Goal: Task Accomplishment & Management: Manage account settings

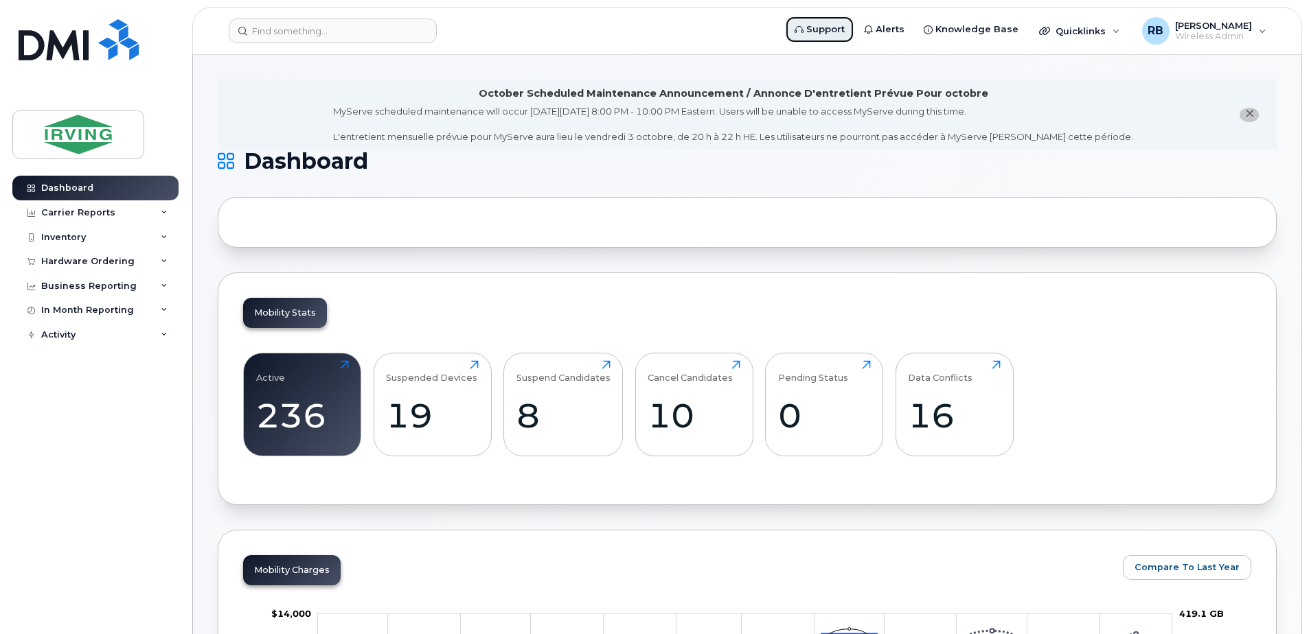
click at [832, 29] on span "Support" at bounding box center [825, 30] width 38 height 14
click at [58, 262] on div "Hardware Ordering" at bounding box center [87, 261] width 93 height 11
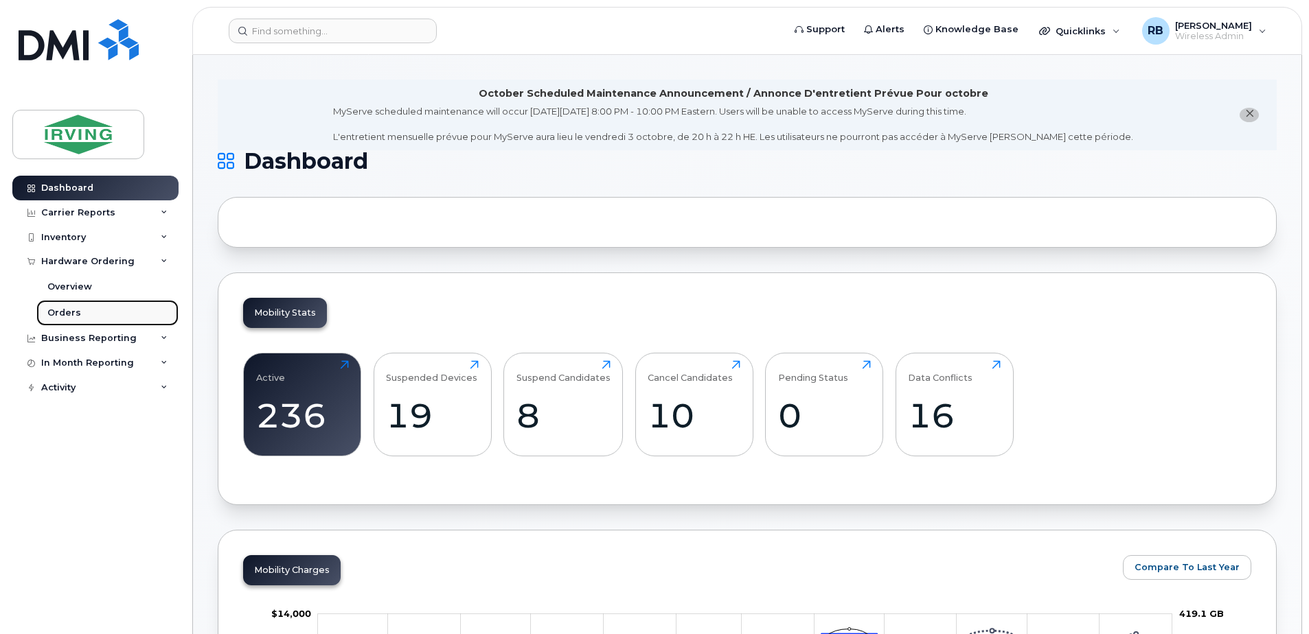
click at [54, 313] on div "Orders" at bounding box center [64, 313] width 34 height 12
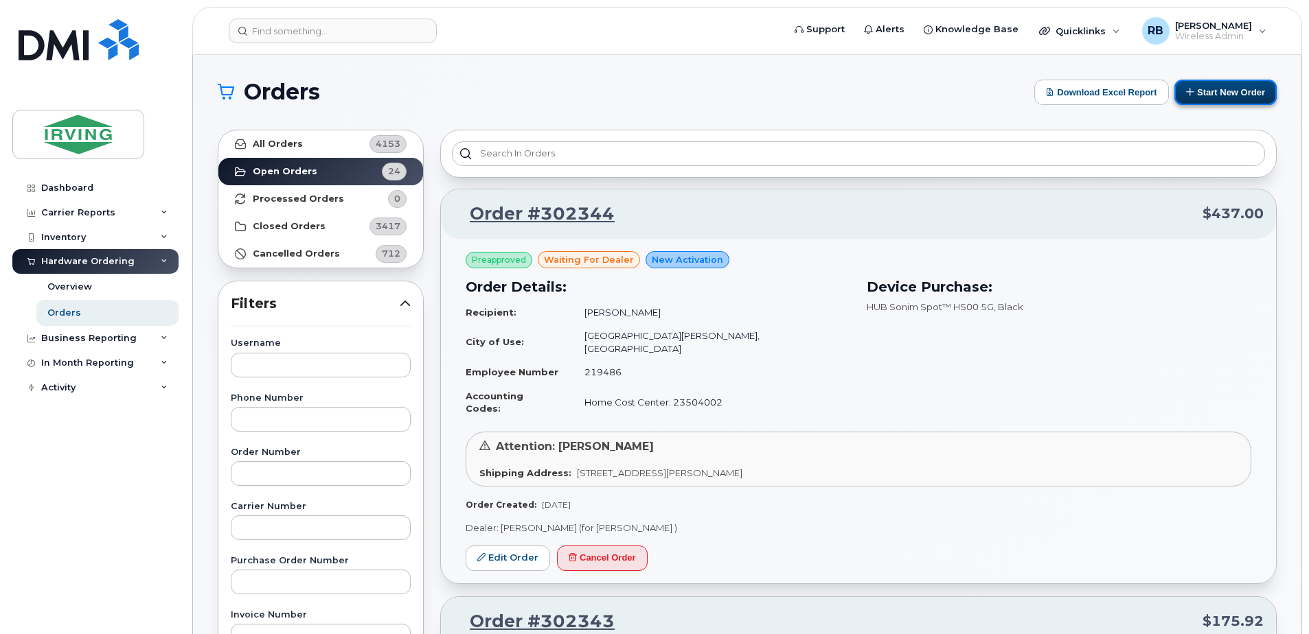
click at [1202, 96] on button "Start New Order" at bounding box center [1225, 92] width 102 height 25
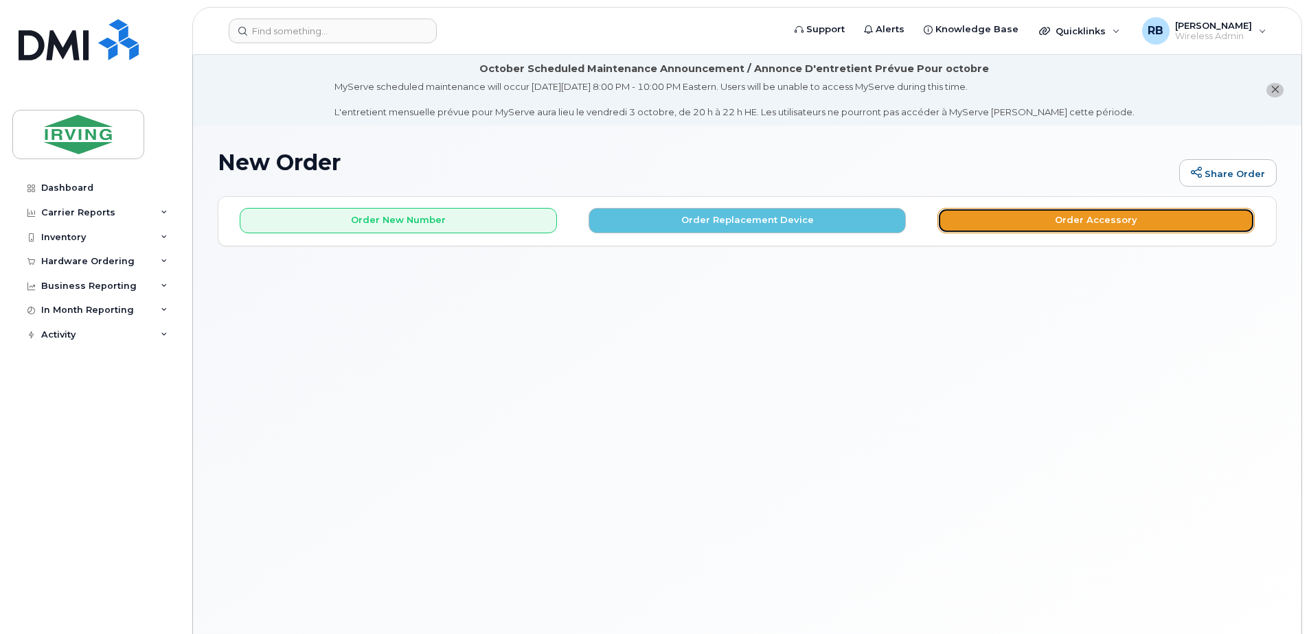
click at [990, 209] on button "Order Accessory" at bounding box center [1095, 220] width 317 height 25
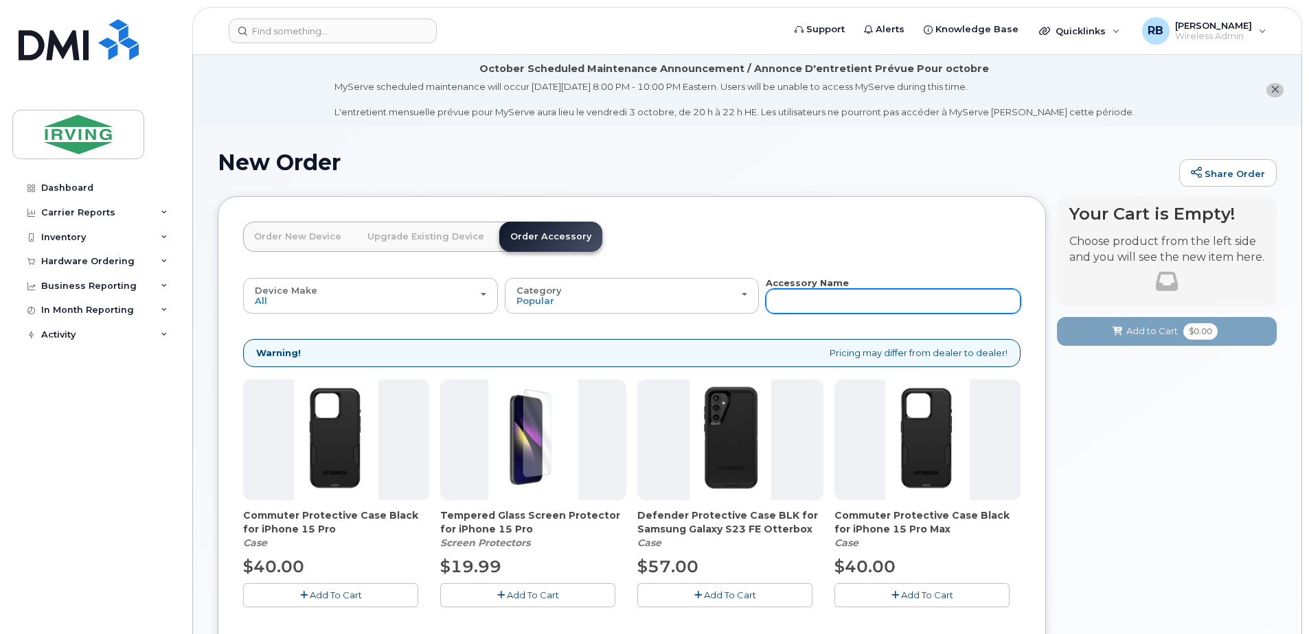
click at [806, 303] on input "text" at bounding box center [892, 301] width 255 height 25
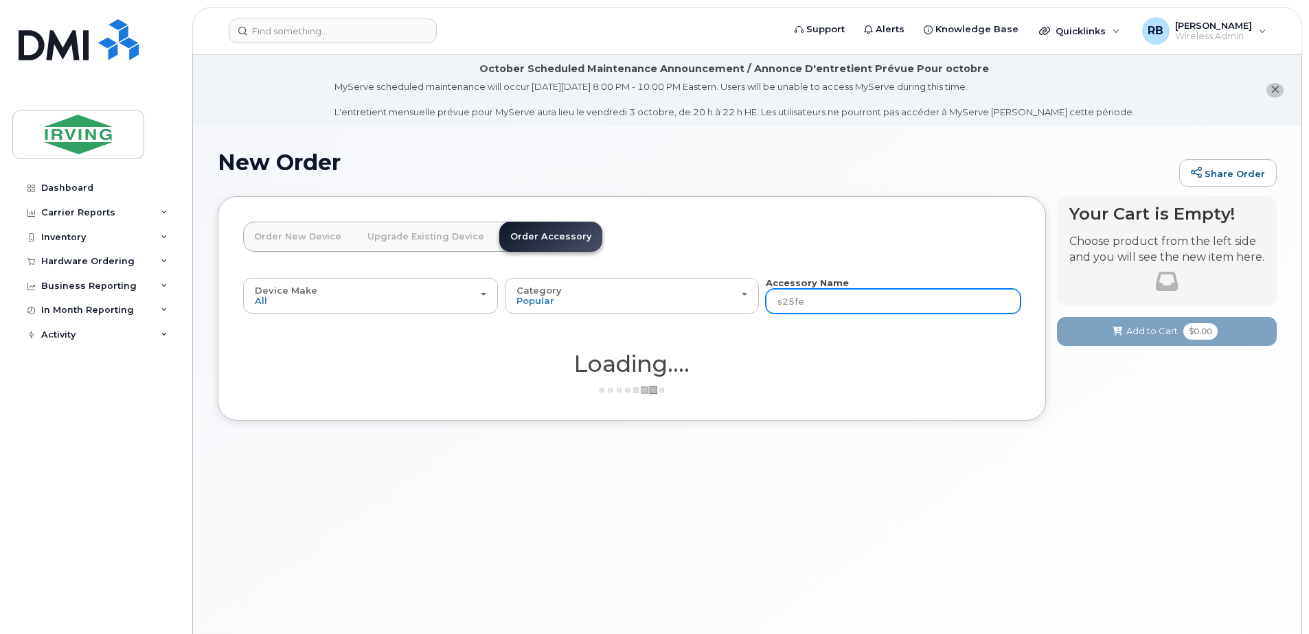
type input "s25fe"
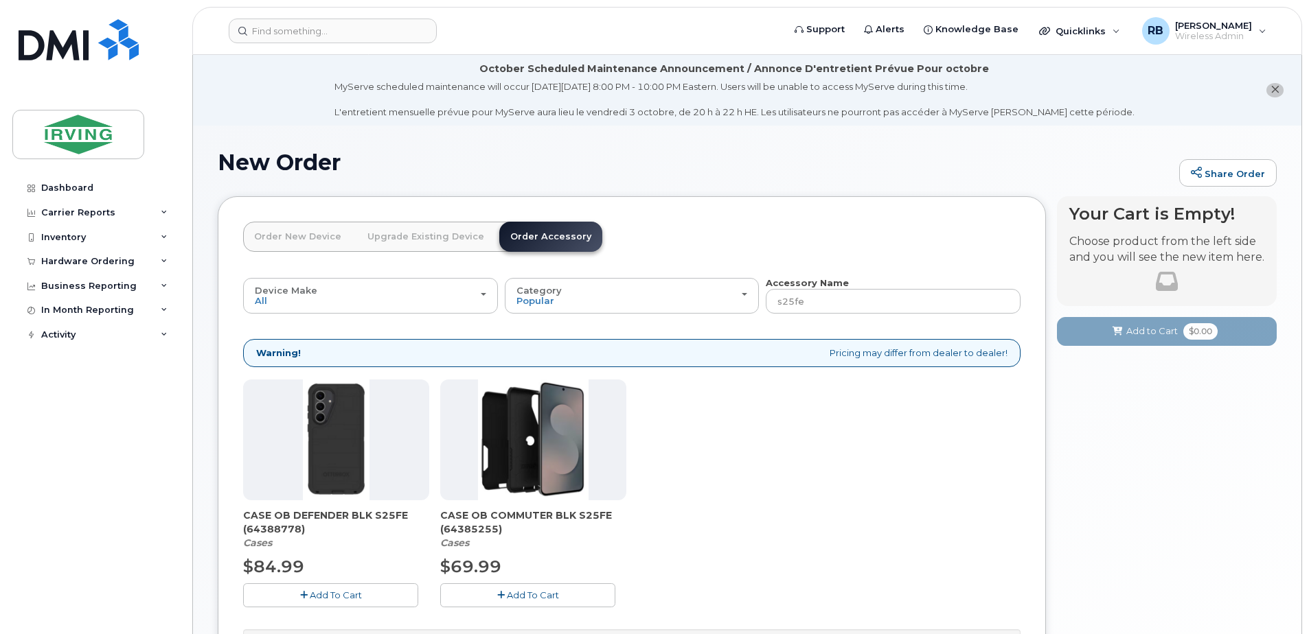
scroll to position [91, 0]
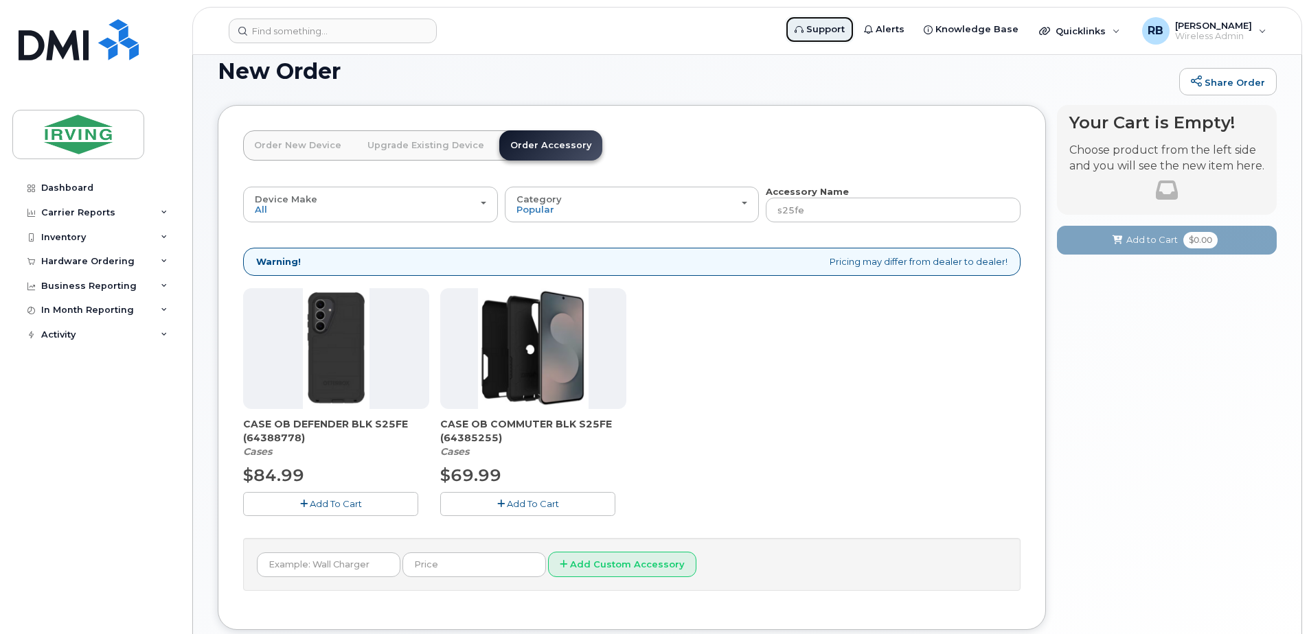
click at [844, 27] on span "Support" at bounding box center [825, 30] width 38 height 14
drag, startPoint x: 96, startPoint y: 262, endPoint x: 91, endPoint y: 276, distance: 14.5
click at [96, 262] on div "Hardware Ordering" at bounding box center [87, 261] width 93 height 11
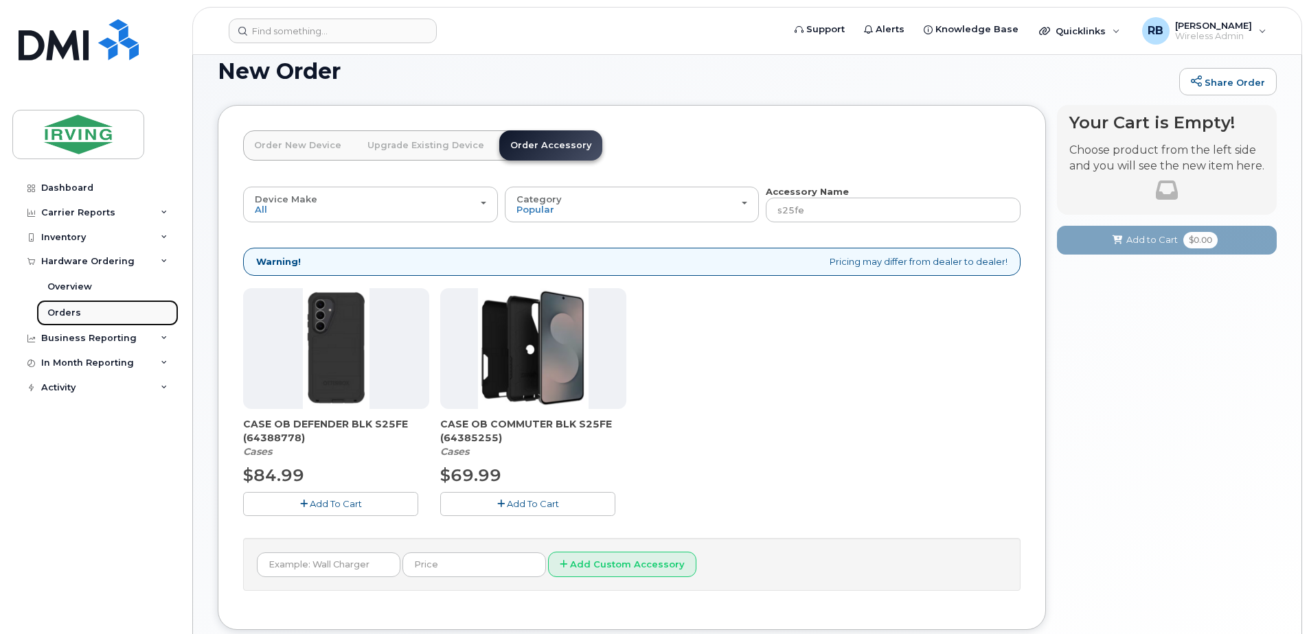
click at [78, 308] on link "Orders" at bounding box center [107, 313] width 142 height 26
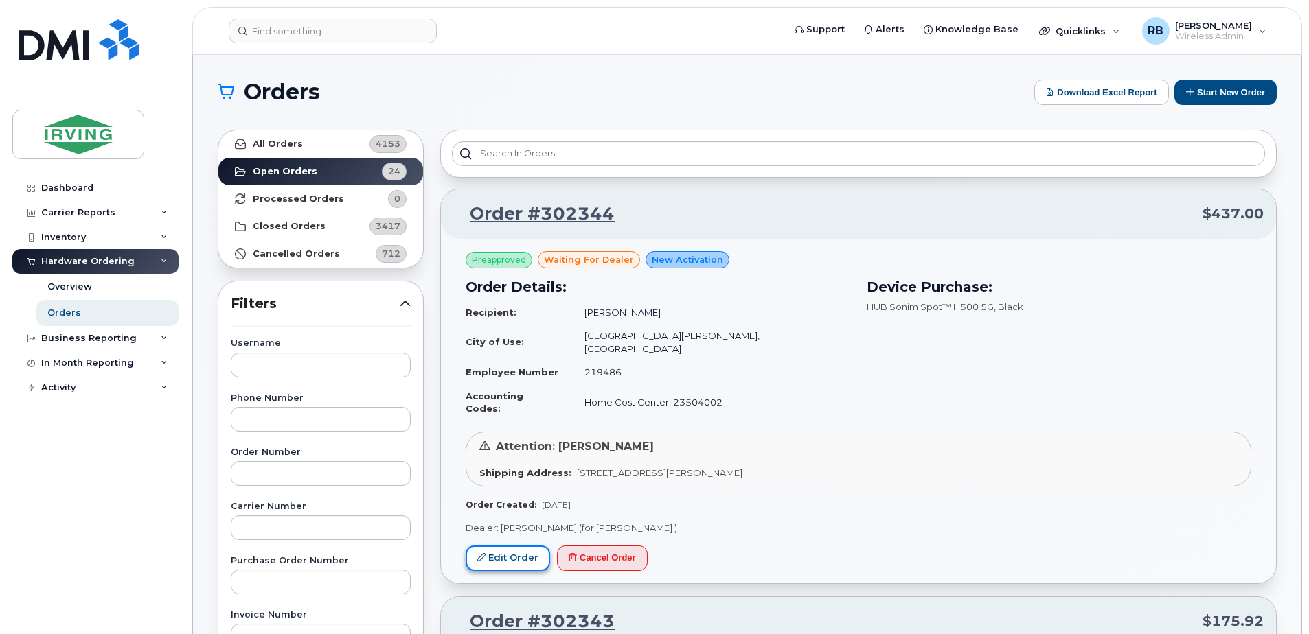
click at [498, 546] on link "Edit Order" at bounding box center [507, 558] width 84 height 25
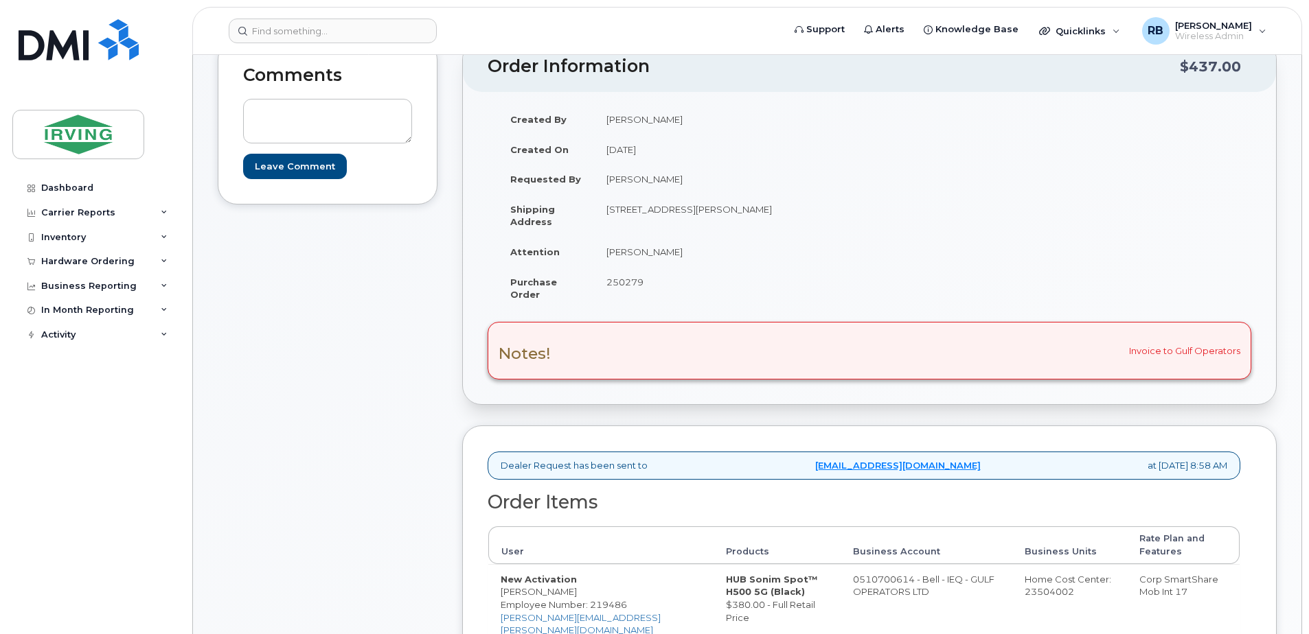
scroll to position [275, 0]
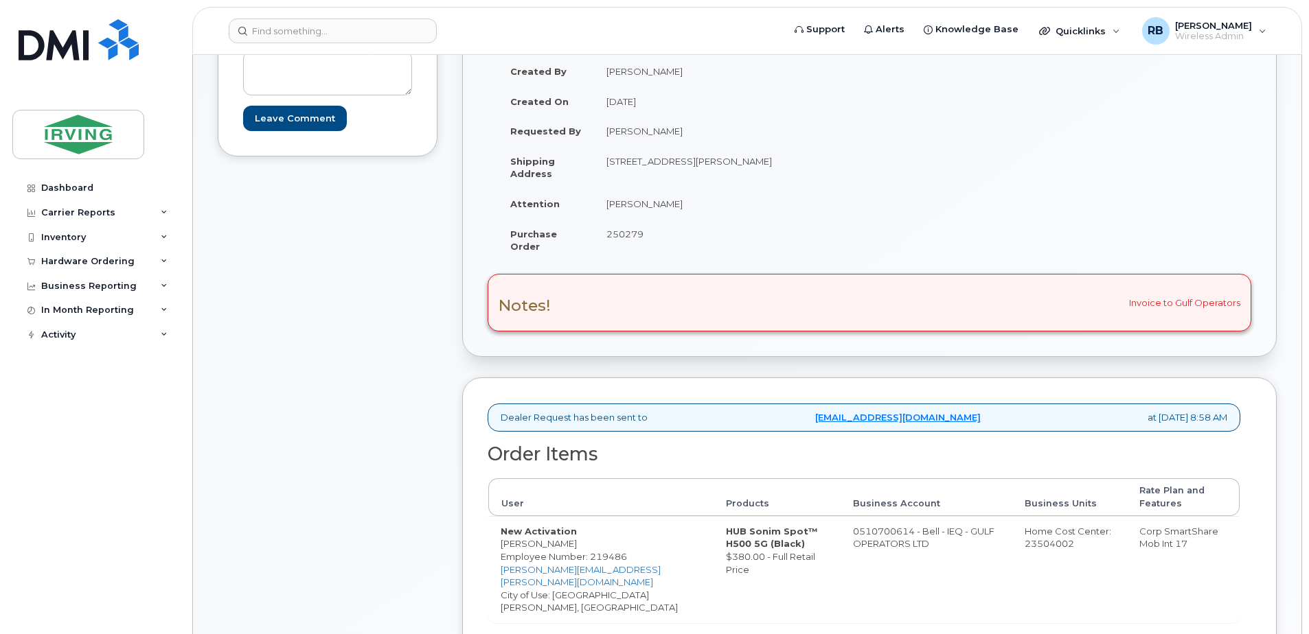
drag, startPoint x: 671, startPoint y: 207, endPoint x: 608, endPoint y: 207, distance: 63.8
click at [608, 207] on td "[PERSON_NAME]" at bounding box center [726, 204] width 265 height 30
copy td "[PERSON_NAME]"
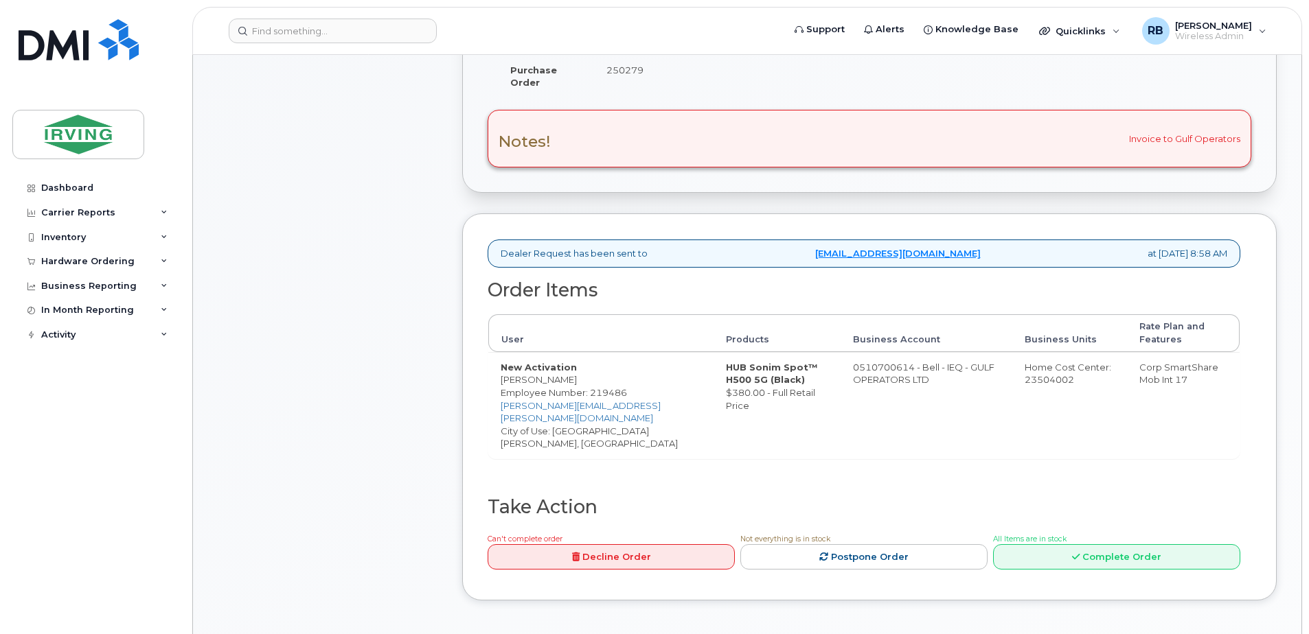
scroll to position [458, 0]
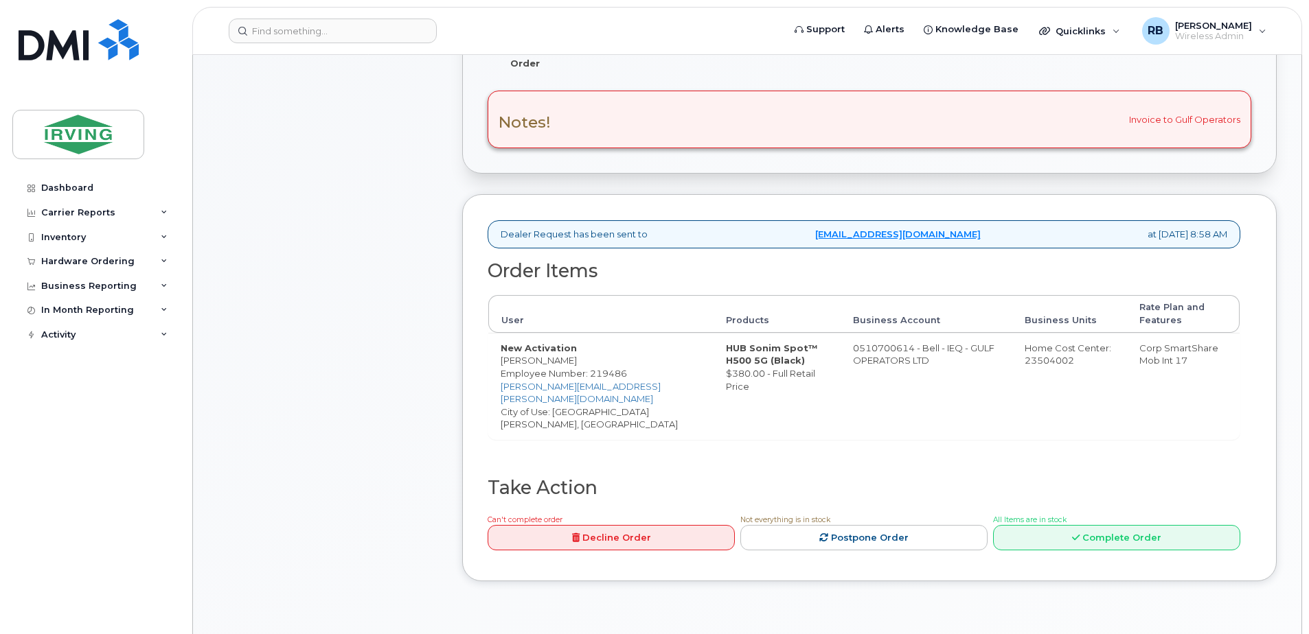
click at [560, 361] on td "New Activation Elmer Caceres Employee Number: 219486 caceres.elmer@gulfoperator…" at bounding box center [600, 386] width 225 height 106
copy td "[PERSON_NAME]"
click at [840, 343] on td "0510700614 - Bell - IEQ - GULF OPERATORS LTD" at bounding box center [926, 386] width 172 height 106
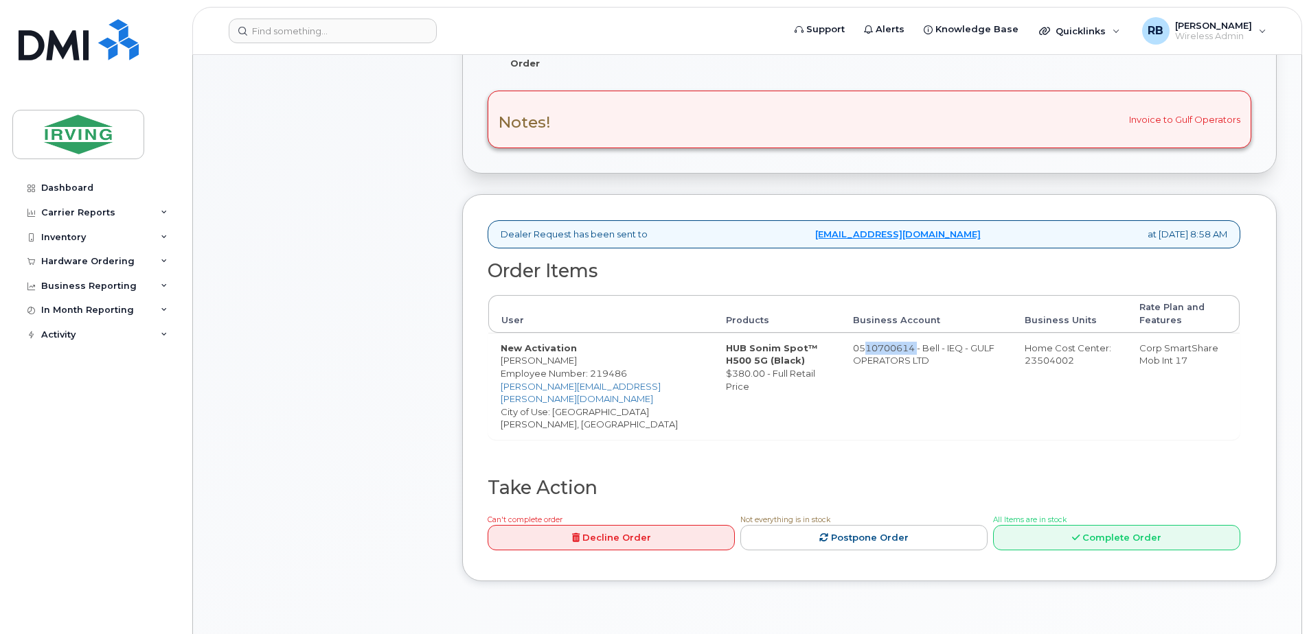
drag, startPoint x: 829, startPoint y: 345, endPoint x: 885, endPoint y: 350, distance: 56.5
click at [885, 350] on td "0510700614 - Bell - IEQ - GULF OPERATORS LTD" at bounding box center [926, 386] width 172 height 106
copy td "510700614"
click at [425, 406] on div "Comments Leave Comment" at bounding box center [328, 205] width 220 height 793
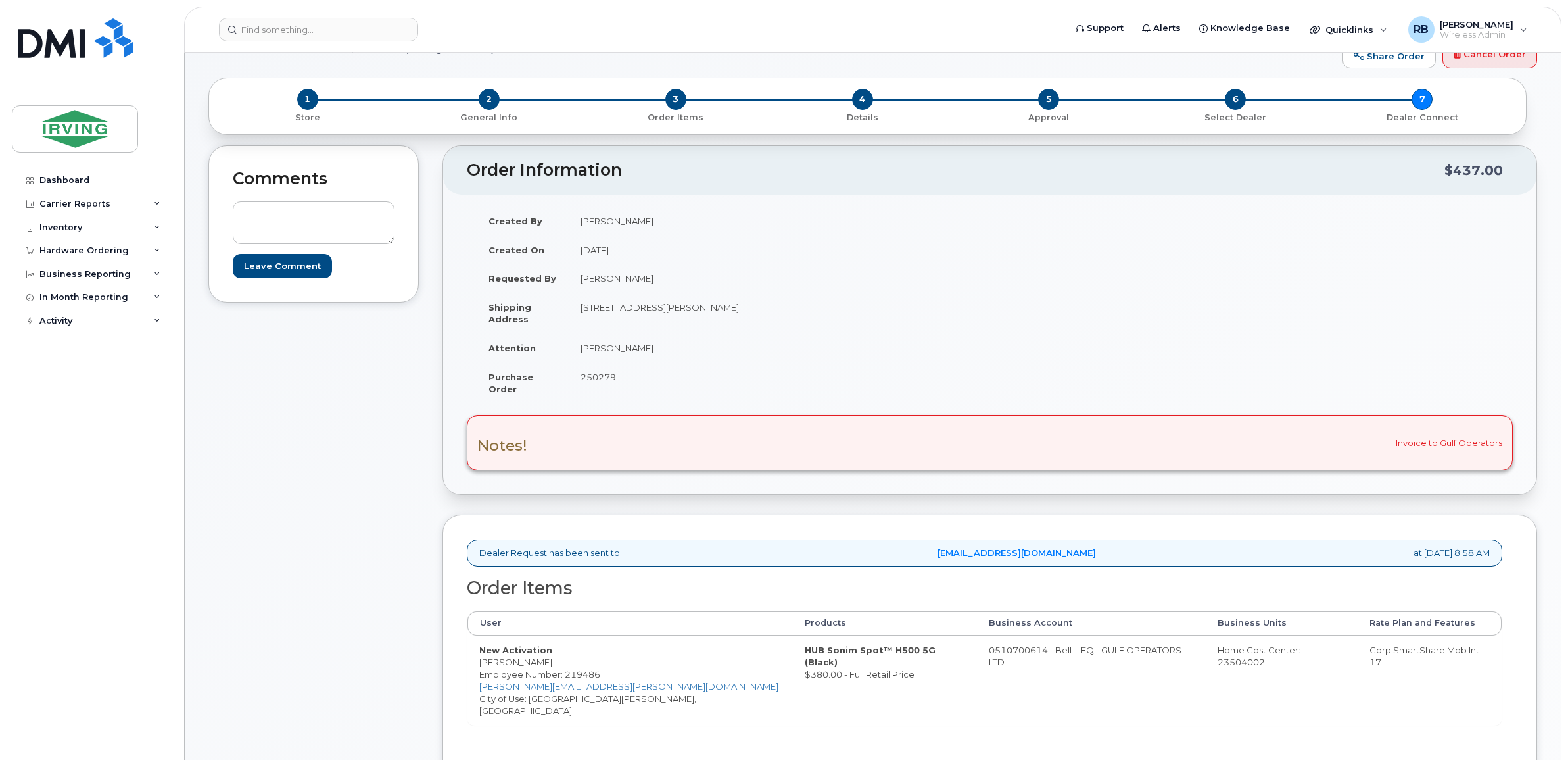
scroll to position [109, 0]
click at [303, 405] on div "Comments Leave Comment" at bounding box center [314, 515] width 211 height 736
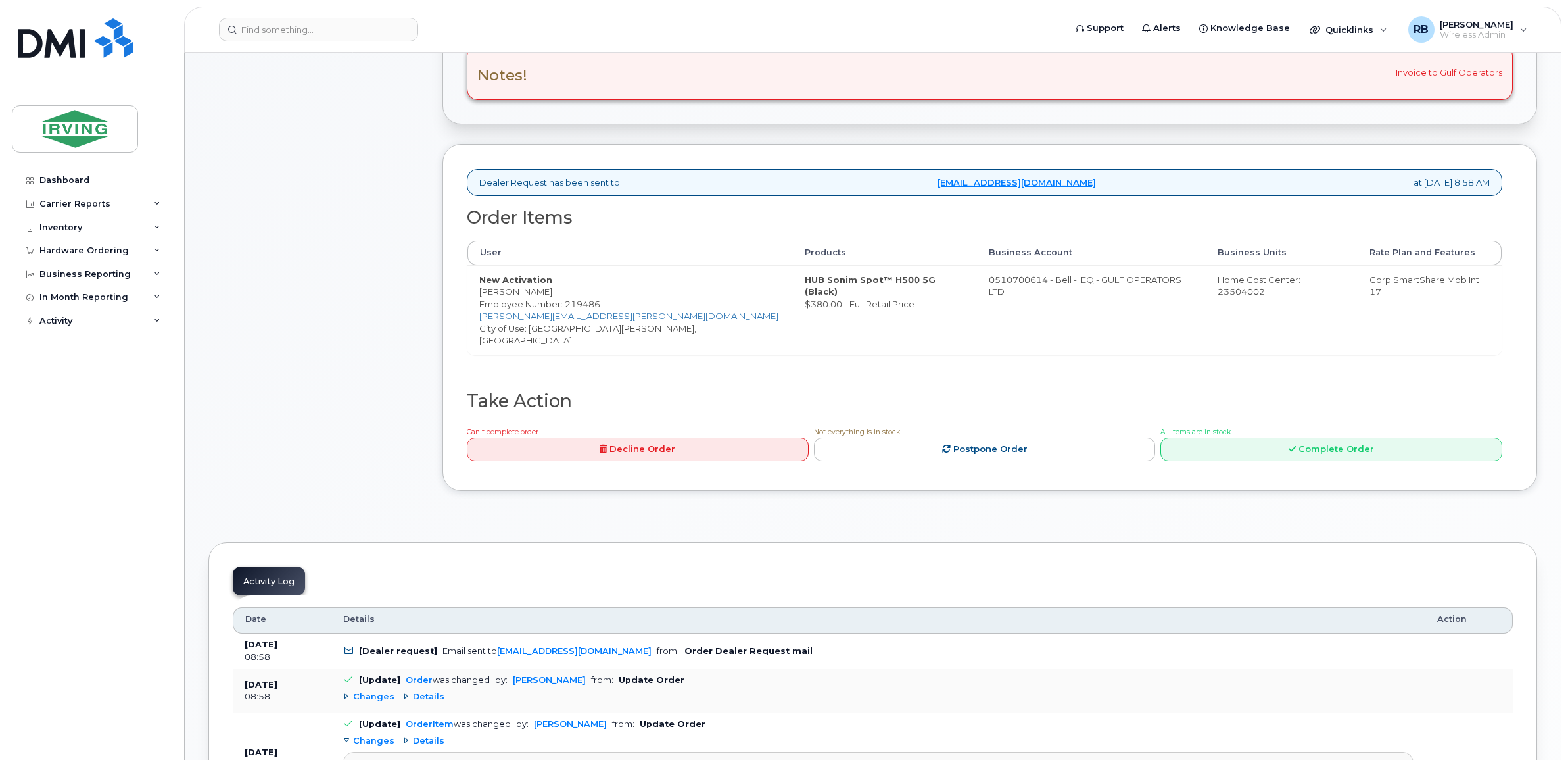
scroll to position [438, 0]
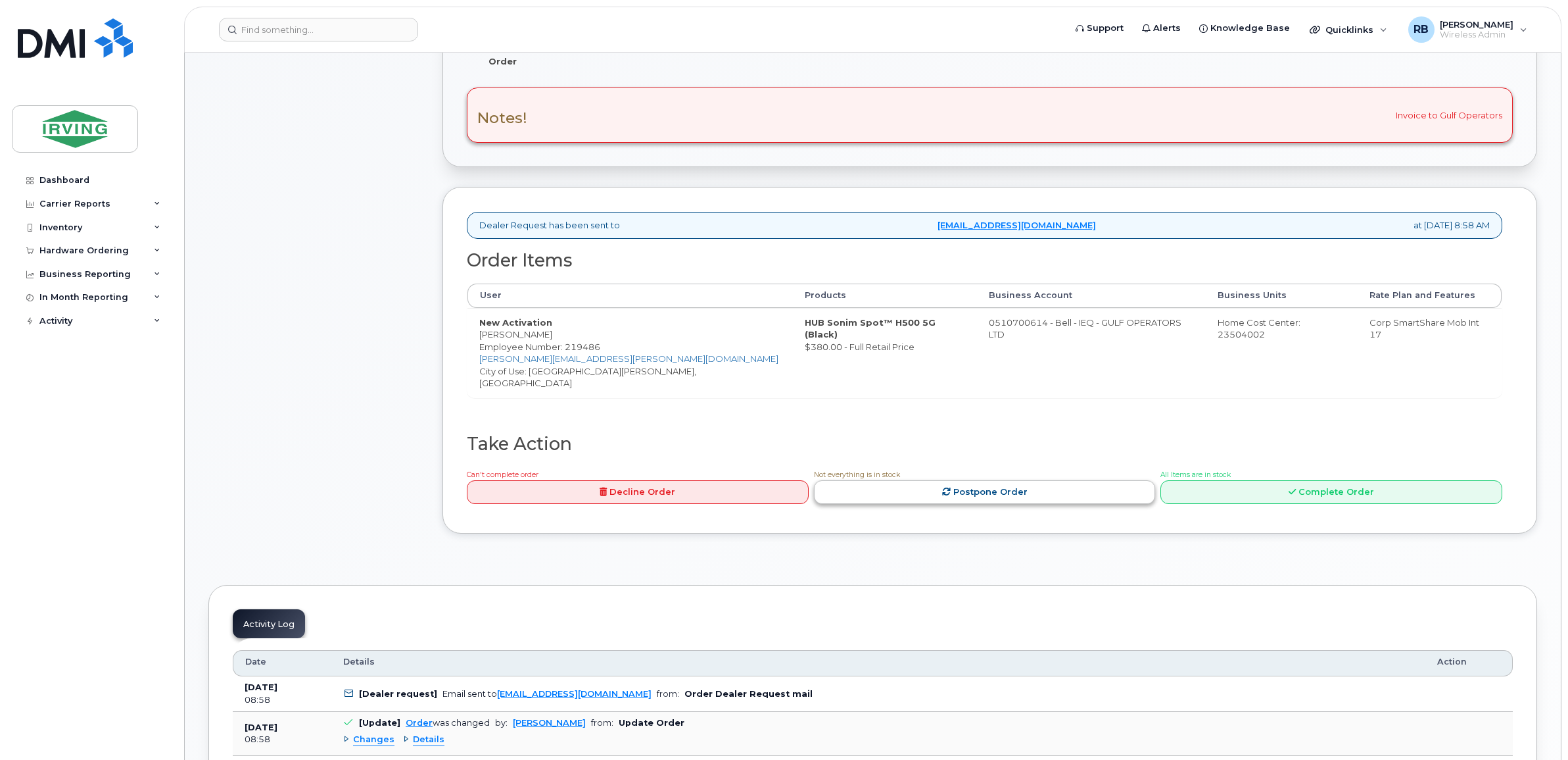
click at [968, 480] on link "Postpone Order" at bounding box center [985, 492] width 342 height 24
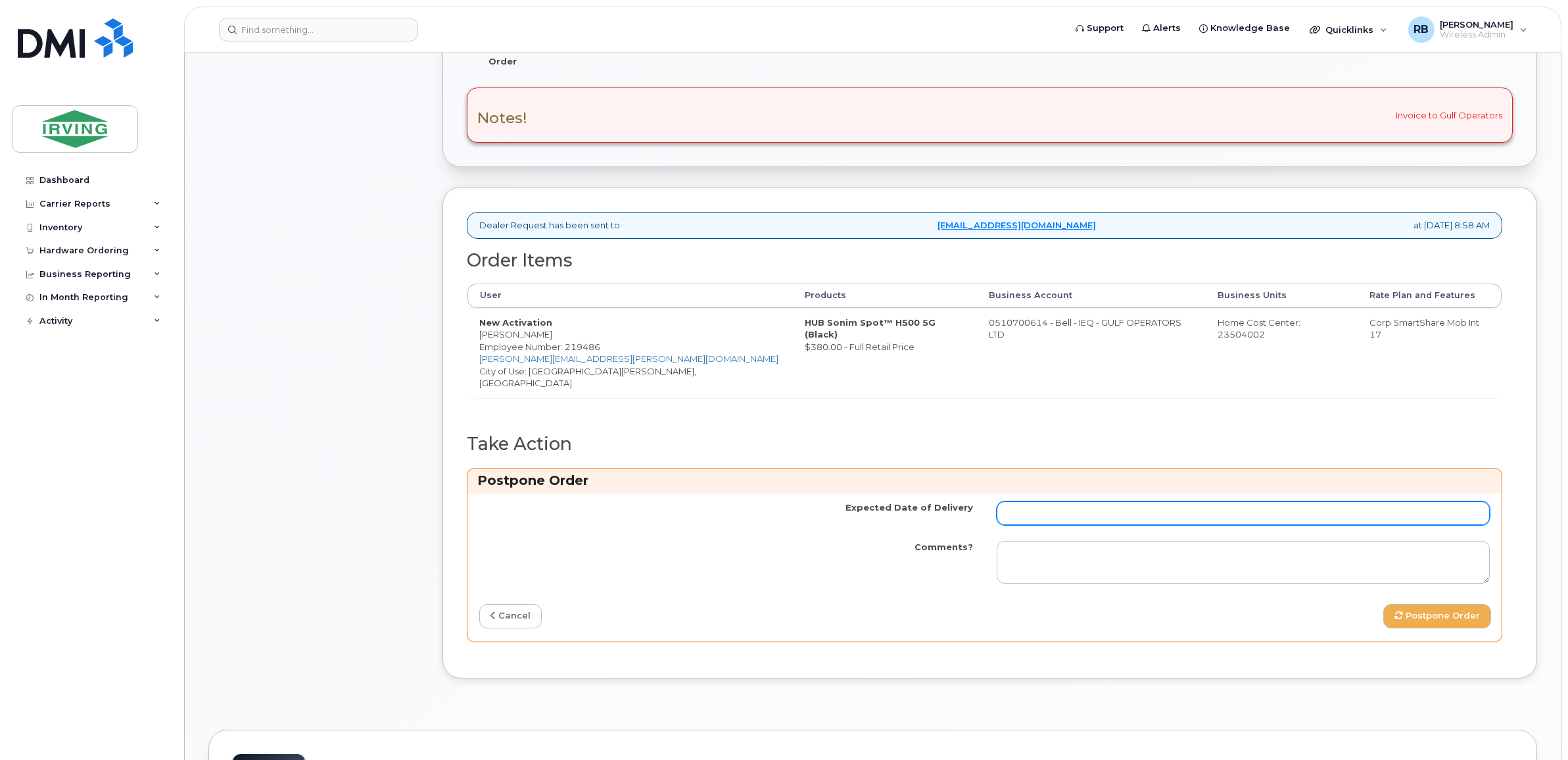
click at [1018, 505] on input "Expected Date of Delivery" at bounding box center [1244, 513] width 494 height 24
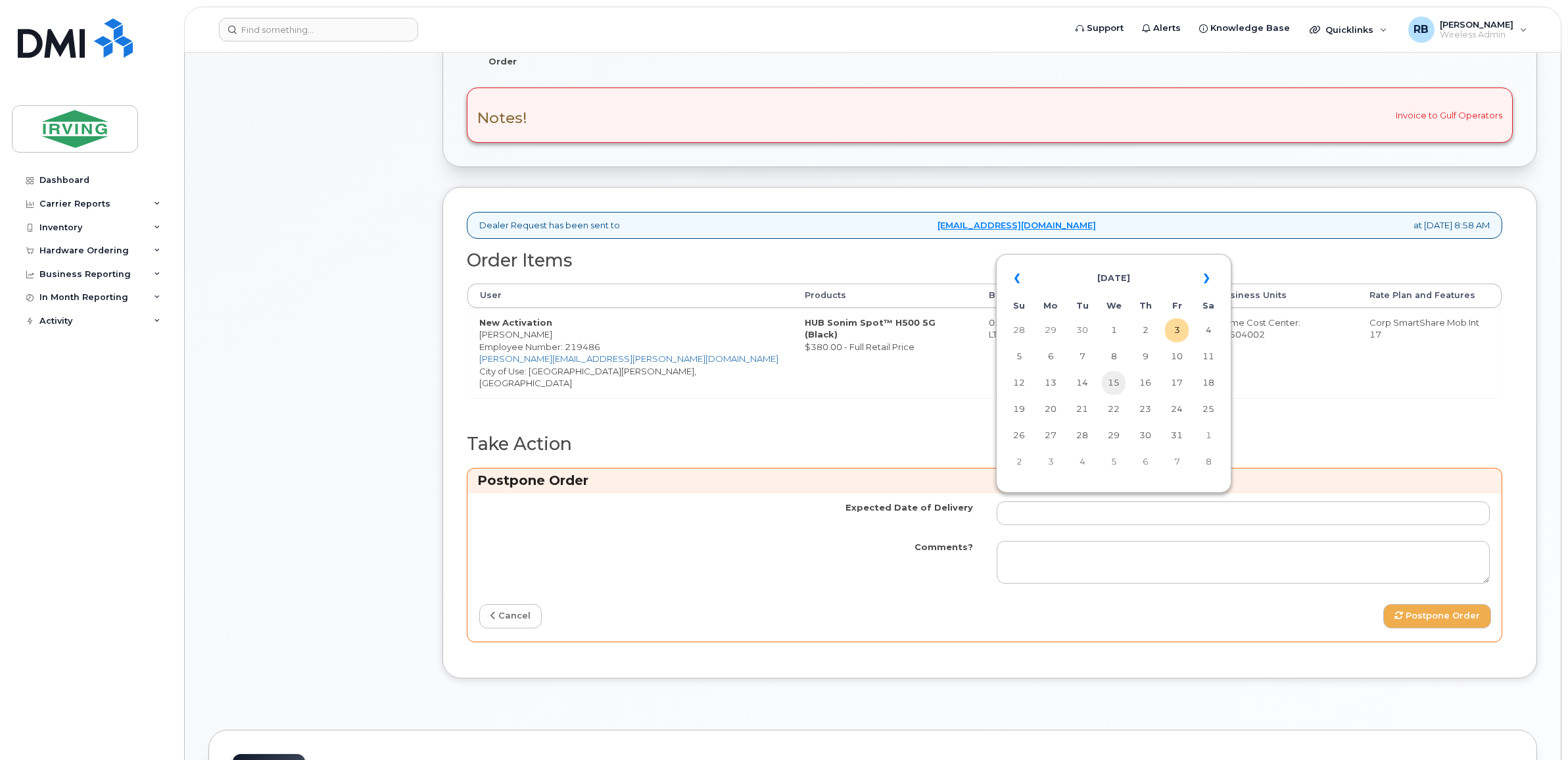
click at [1122, 385] on td "15" at bounding box center [1114, 382] width 24 height 24
type input "2025-10-15"
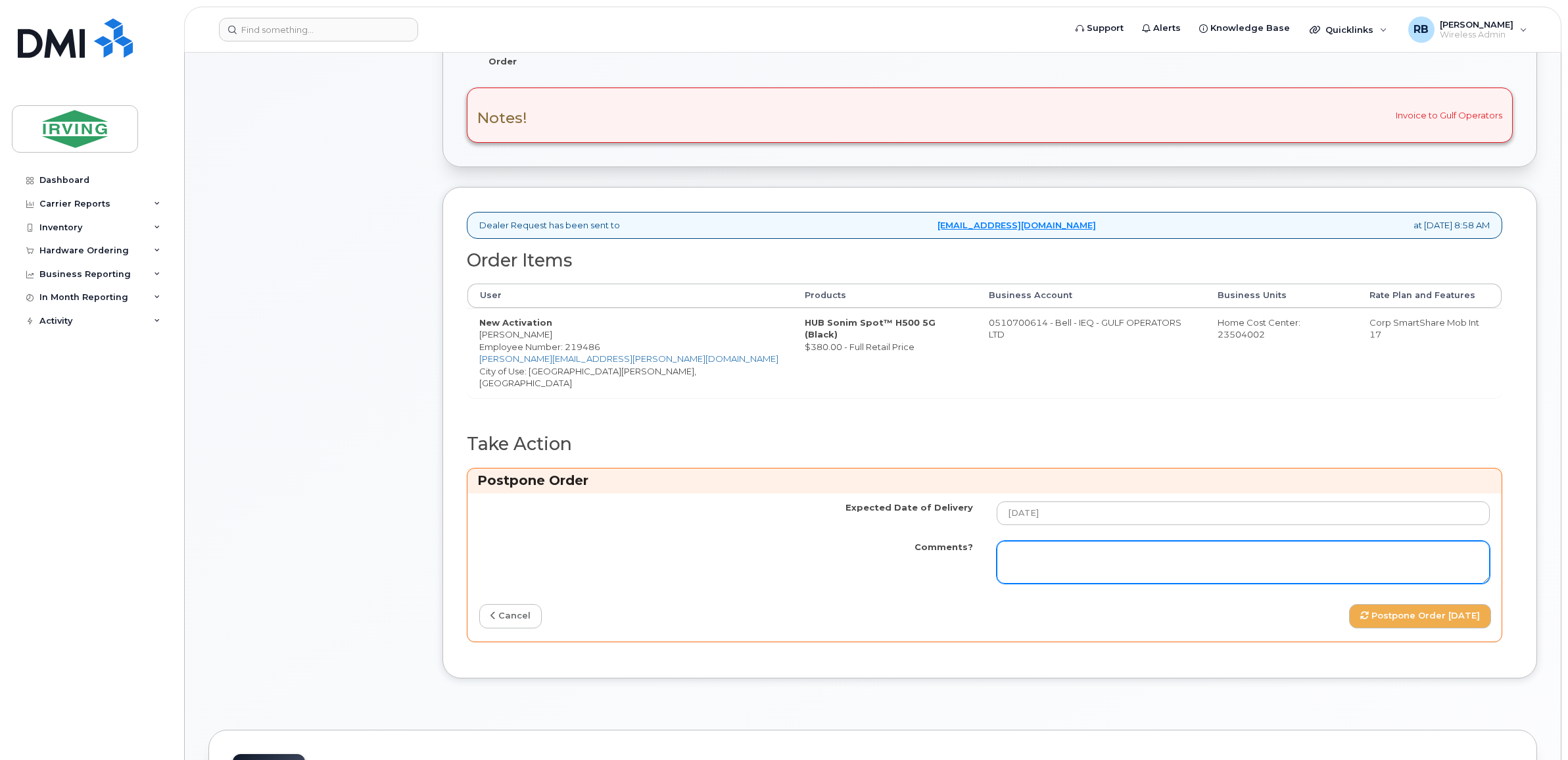
click at [1067, 553] on textarea "Comments?" at bounding box center [1244, 562] width 494 height 43
click at [1253, 541] on textarea "Comments?" at bounding box center [1244, 562] width 494 height 43
paste textarea "Order Confirmation – SO#26213002 Please note that item#64344388 (Sonim H500) is…"
type textarea "Order Confirmation – SO#26213002 Please note that item#64344388 (Sonim H500) is…"
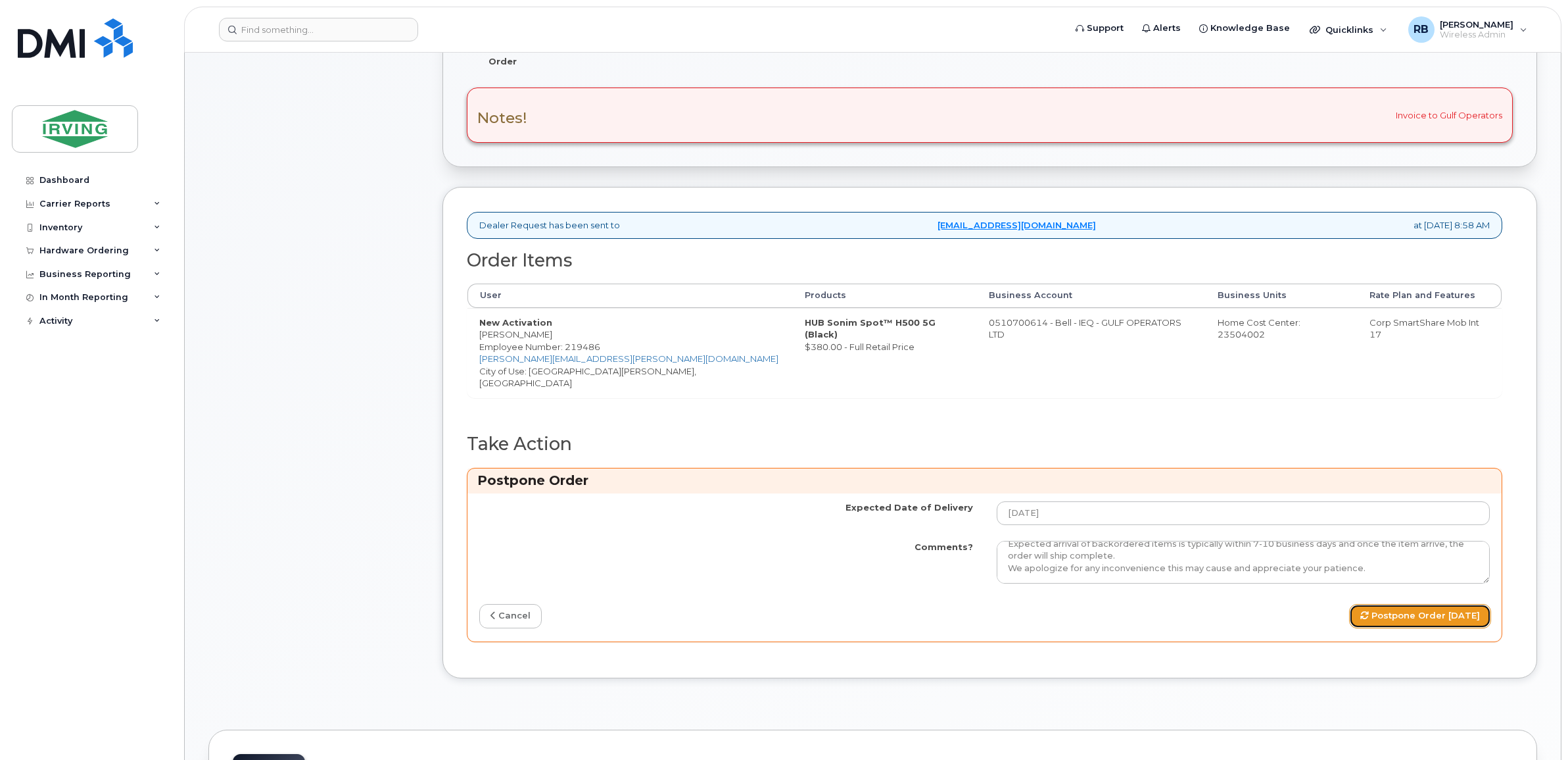
click at [1253, 604] on button "Postpone Order 2025-10-15" at bounding box center [1420, 615] width 142 height 24
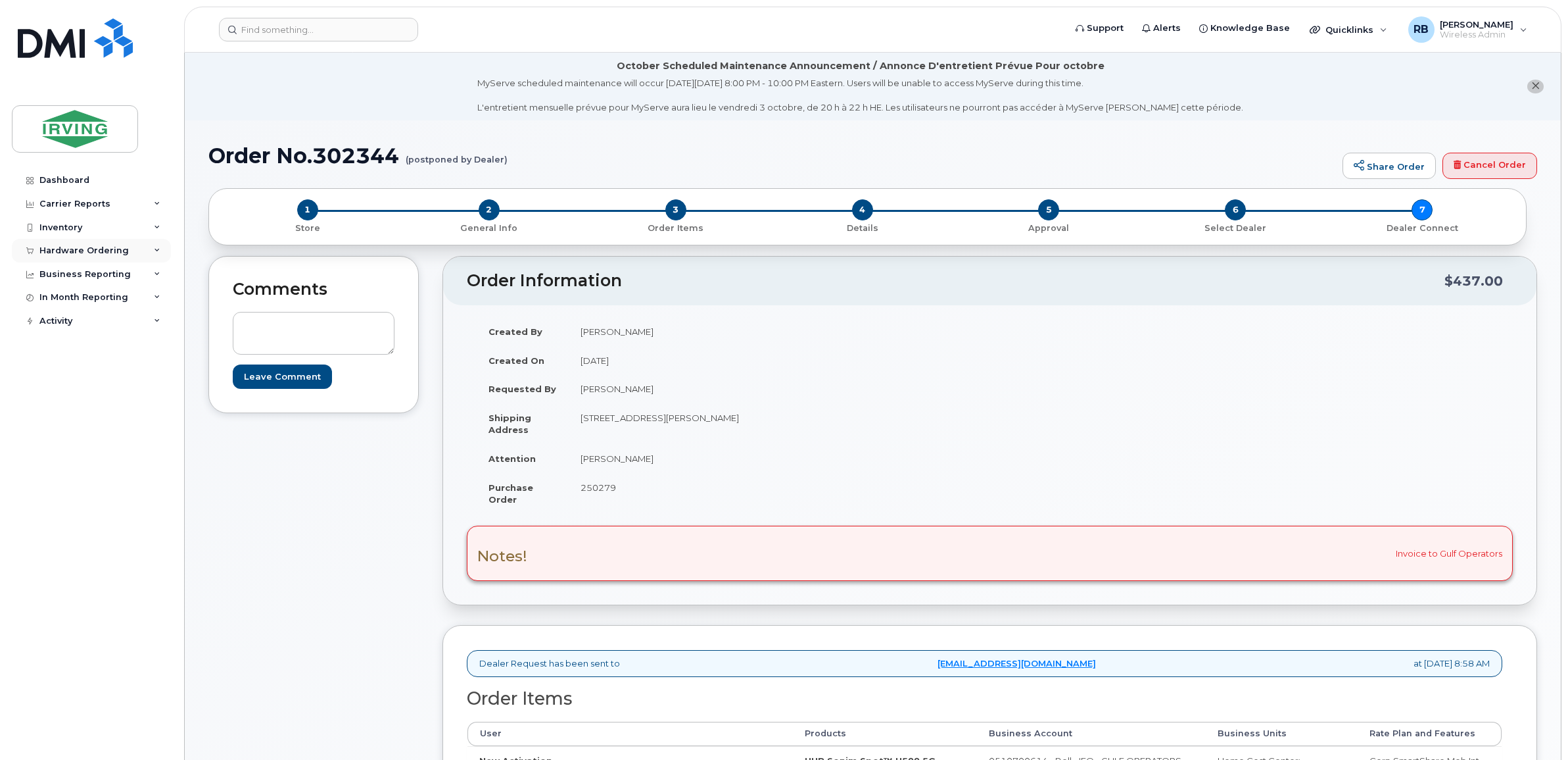
click at [48, 256] on div "Hardware Ordering" at bounding box center [83, 250] width 89 height 11
click at [52, 304] on div "Orders" at bounding box center [61, 300] width 33 height 12
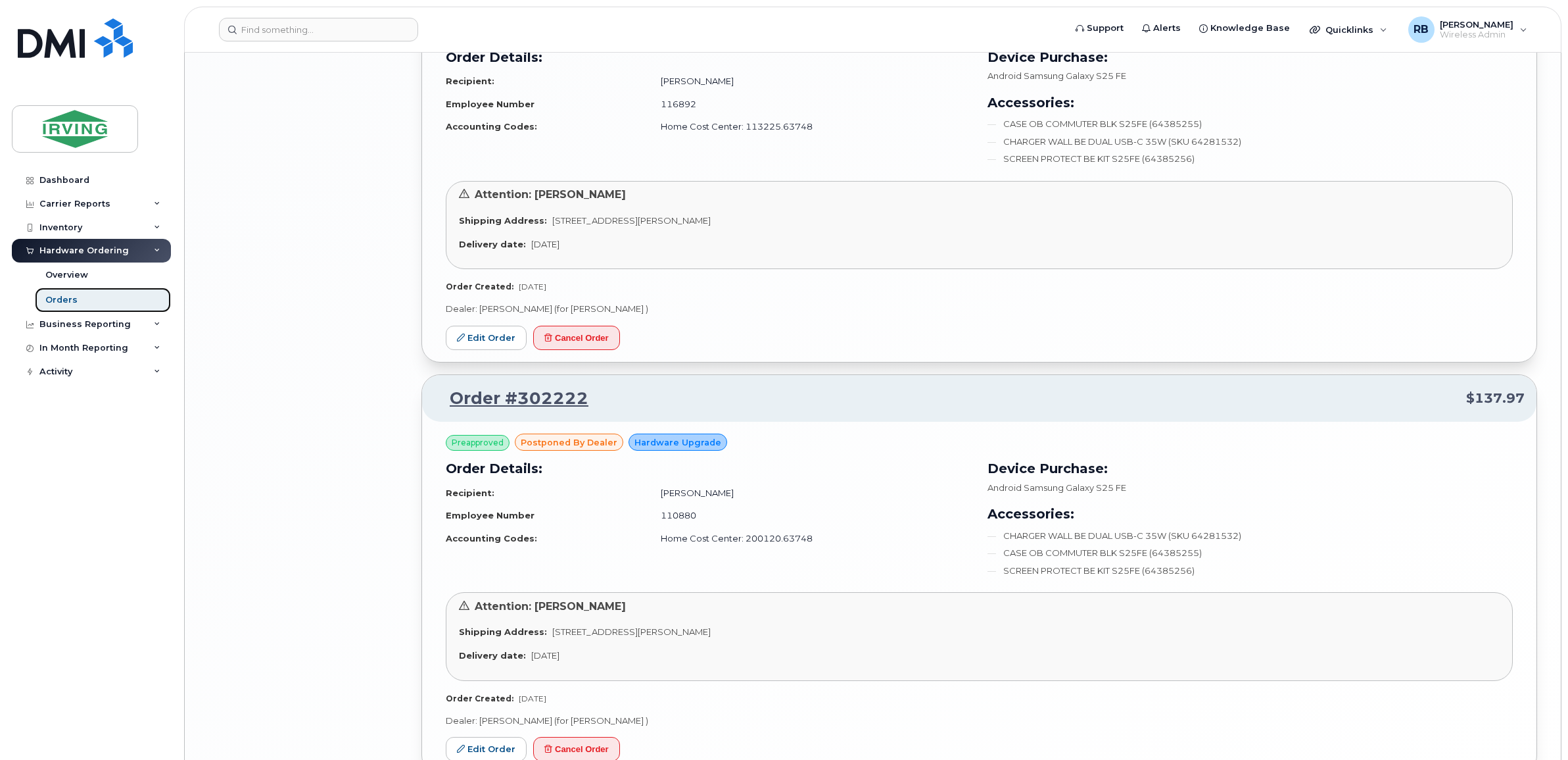
scroll to position [2808, 0]
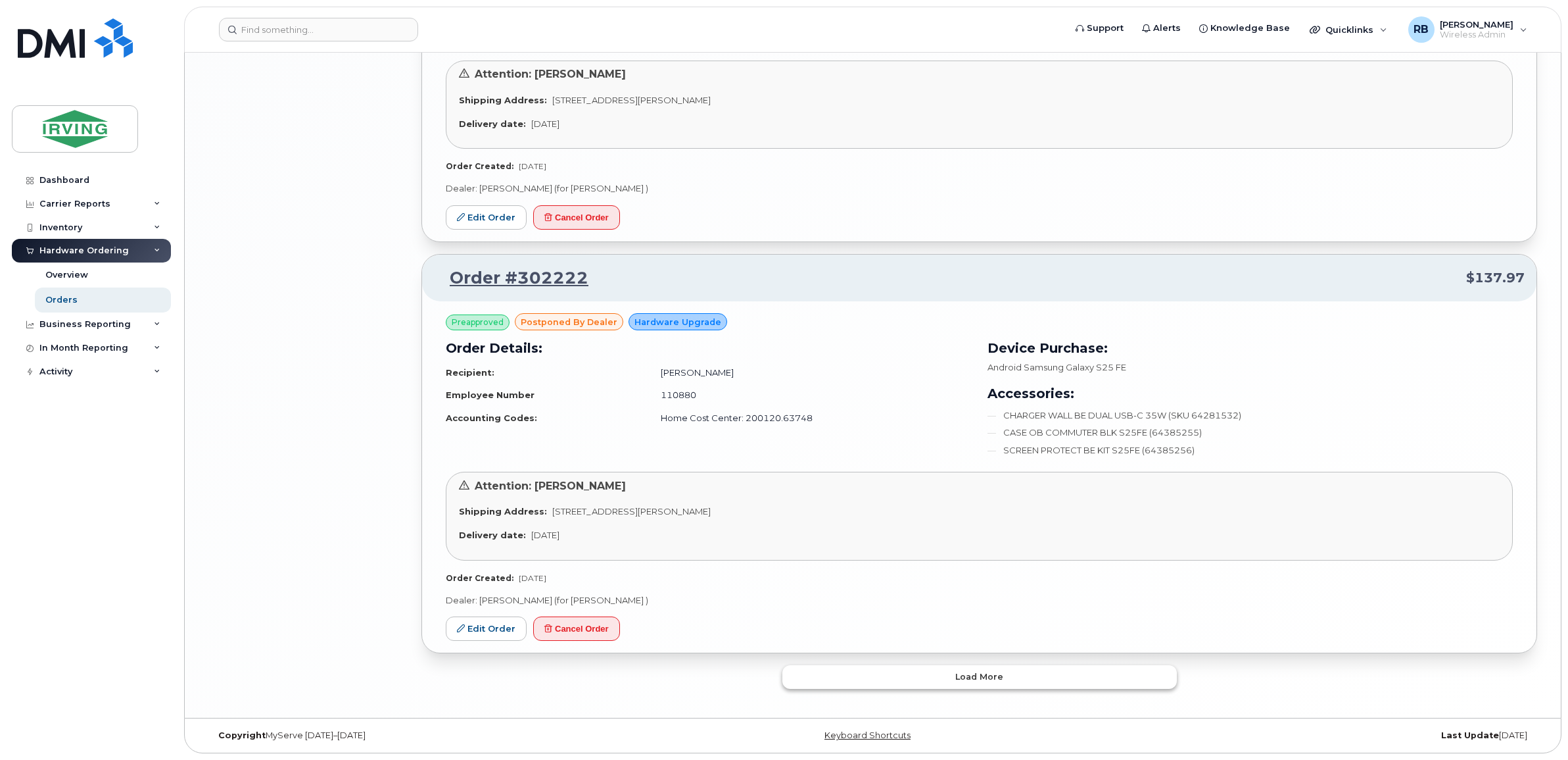
click at [798, 675] on button "Load more" at bounding box center [980, 677] width 395 height 24
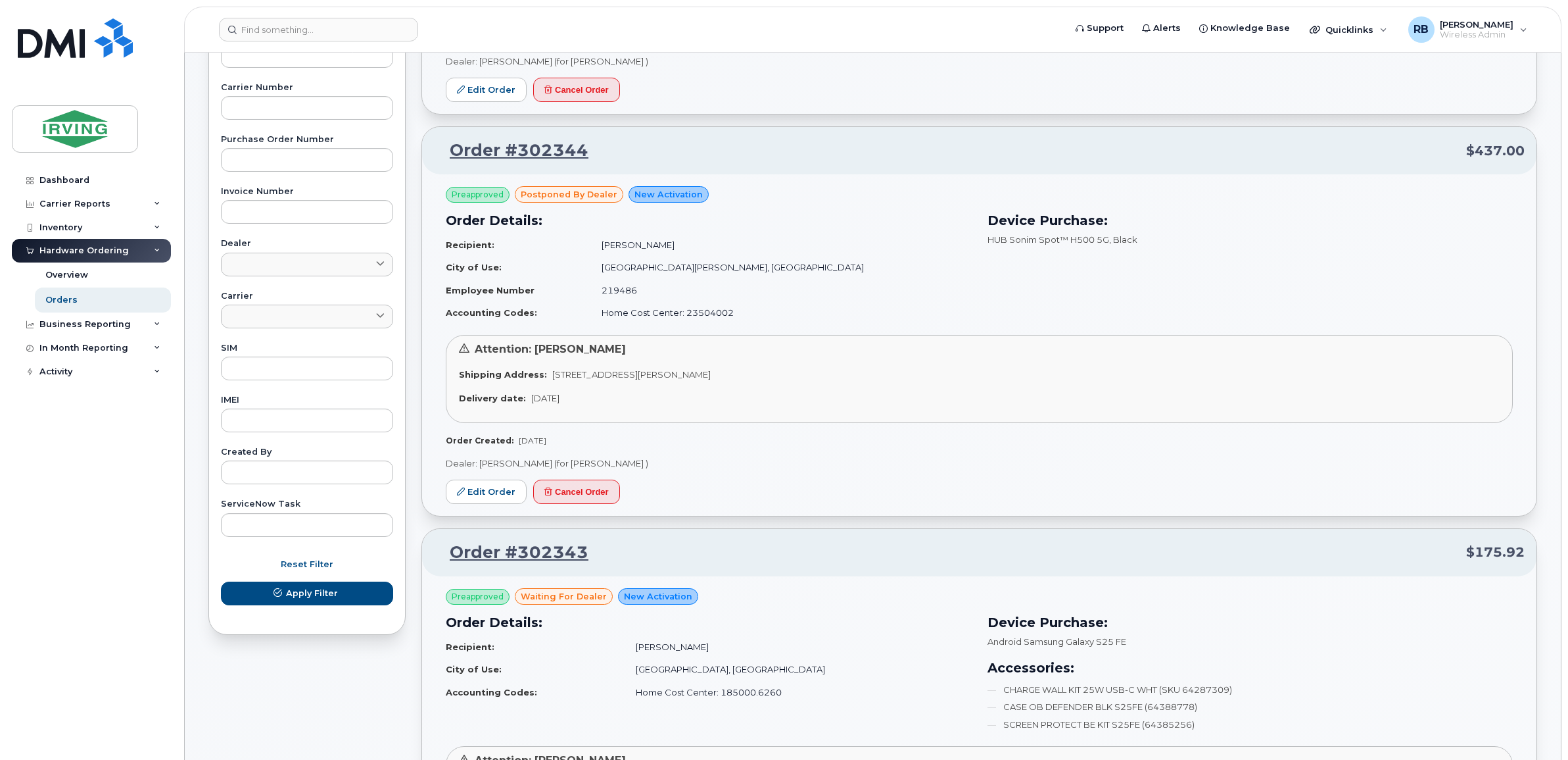
scroll to position [0, 0]
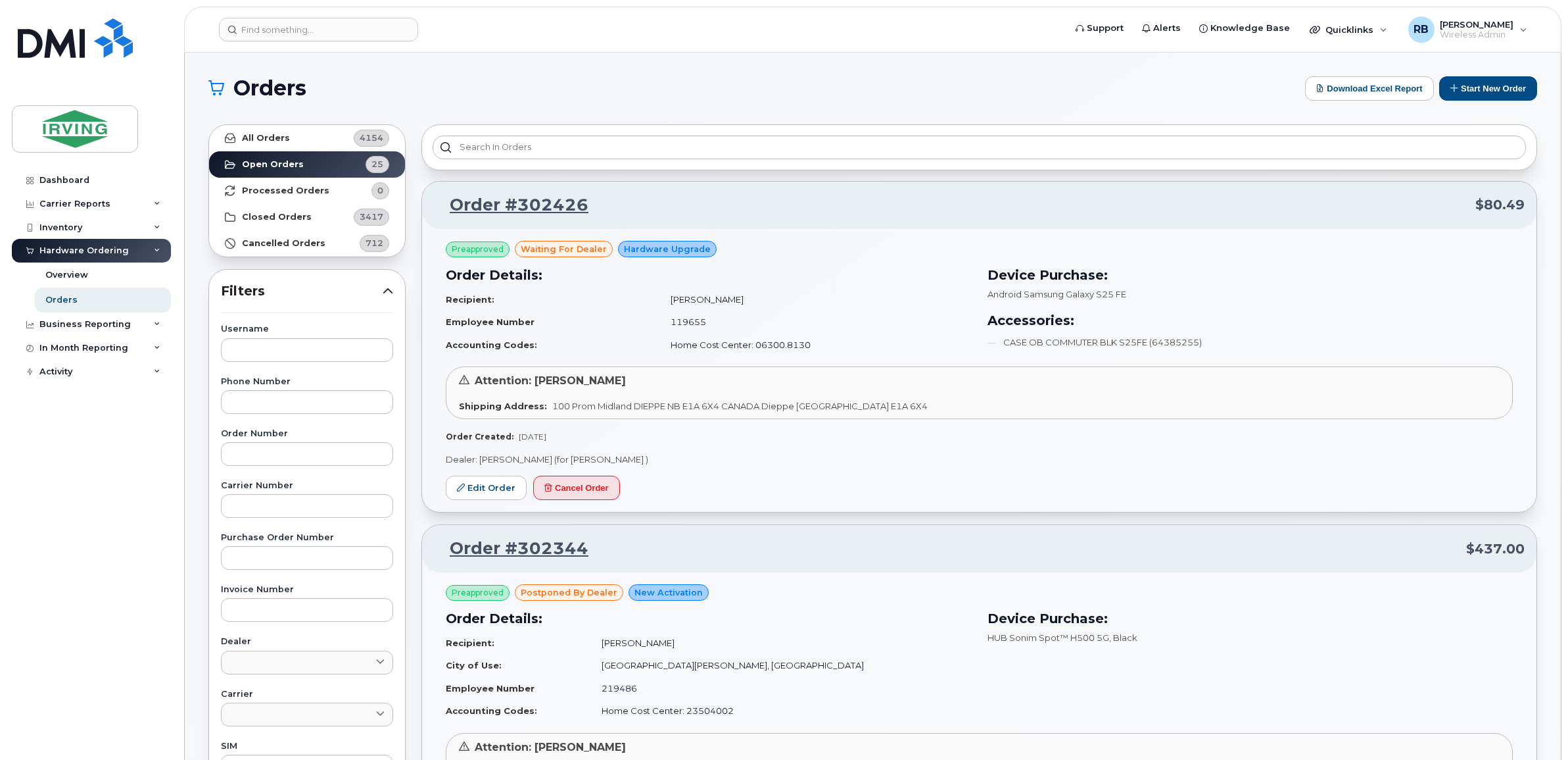
drag, startPoint x: 251, startPoint y: 297, endPoint x: 278, endPoint y: 108, distance: 190.9
click at [294, 139] on link "All Orders 4154" at bounding box center [307, 137] width 196 height 26
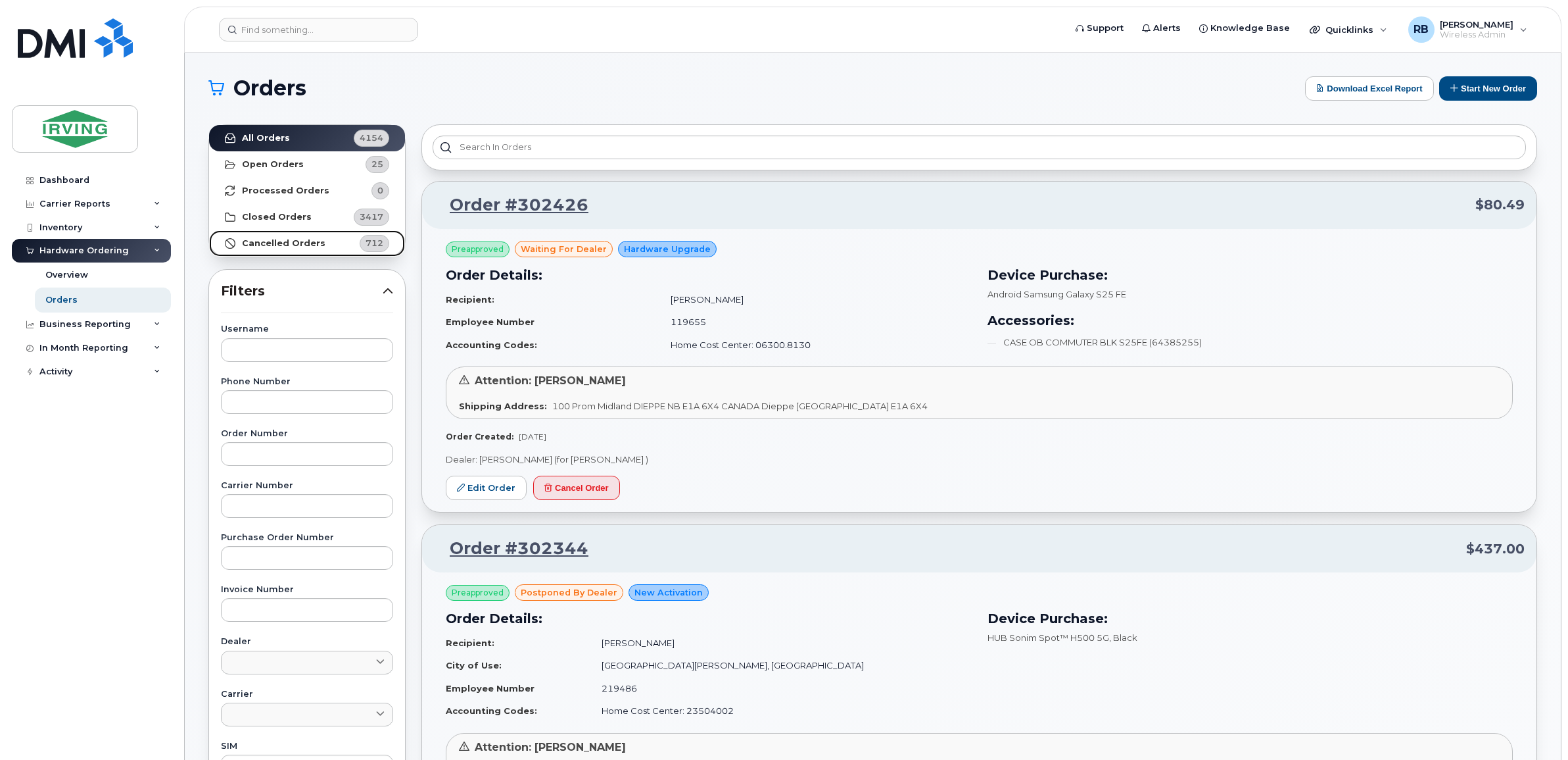
click at [306, 244] on strong "Cancelled Orders" at bounding box center [284, 243] width 83 height 11
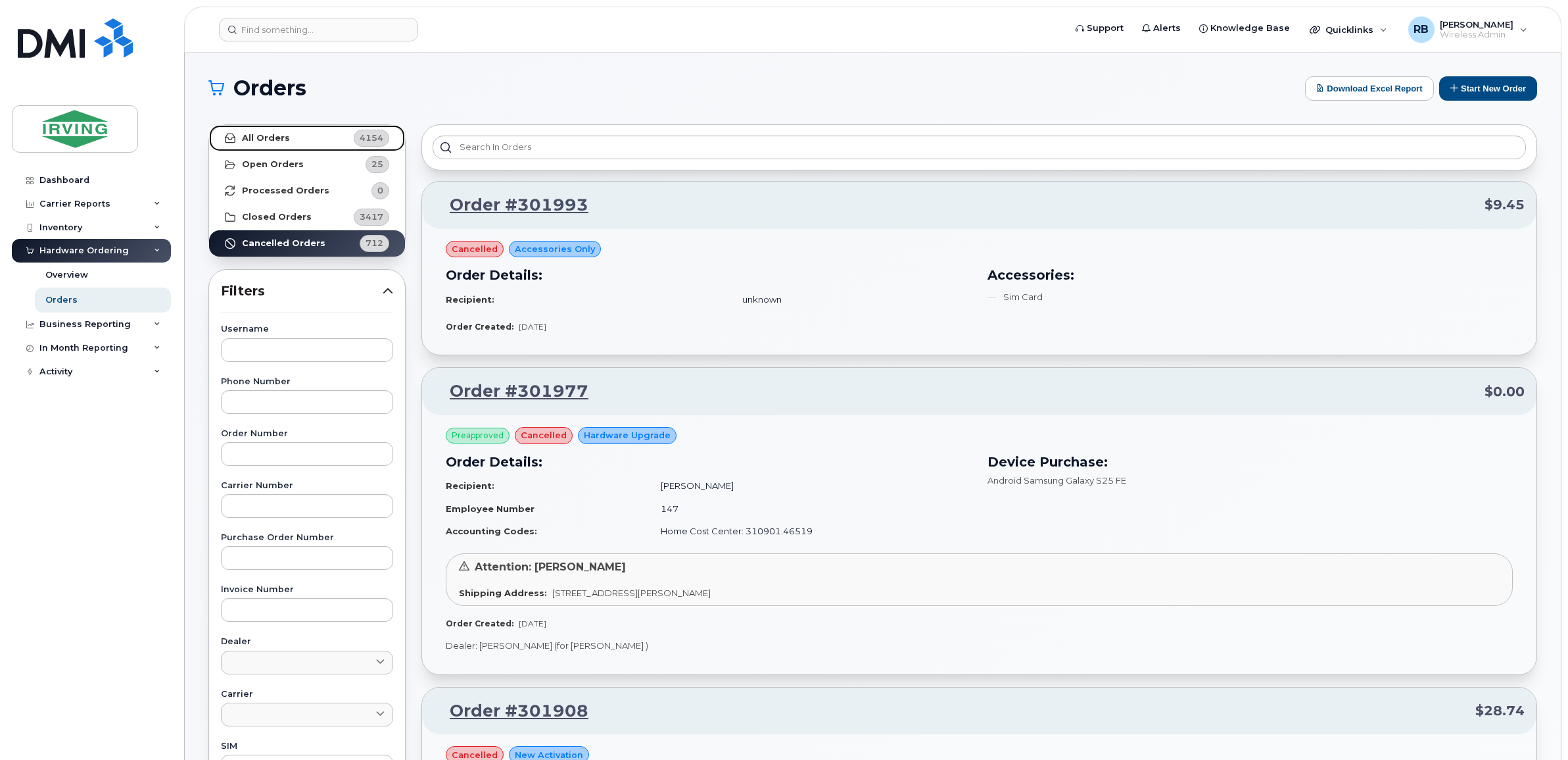
click at [309, 144] on link "All Orders 4154" at bounding box center [307, 137] width 196 height 26
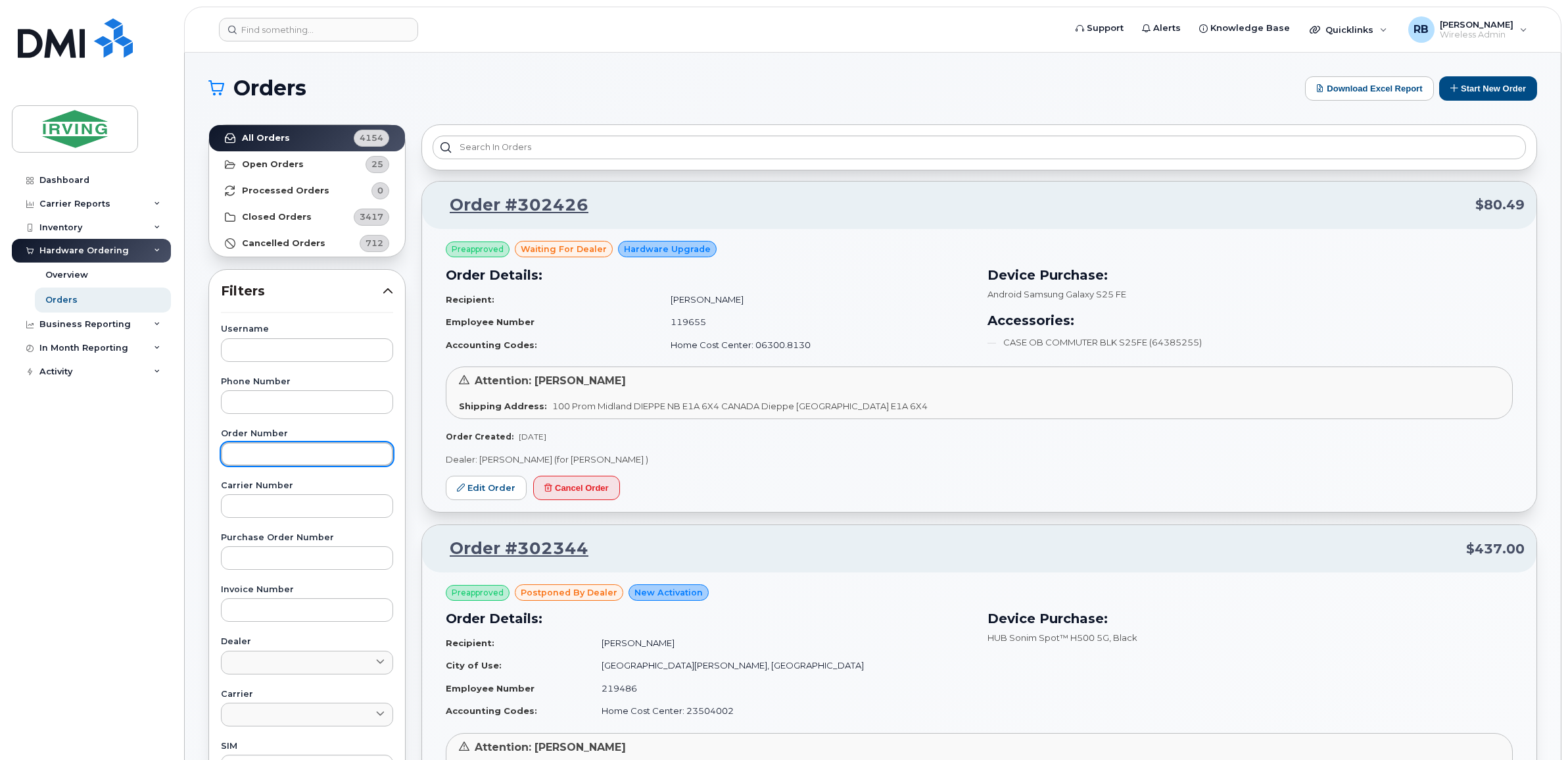
click at [239, 461] on input "text" at bounding box center [307, 453] width 172 height 24
type input "302035"
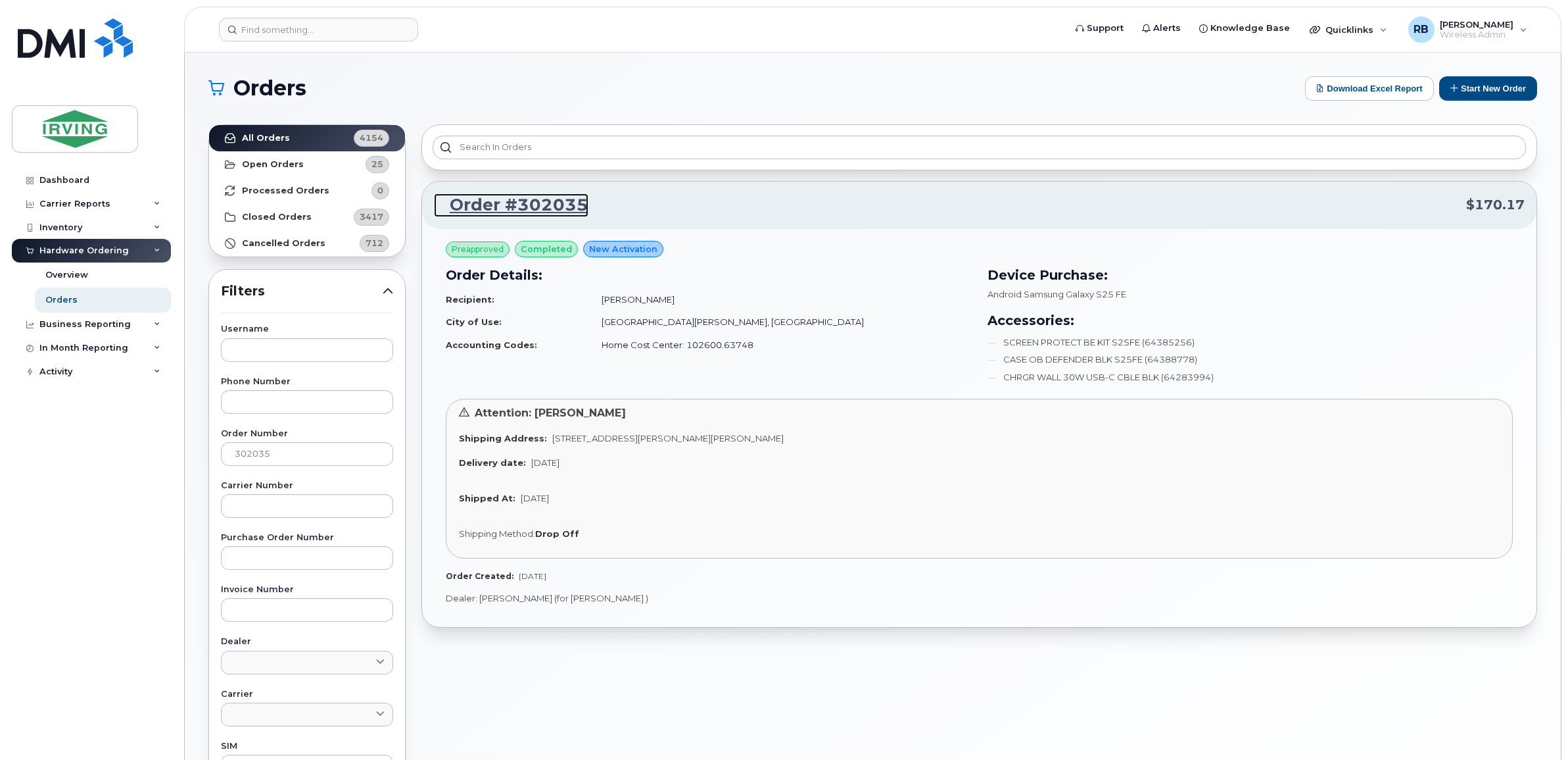
click at [532, 205] on link "Order #302035" at bounding box center [511, 205] width 154 height 24
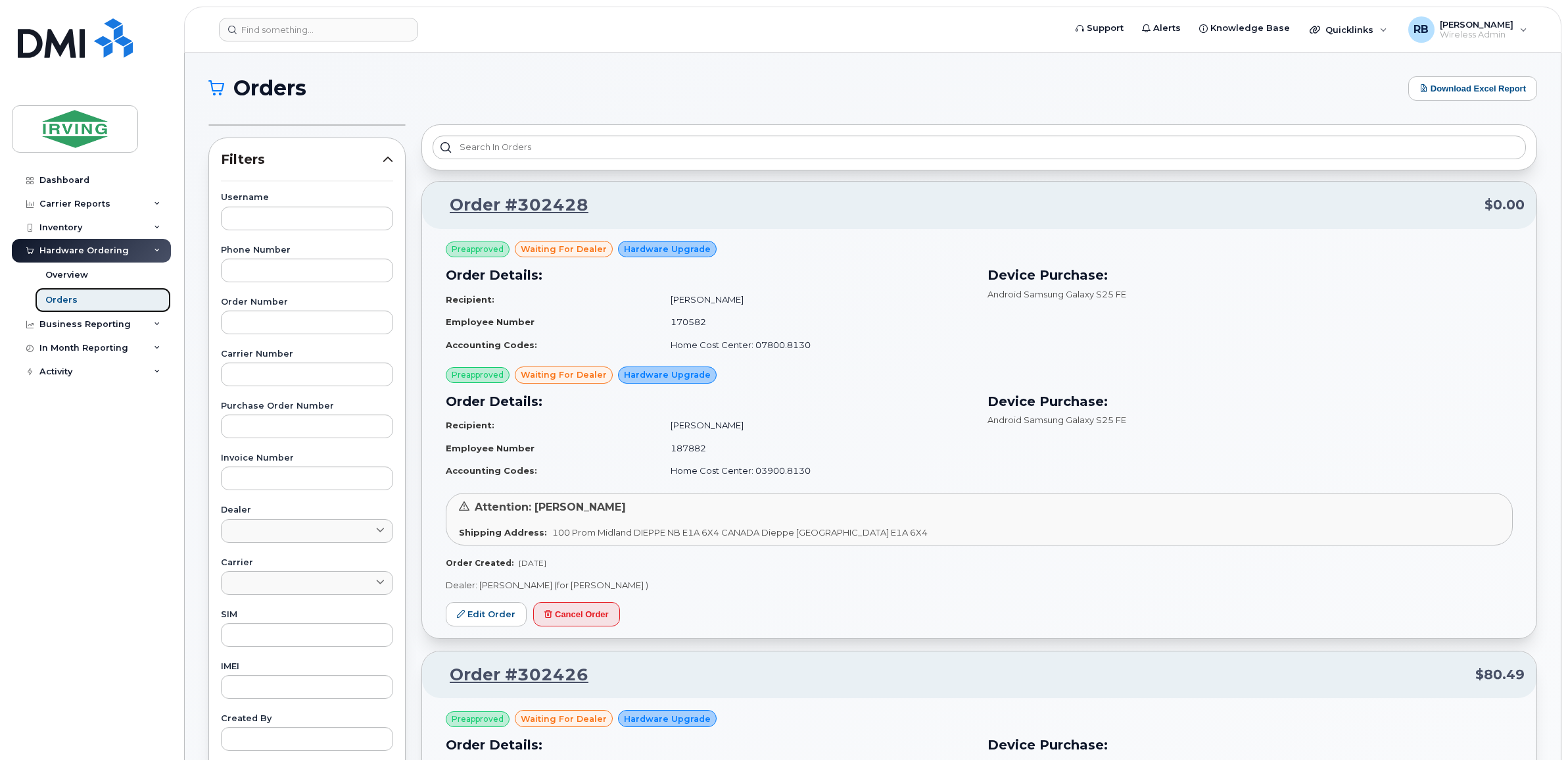
click at [70, 303] on div "Orders" at bounding box center [61, 300] width 33 height 12
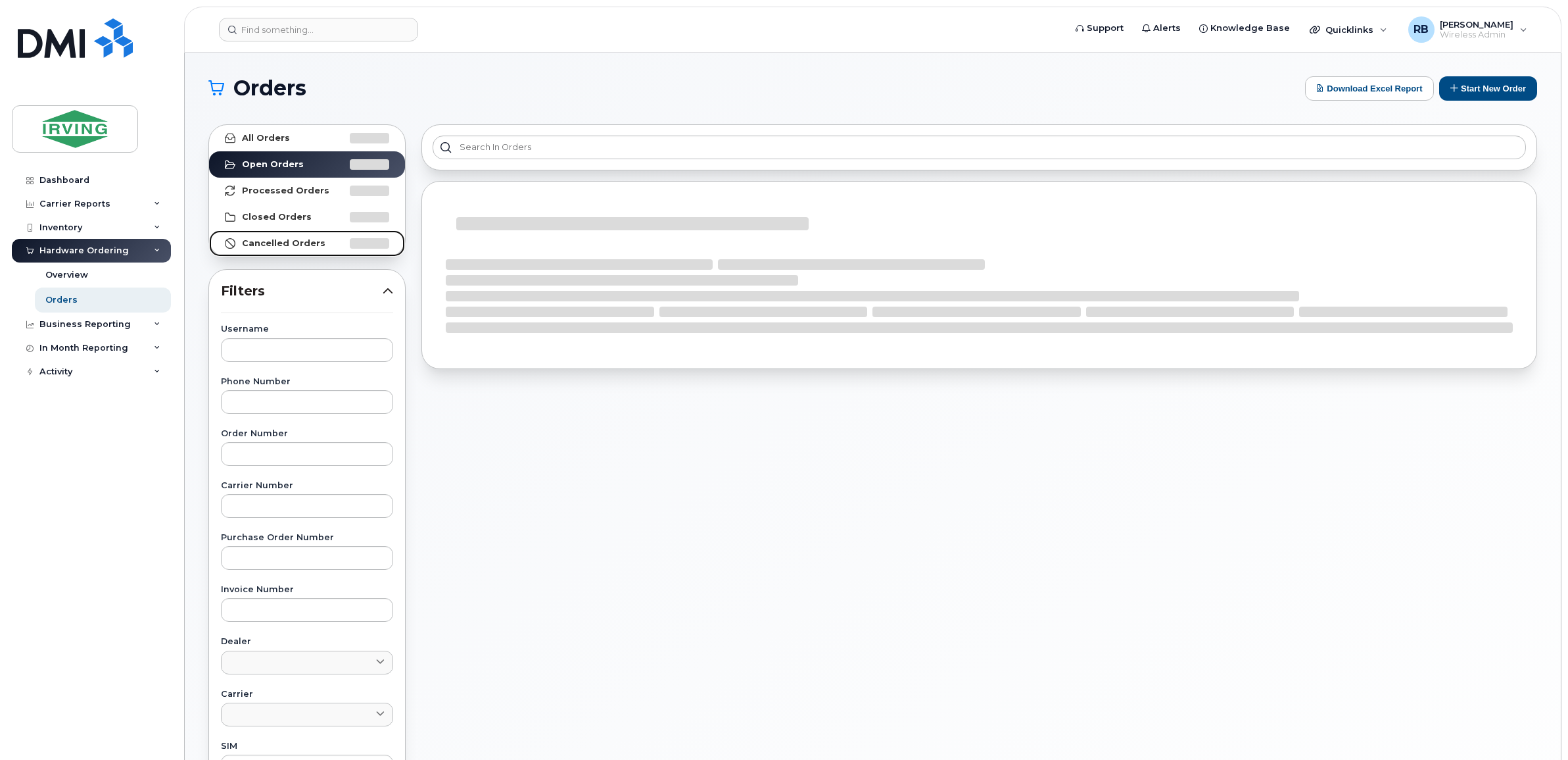
click at [261, 245] on strong "Cancelled Orders" at bounding box center [284, 243] width 83 height 11
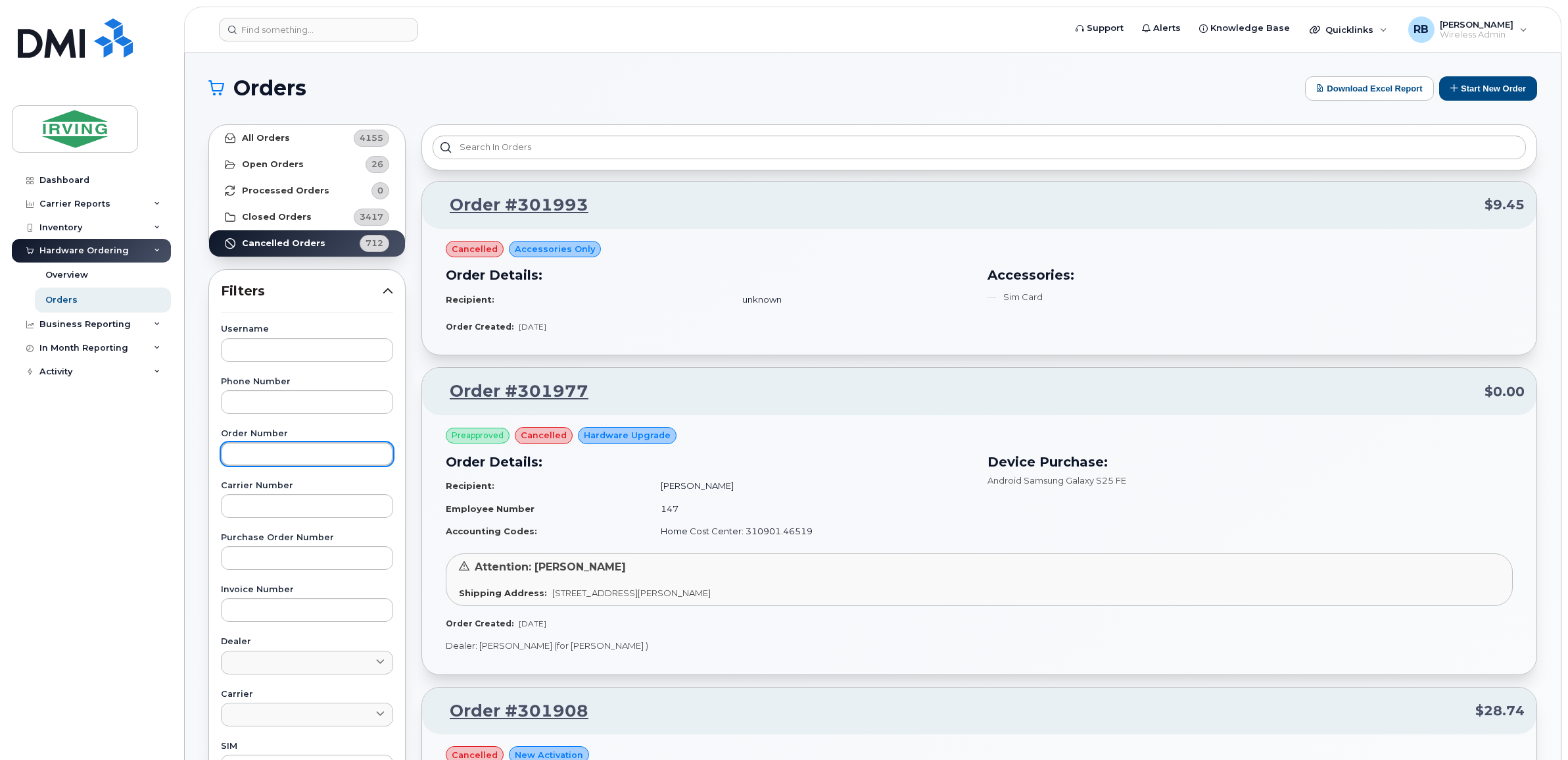
click at [249, 446] on input "text" at bounding box center [307, 453] width 172 height 24
type input "301352"
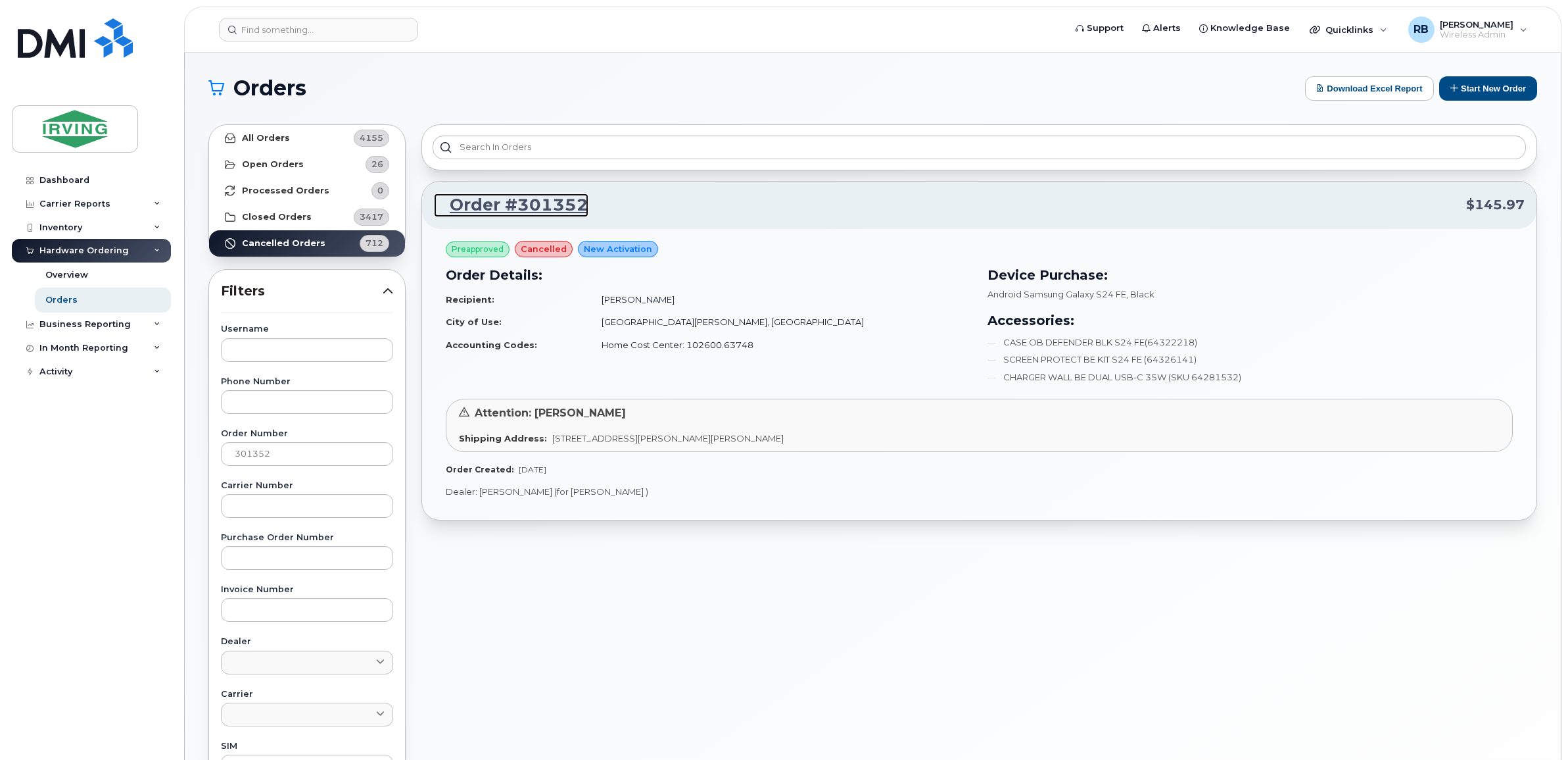
click at [494, 209] on link "Order #301352" at bounding box center [511, 205] width 154 height 24
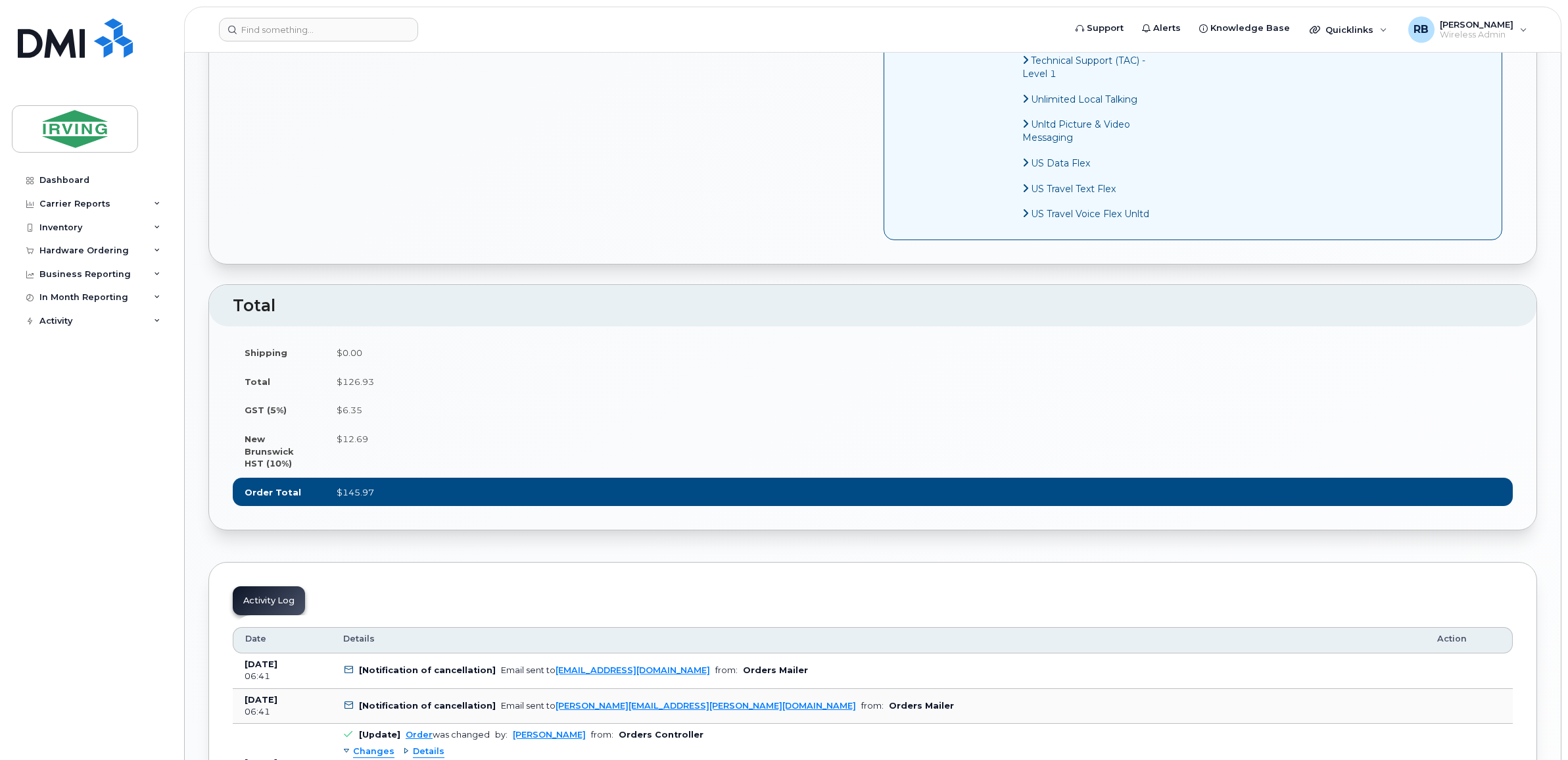
scroll to position [1754, 0]
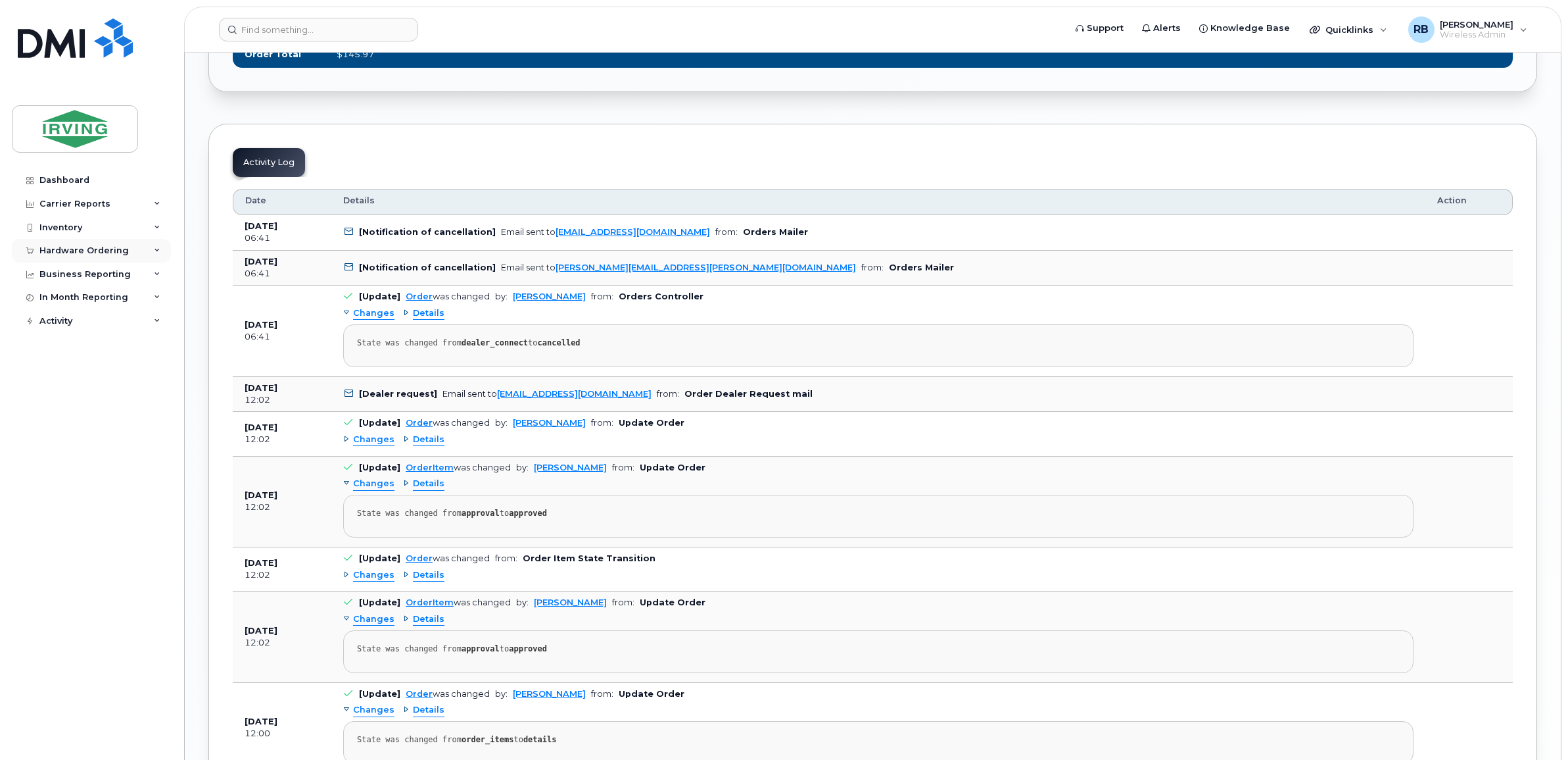
click at [52, 251] on div "Hardware Ordering" at bounding box center [83, 250] width 89 height 11
click at [51, 297] on div "Orders" at bounding box center [61, 300] width 33 height 12
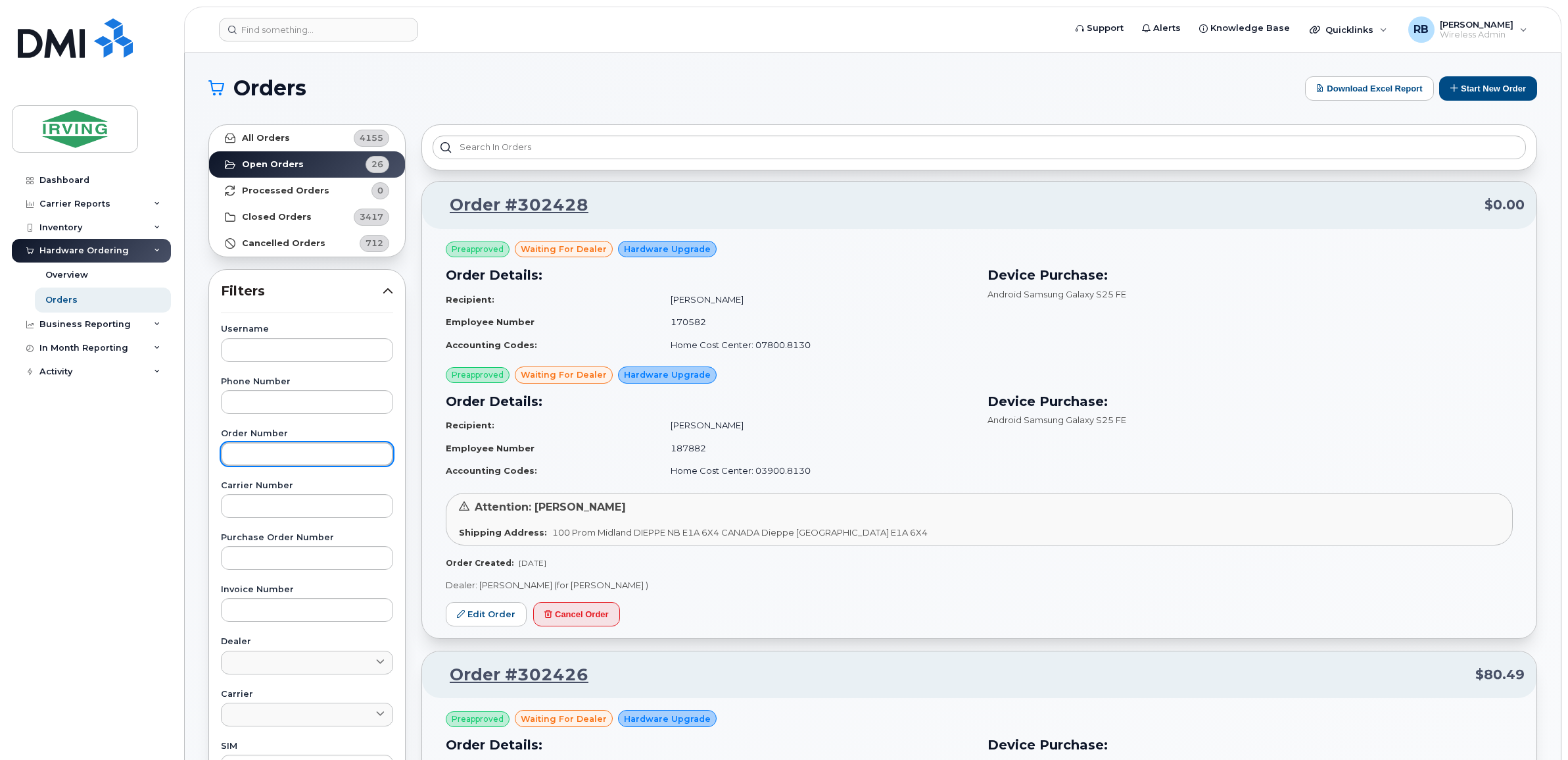
click at [244, 455] on input "text" at bounding box center [307, 453] width 172 height 24
type input "302035"
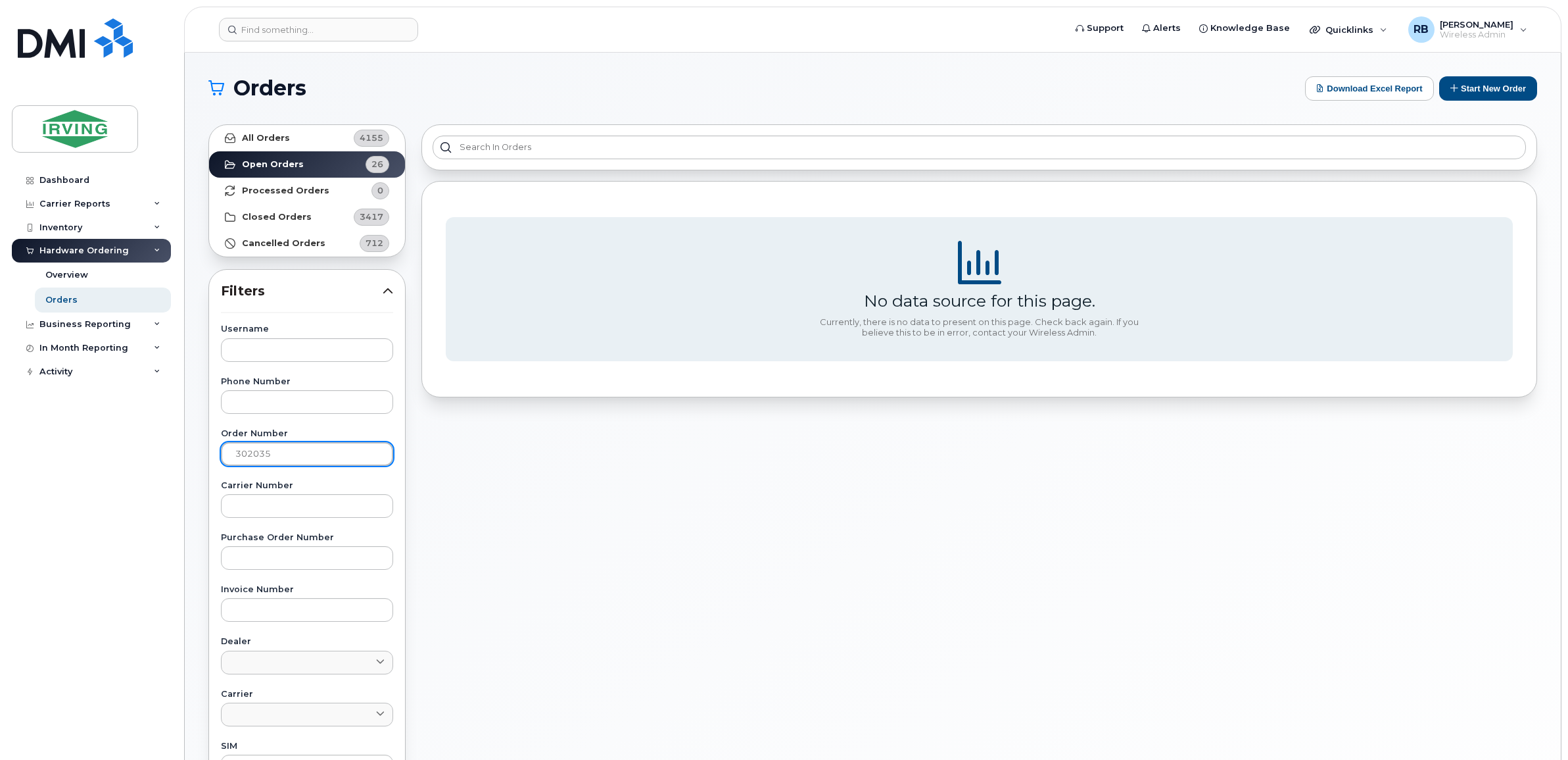
click at [254, 138] on strong "All Orders" at bounding box center [266, 138] width 48 height 11
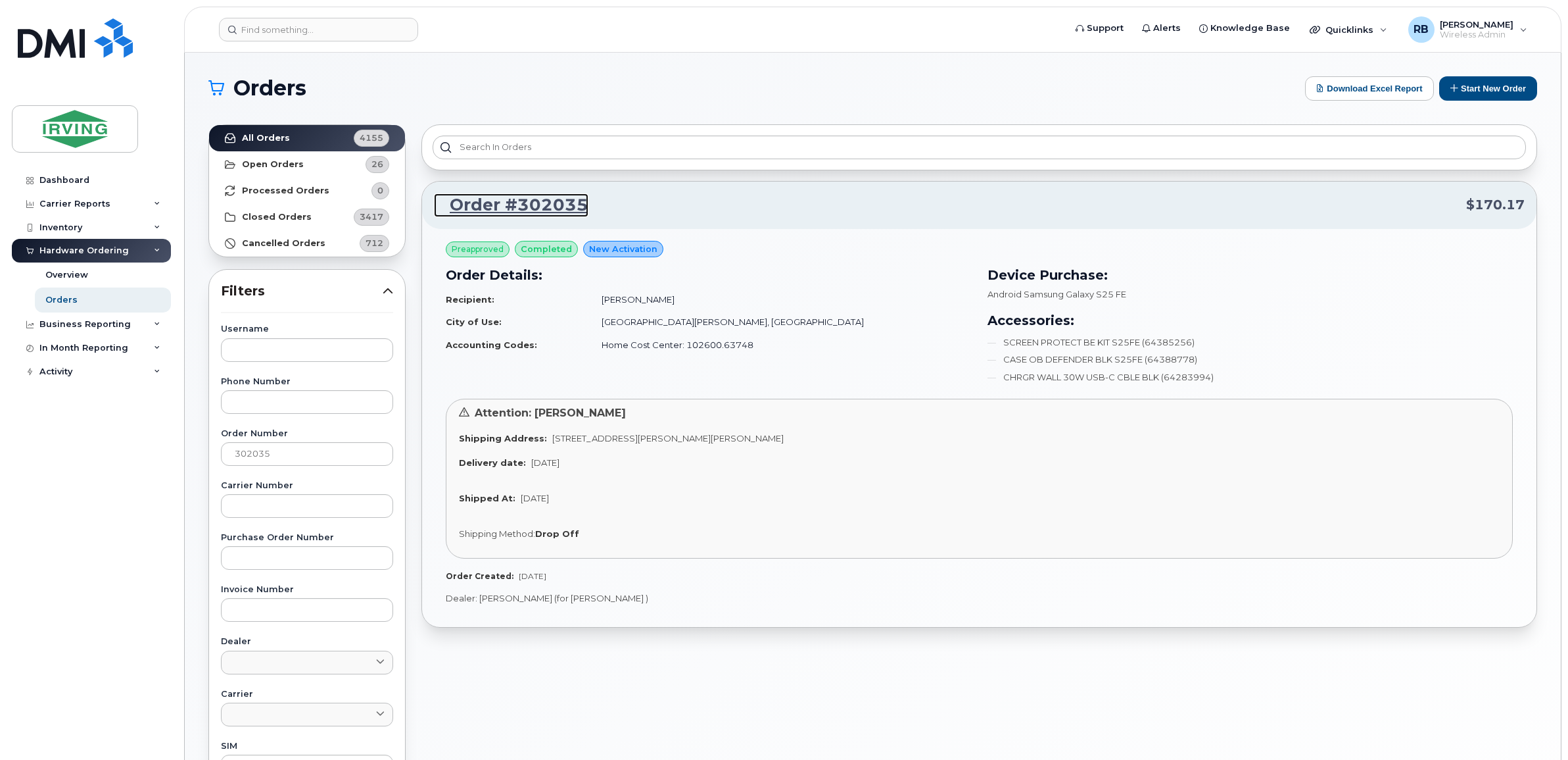
click at [498, 208] on link "Order #302035" at bounding box center [511, 205] width 154 height 24
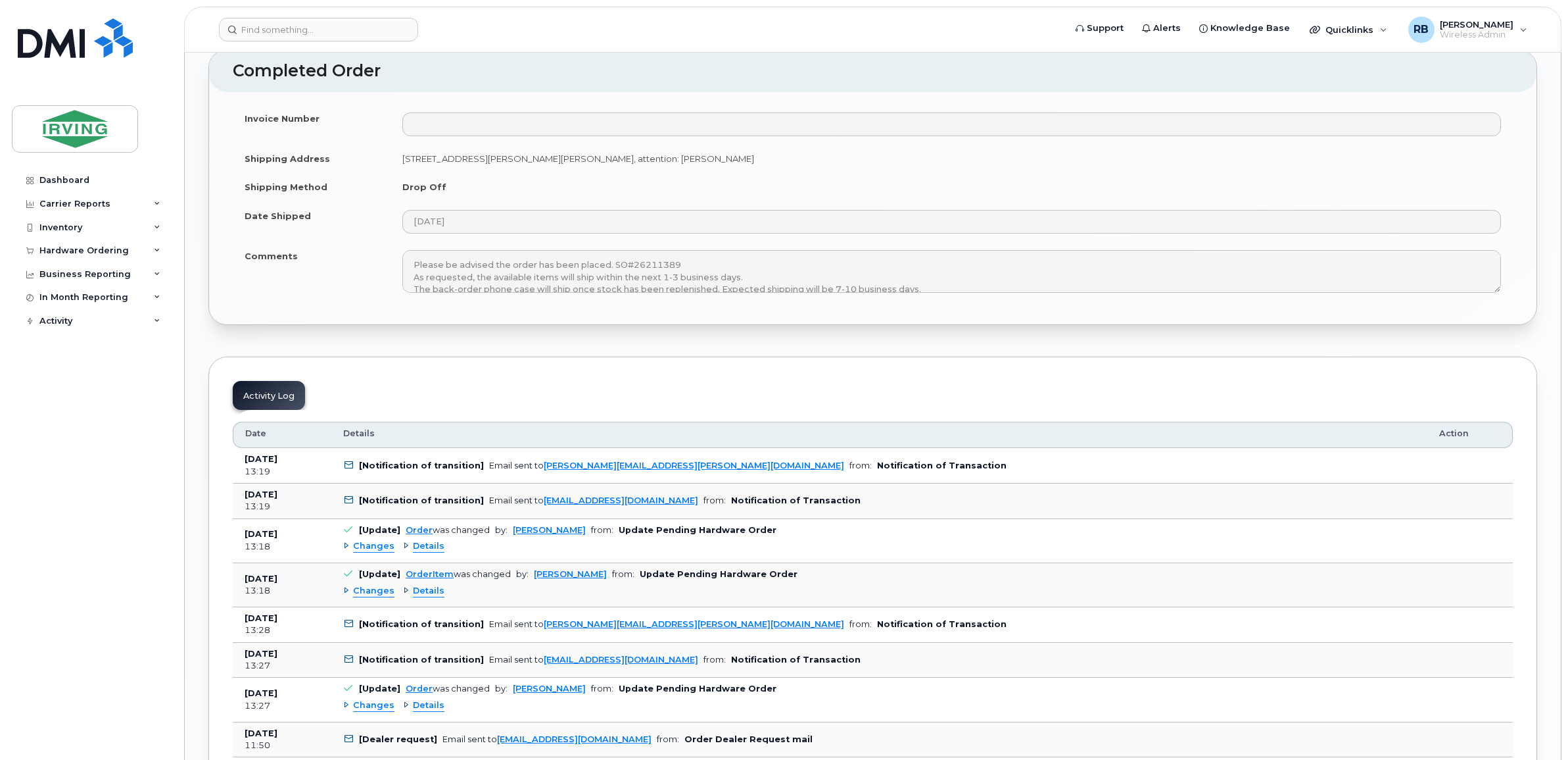
scroll to position [1708, 0]
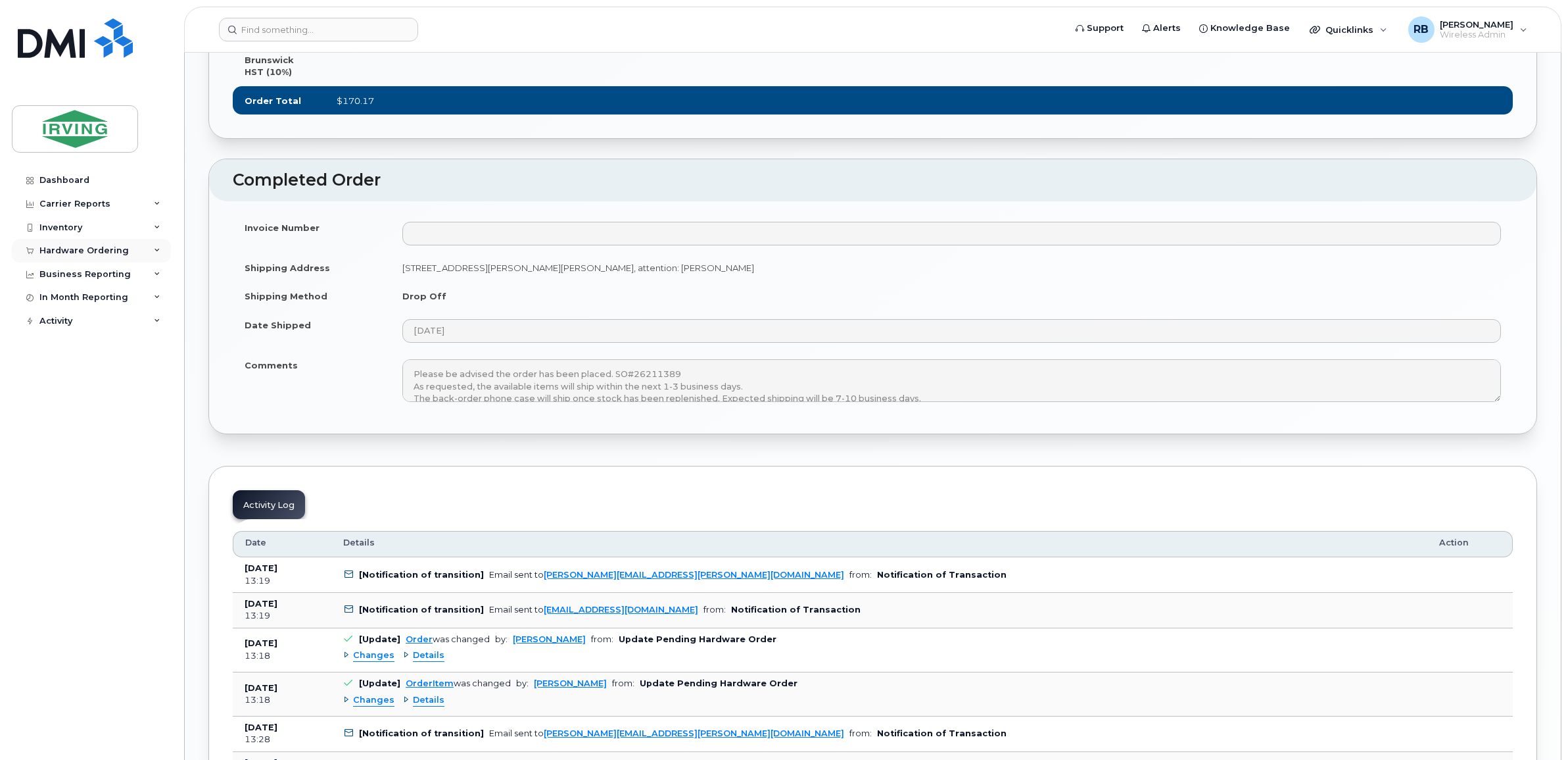
click at [89, 263] on div "Hardware Ordering" at bounding box center [91, 250] width 159 height 24
click at [70, 305] on div "Orders" at bounding box center [61, 300] width 33 height 12
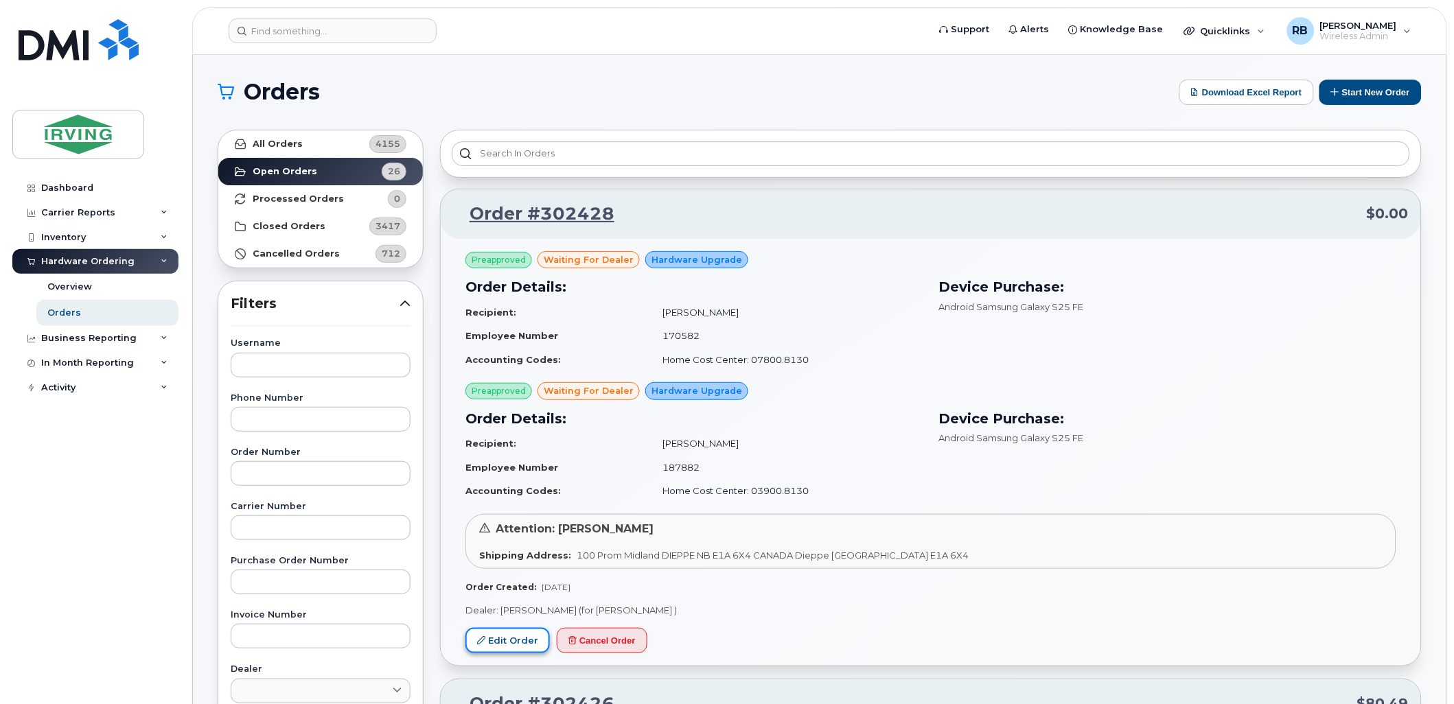
click at [499, 635] on link "Edit Order" at bounding box center [507, 640] width 84 height 25
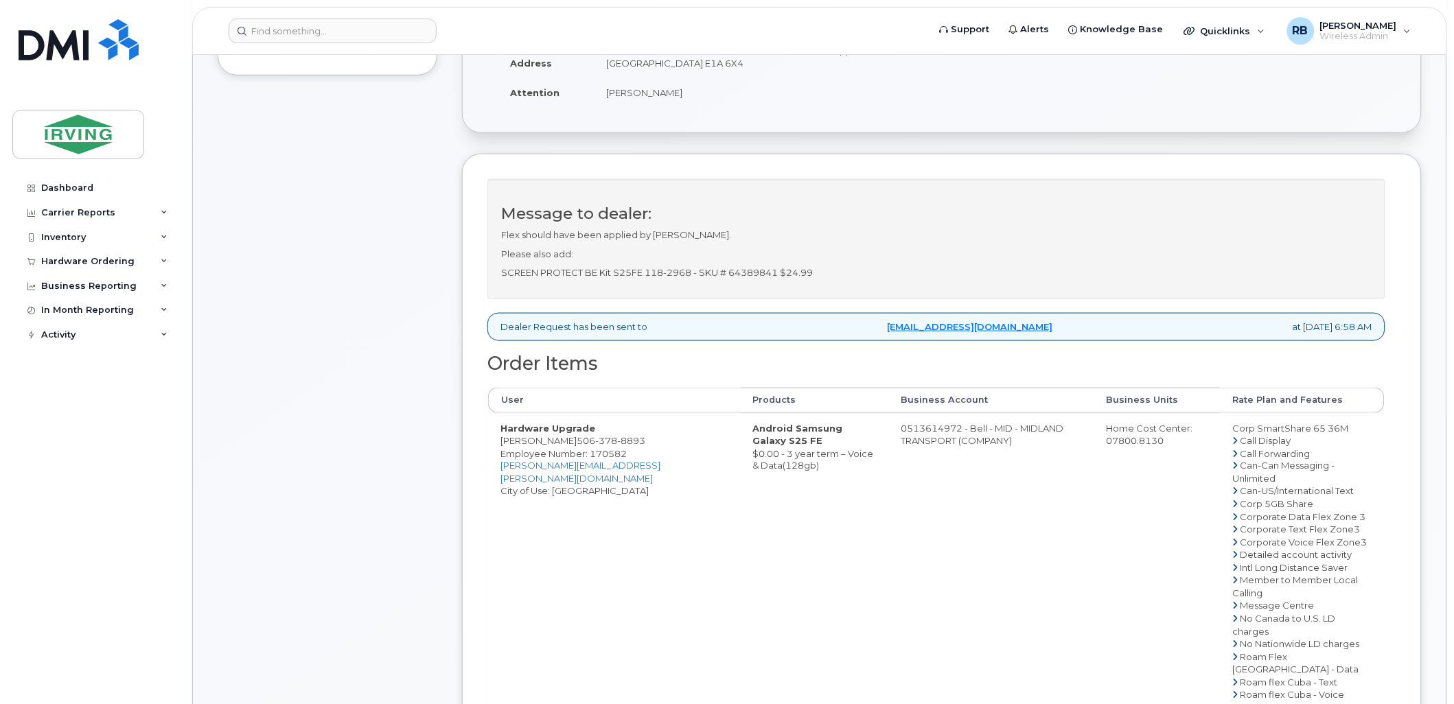
scroll to position [406, 0]
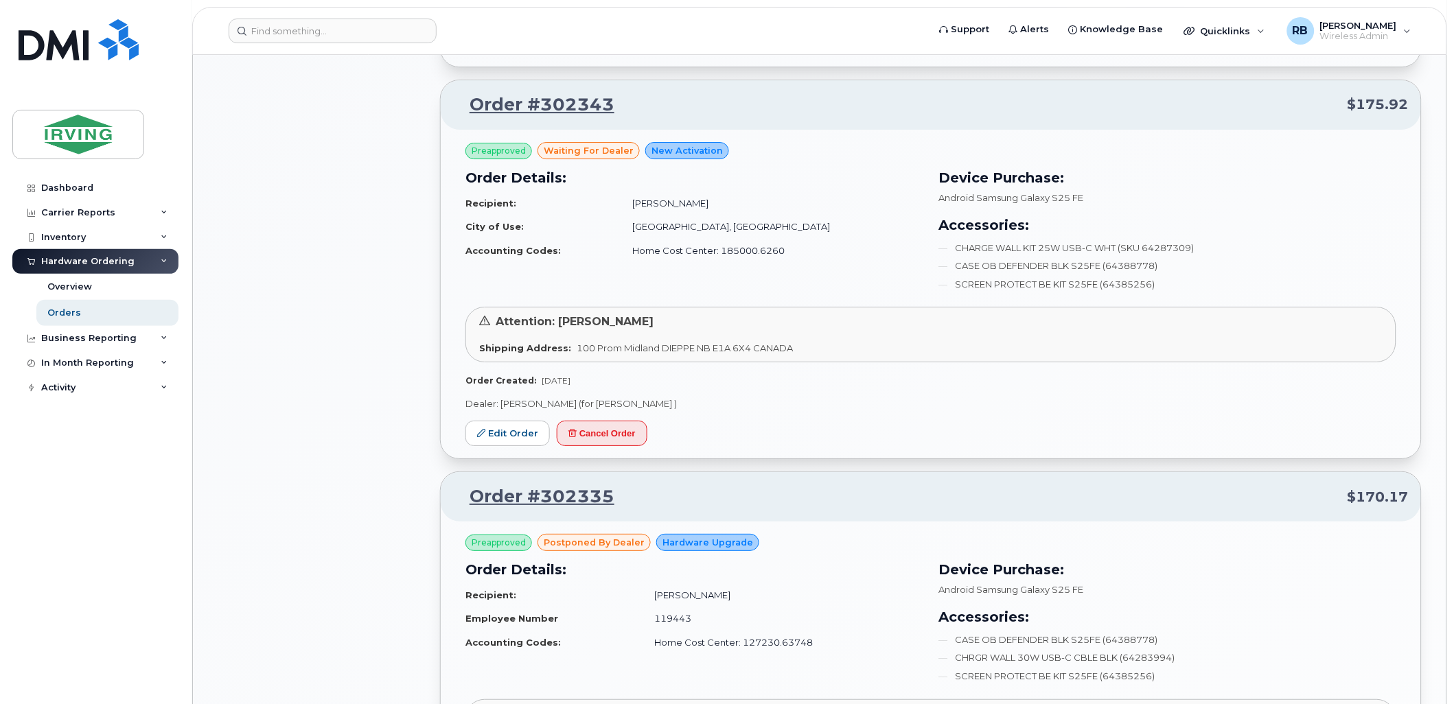
scroll to position [1424, 0]
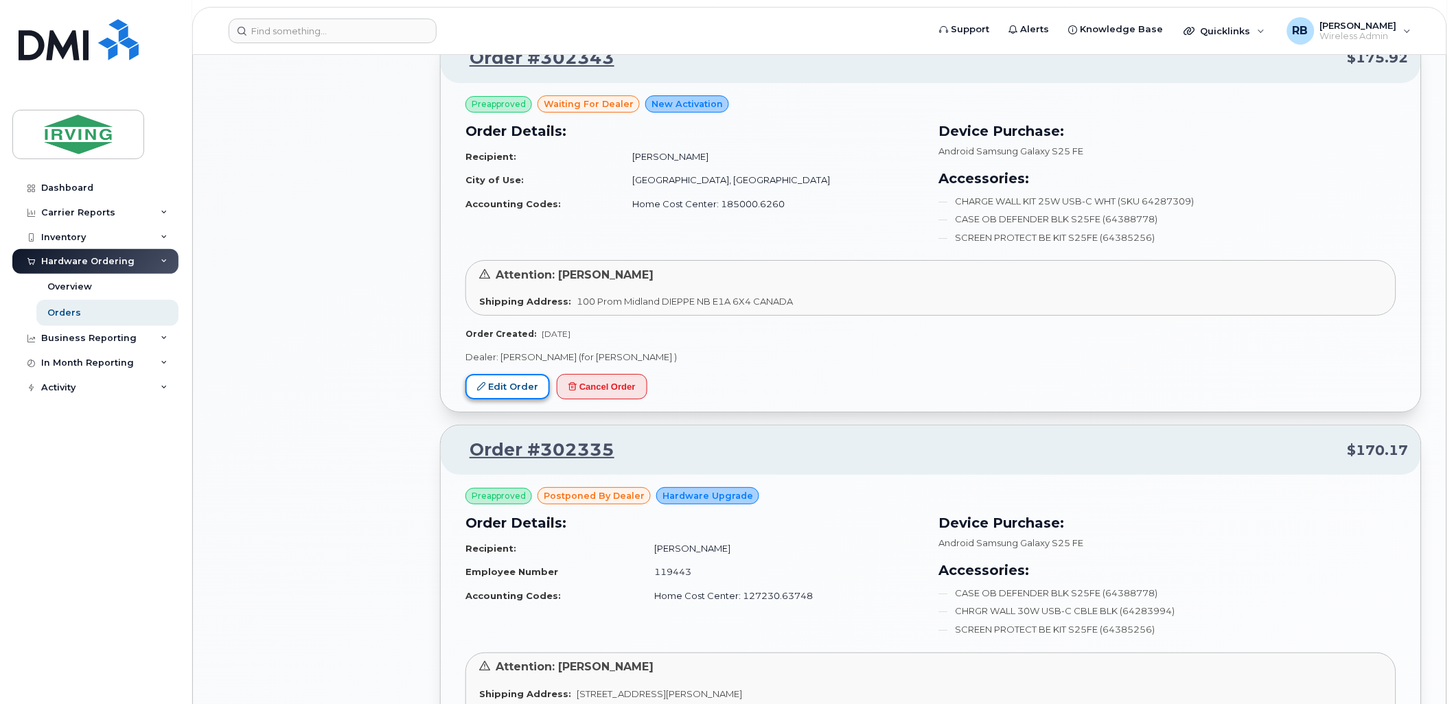
click at [527, 389] on link "Edit Order" at bounding box center [507, 386] width 84 height 25
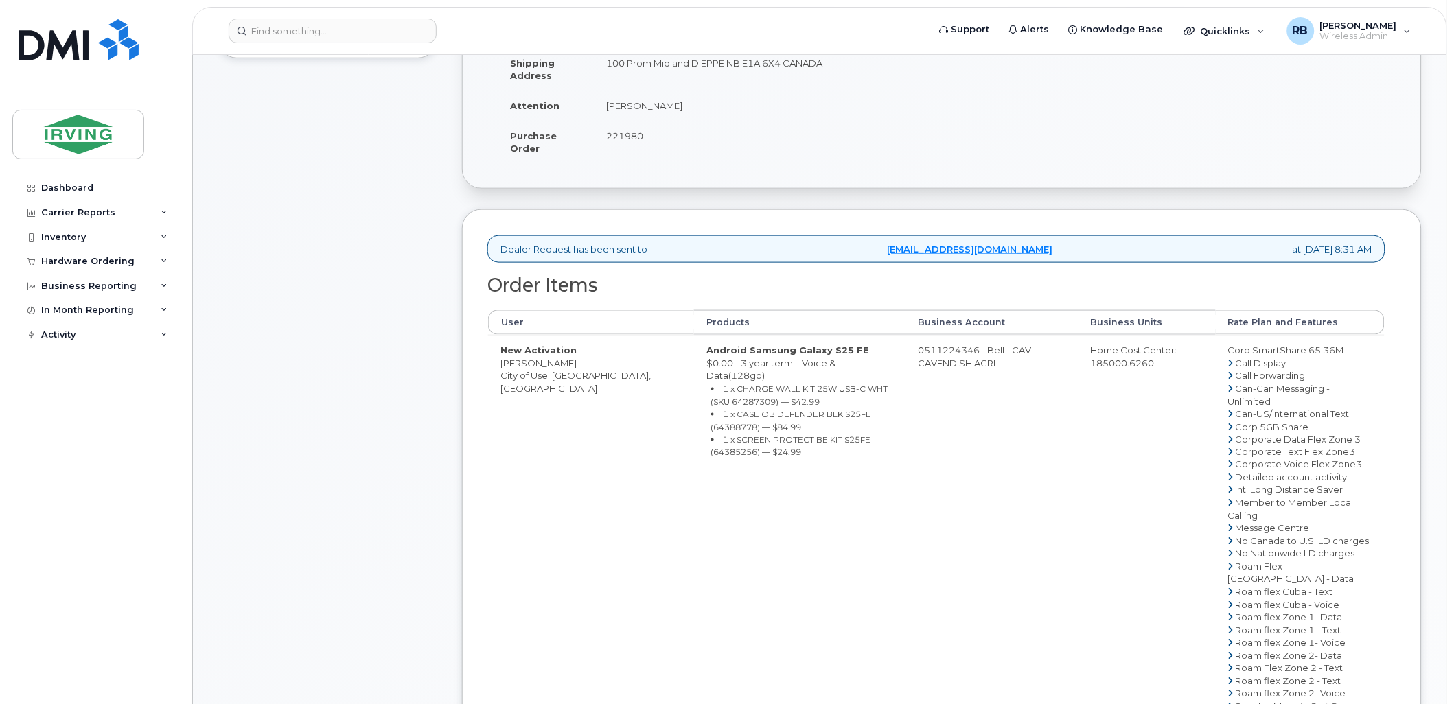
scroll to position [406, 0]
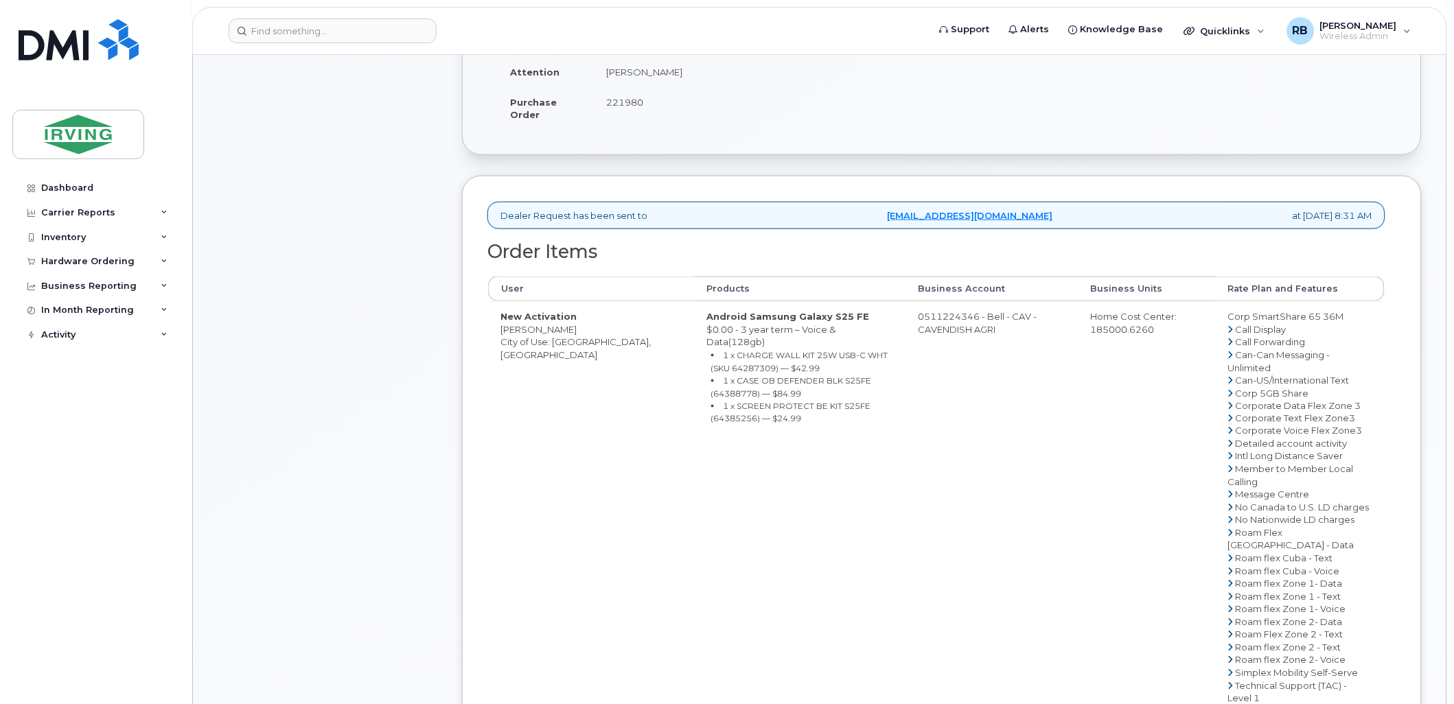
click at [822, 401] on small "1 x SCREEN PROTECT BE KIT S25FE (64385256) — $24.99" at bounding box center [791, 412] width 160 height 23
copy small "64385256"
click at [836, 376] on small "1 x CASE OB DEFENDER BLK S25FE (64388778) — $84.99" at bounding box center [791, 387] width 161 height 23
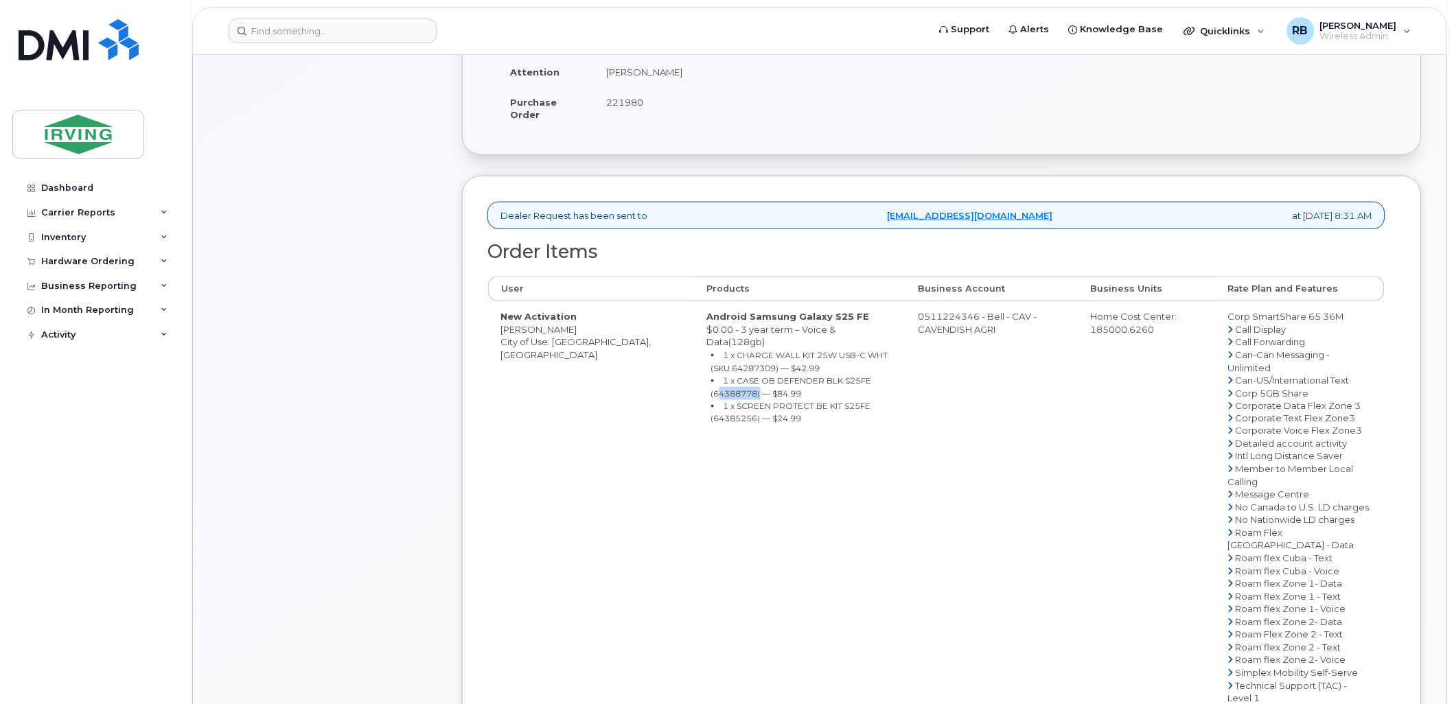
copy small "64388778"
click at [925, 319] on td "0511224346 - Bell - CAV - CAVENDISH AGRI" at bounding box center [992, 545] width 173 height 489
drag, startPoint x: 901, startPoint y: 319, endPoint x: 956, endPoint y: 318, distance: 54.9
click at [956, 318] on td "0511224346 - Bell - CAV - CAVENDISH AGRI" at bounding box center [992, 545] width 173 height 489
copy td "511224346"
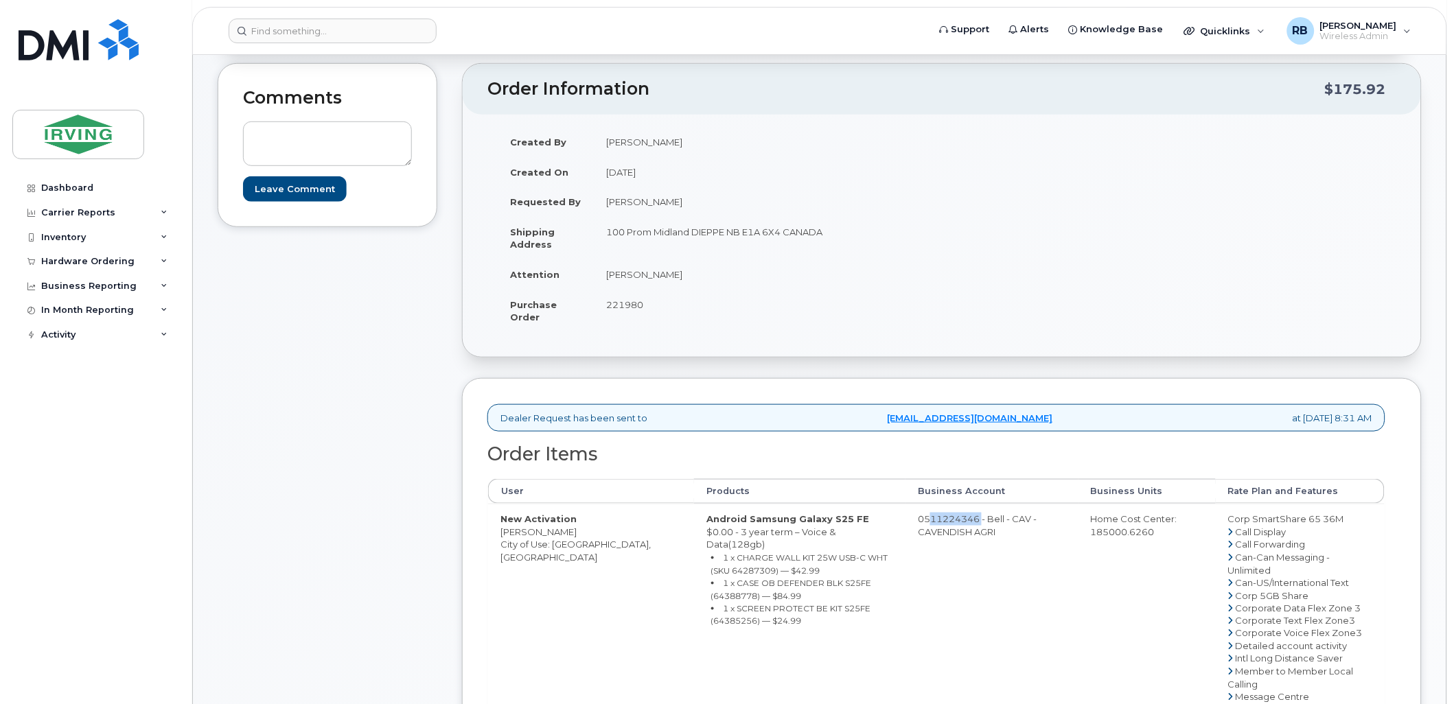
scroll to position [203, 0]
click at [630, 266] on td "[PERSON_NAME]" at bounding box center [763, 275] width 338 height 30
click at [632, 275] on td "Mark O'Connell" at bounding box center [763, 275] width 338 height 30
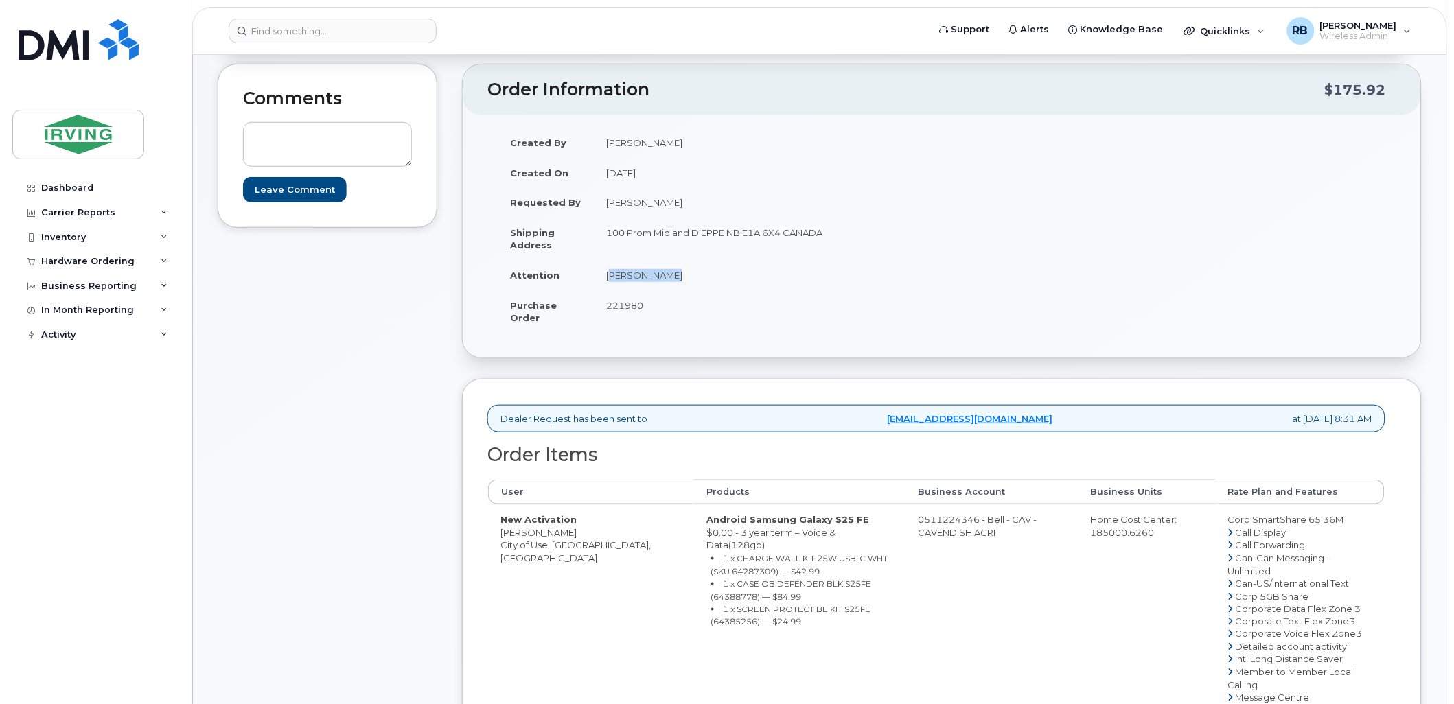
copy tbody "Mark O'Connell"
copy td "[PERSON_NAME]"
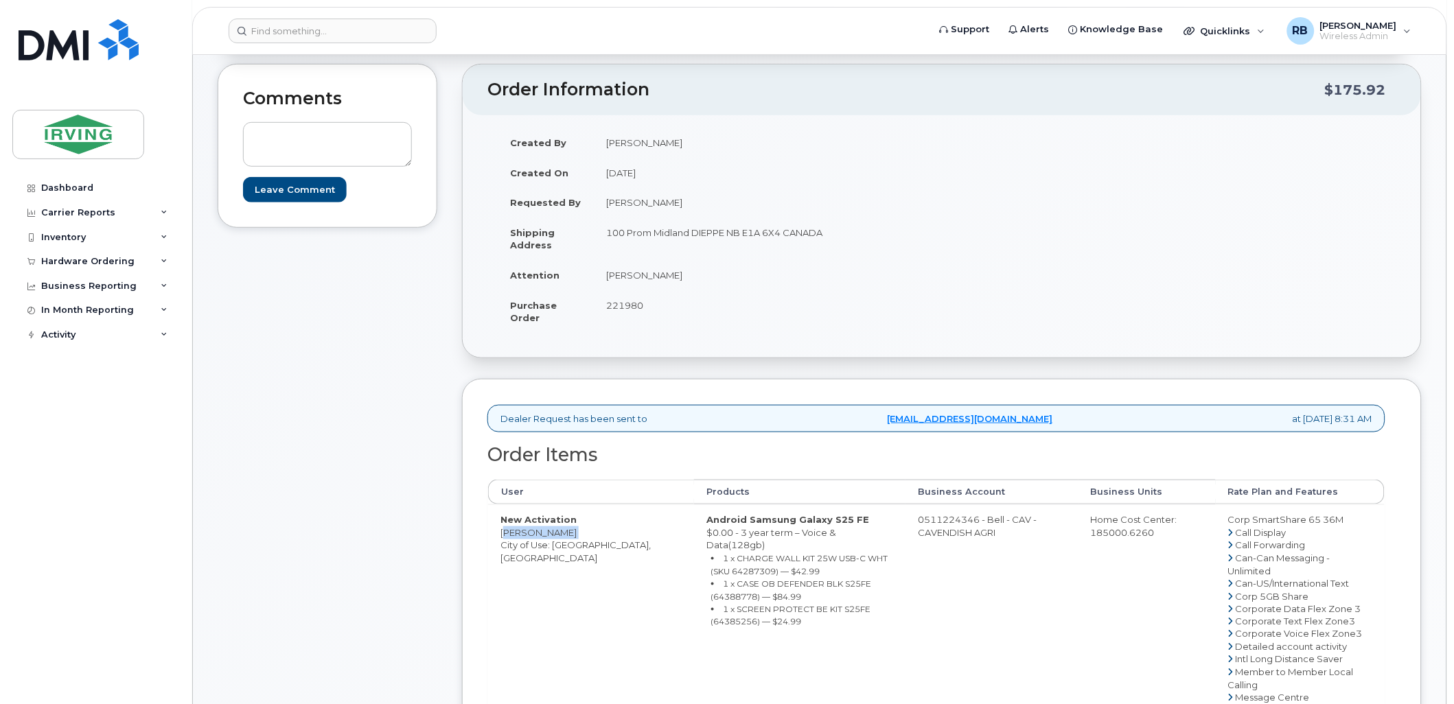
copy td "[PERSON_NAME]"
click at [711, 564] on small "1 x CHARGE WALL KIT 25W USB-C WHT (SKU 64287309) — $42.99" at bounding box center [799, 564] width 177 height 23
copy small "64287309"
click at [829, 579] on small "1 x CASE OB DEFENDER BLK S25FE (64388778) — $84.99" at bounding box center [791, 590] width 161 height 23
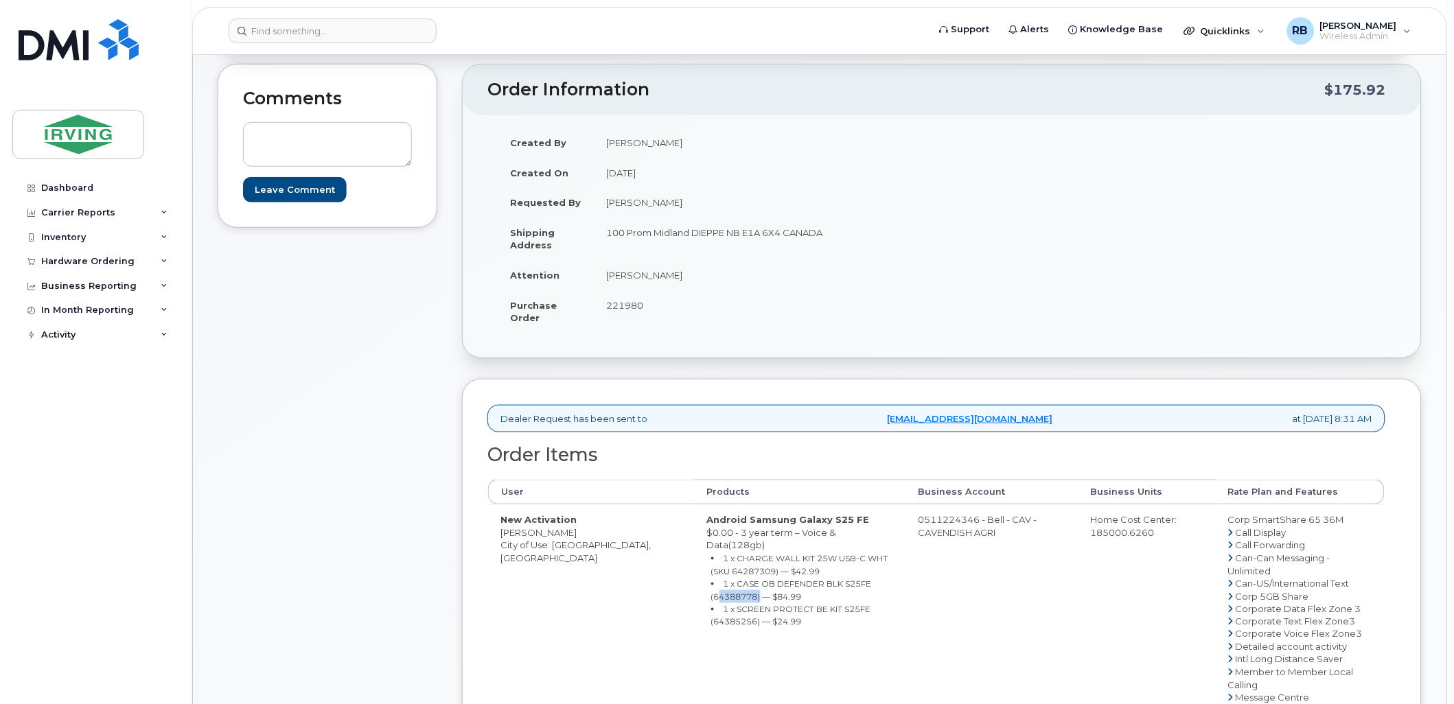
click at [829, 579] on small "1 x CASE OB DEFENDER BLK S25FE (64388778) — $84.99" at bounding box center [791, 590] width 161 height 23
copy small "64388778"
click at [833, 604] on small "1 x SCREEN PROTECT BE KIT S25FE (64385256) — $24.99" at bounding box center [791, 615] width 160 height 23
copy small "64385256"
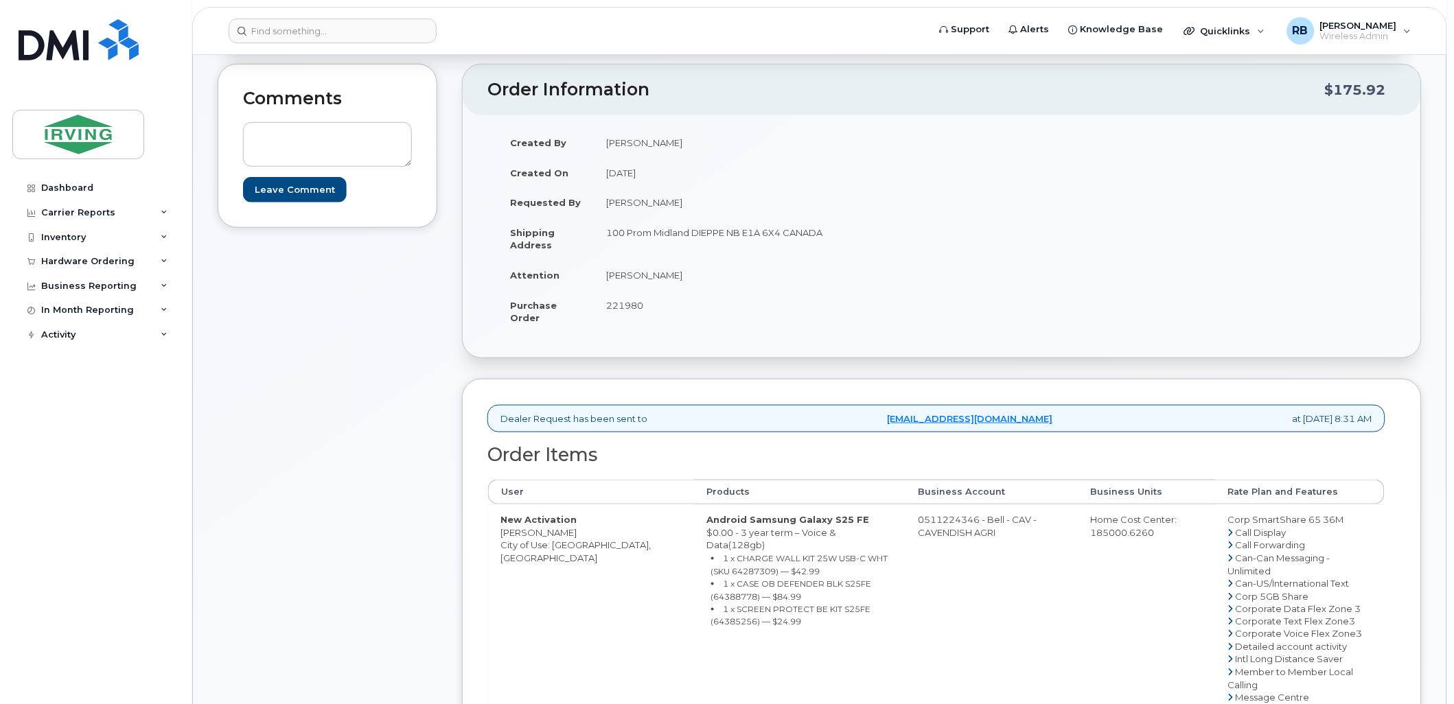
drag, startPoint x: 901, startPoint y: 518, endPoint x: 956, endPoint y: 518, distance: 55.6
copy td "511224346"
click at [387, 338] on div "Comments Leave Comment" at bounding box center [328, 610] width 220 height 1092
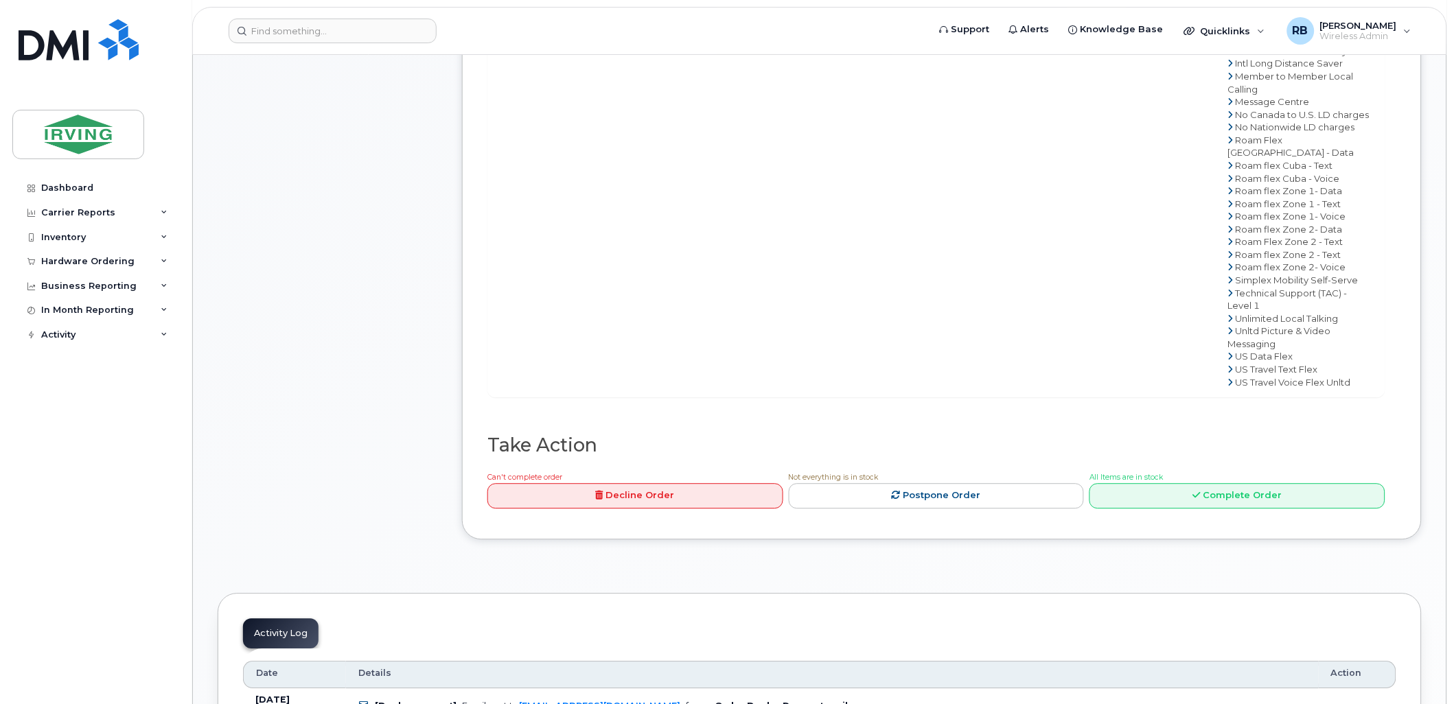
scroll to position [915, 0]
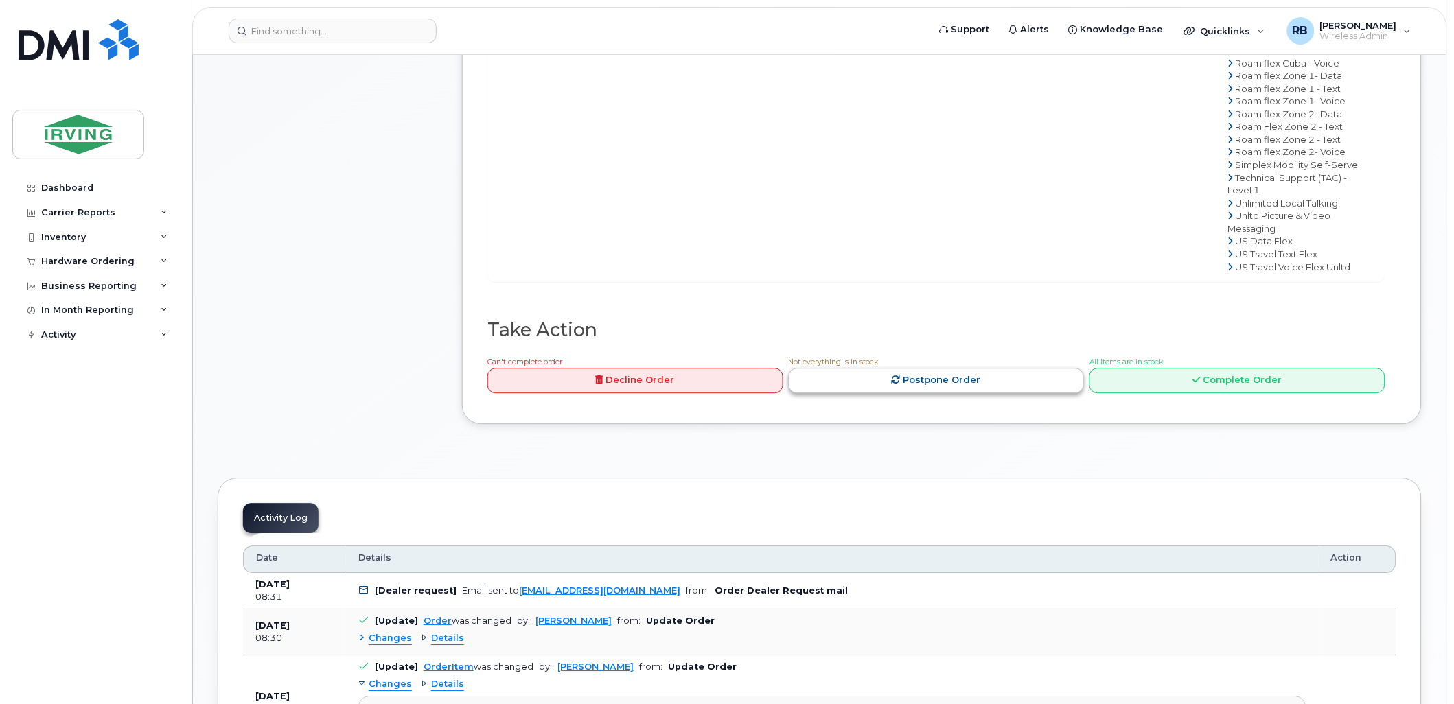
click at [1024, 374] on link "Postpone Order" at bounding box center [937, 380] width 296 height 25
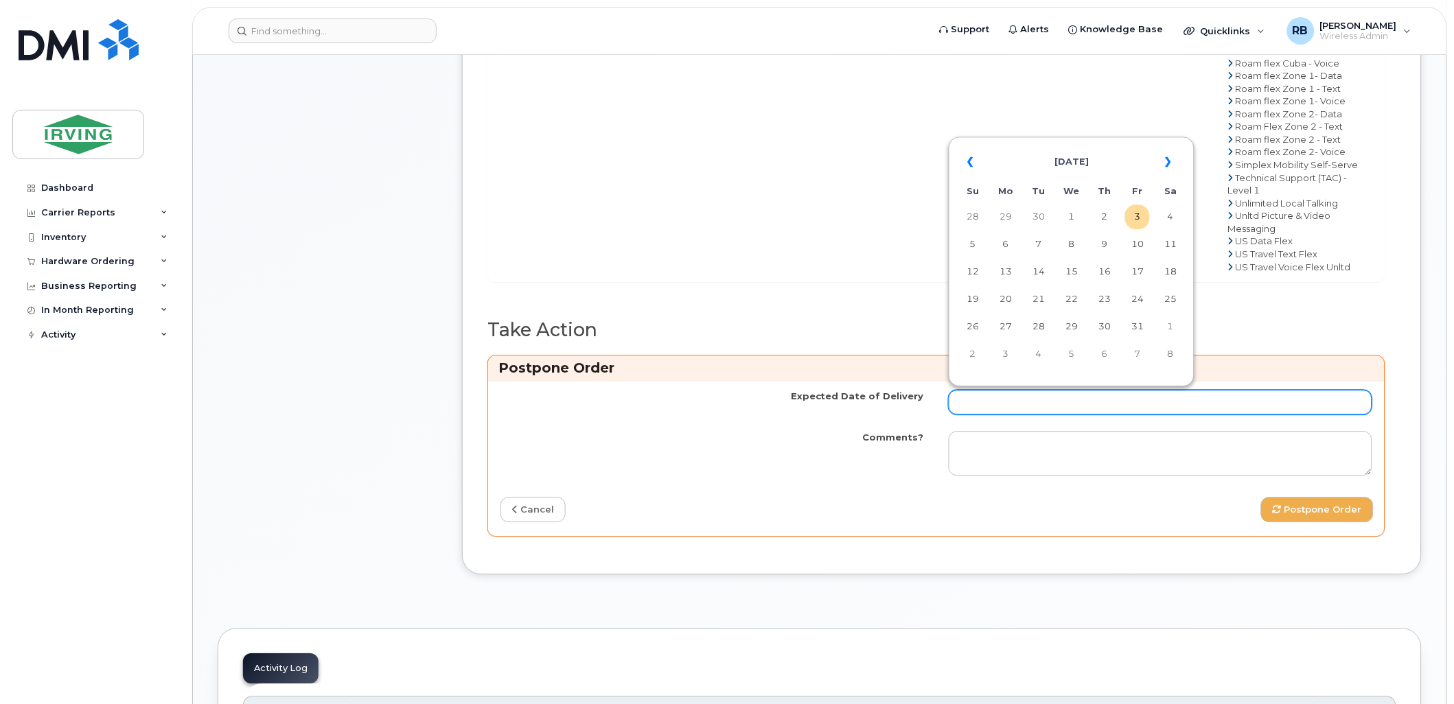
click at [1018, 393] on input "Expected Date of Delivery" at bounding box center [1161, 402] width 424 height 25
click at [1104, 245] on td "9" at bounding box center [1104, 244] width 25 height 25
type input "2025-10-09"
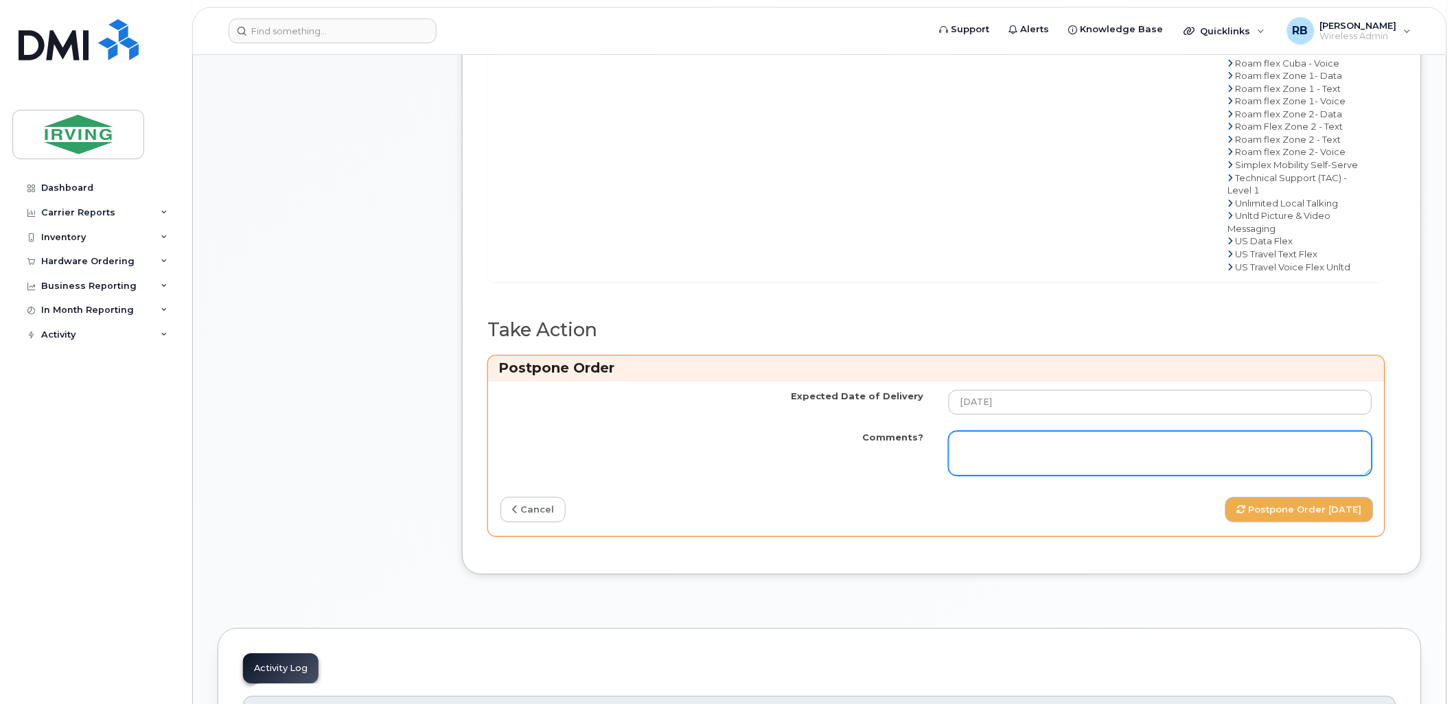
click at [1035, 450] on textarea "Comments?" at bounding box center [1161, 453] width 424 height 45
click at [1044, 441] on textarea "Comments?" at bounding box center [1161, 453] width 424 height 45
paste textarea "Order Confirmation – SO#26213094 Please note that item#64385254 (S25FE phone), …"
type textarea "Order Confirmation – SO#26213094 Please note that item#64385254 (S25FE phone), …"
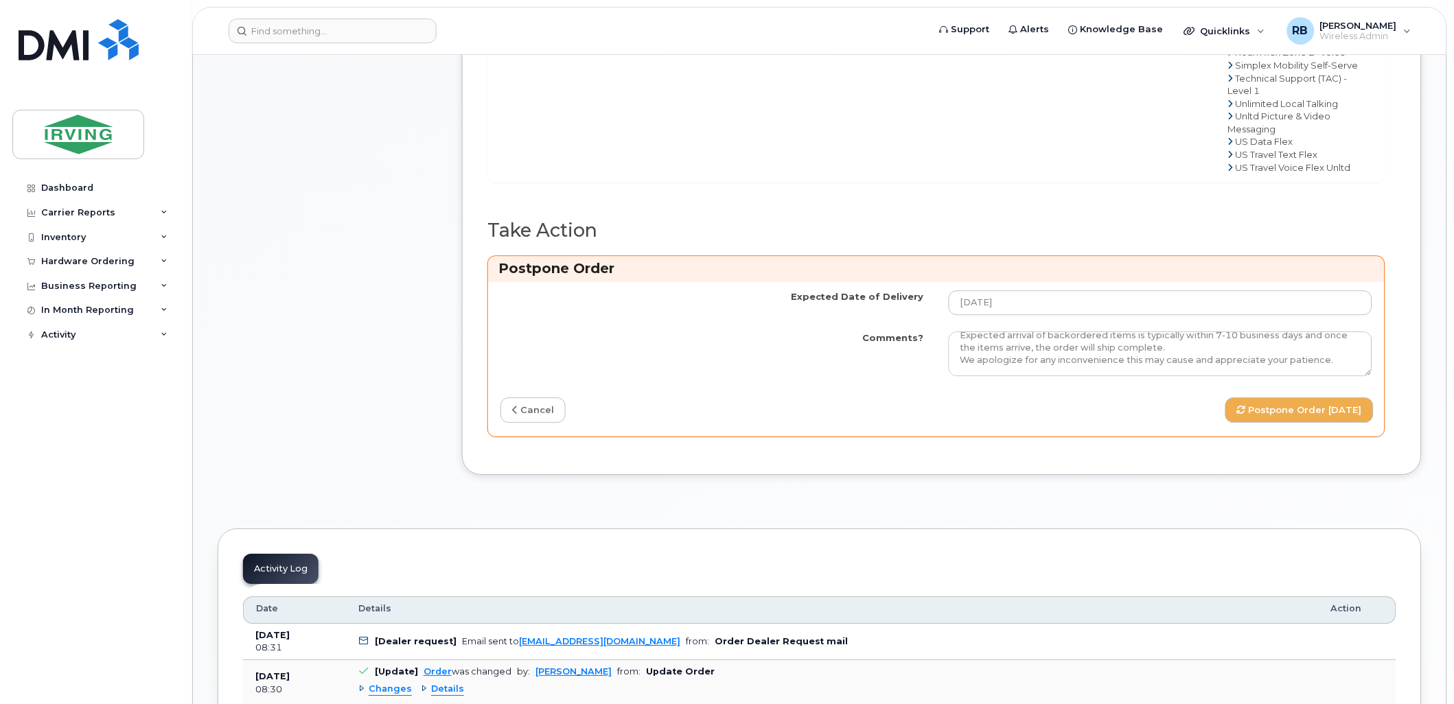
scroll to position [1017, 0]
click at [1267, 408] on button "Postpone Order 2025-10-09" at bounding box center [1299, 407] width 148 height 25
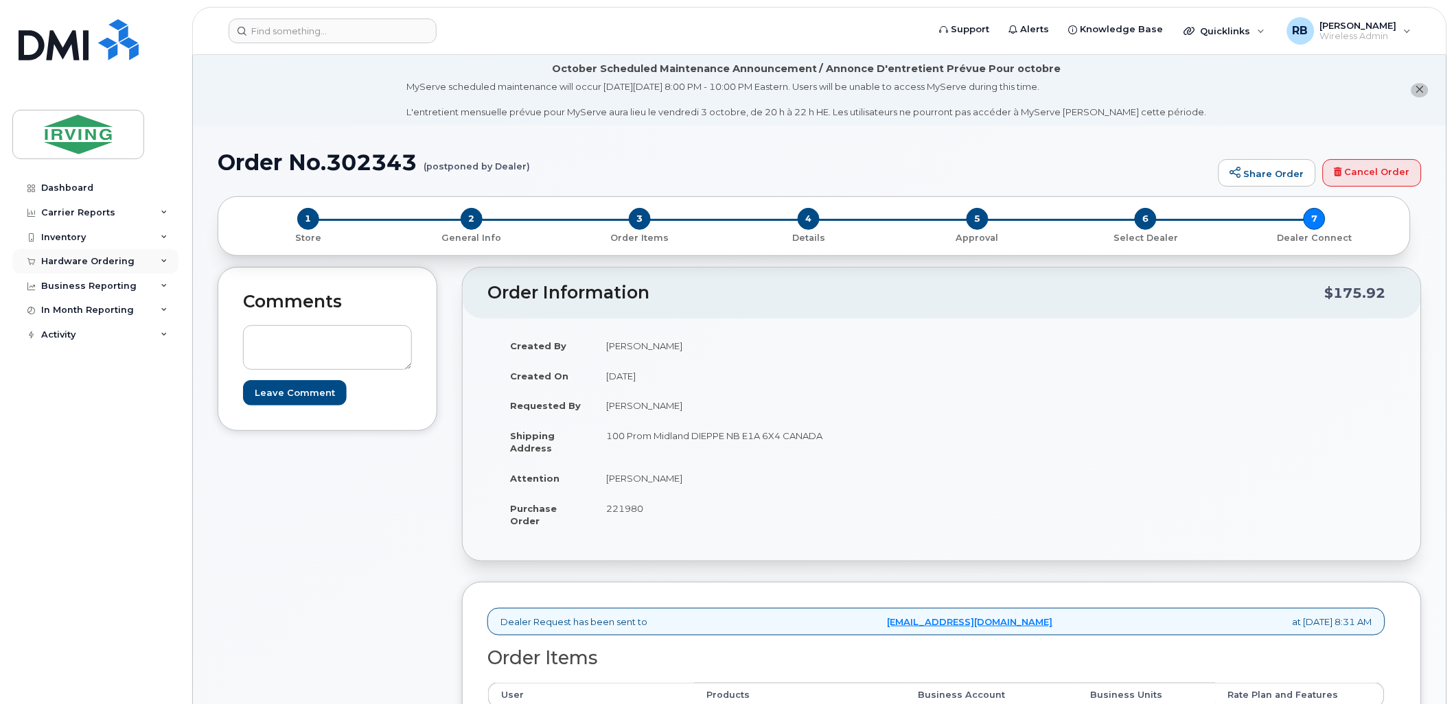
click at [106, 262] on div "Hardware Ordering" at bounding box center [87, 261] width 93 height 11
click at [60, 314] on div "Orders" at bounding box center [64, 313] width 34 height 12
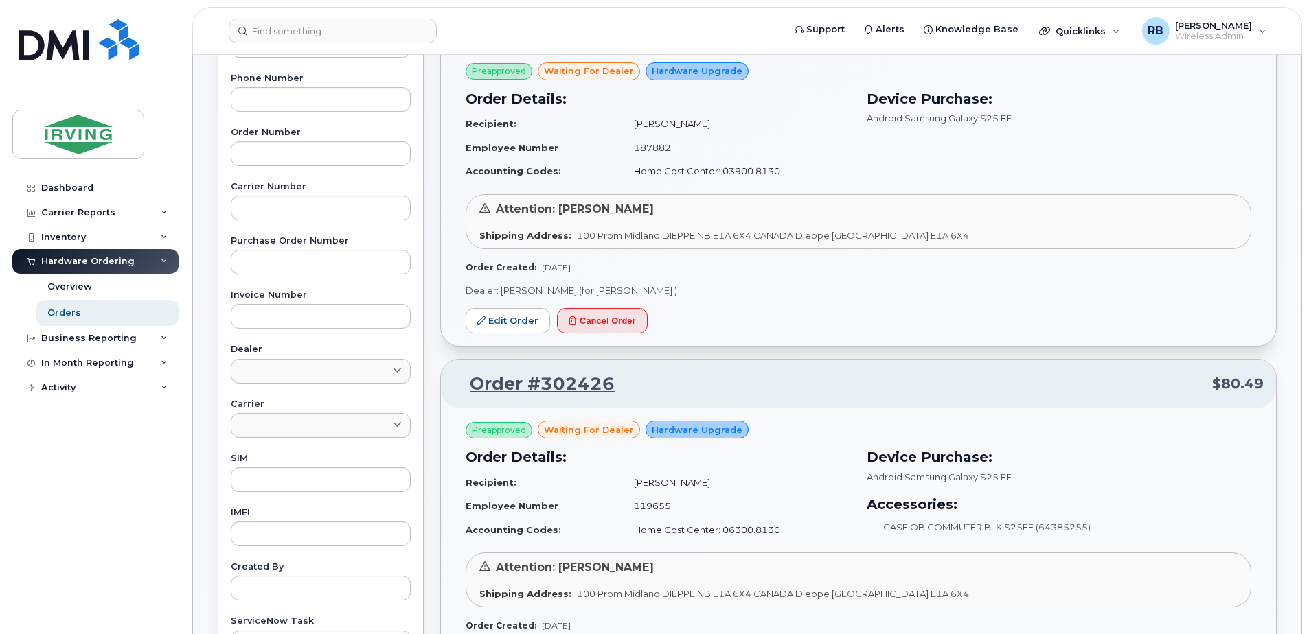
scroll to position [275, 0]
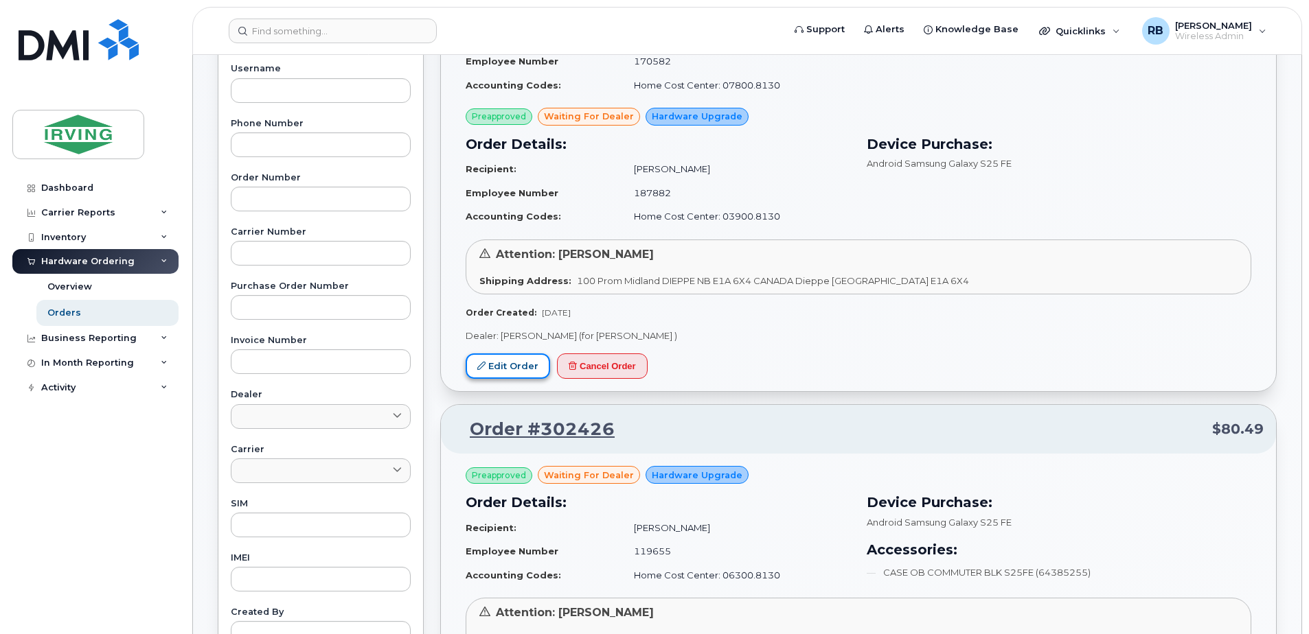
click at [510, 369] on link "Edit Order" at bounding box center [507, 366] width 84 height 25
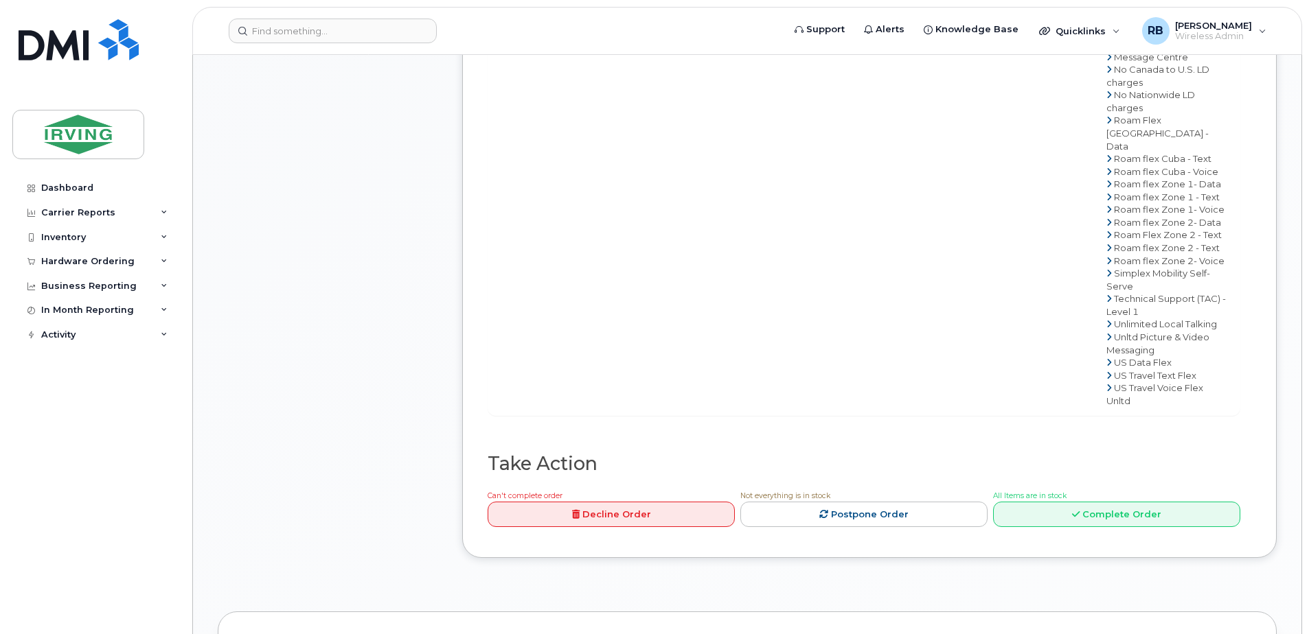
scroll to position [1556, 0]
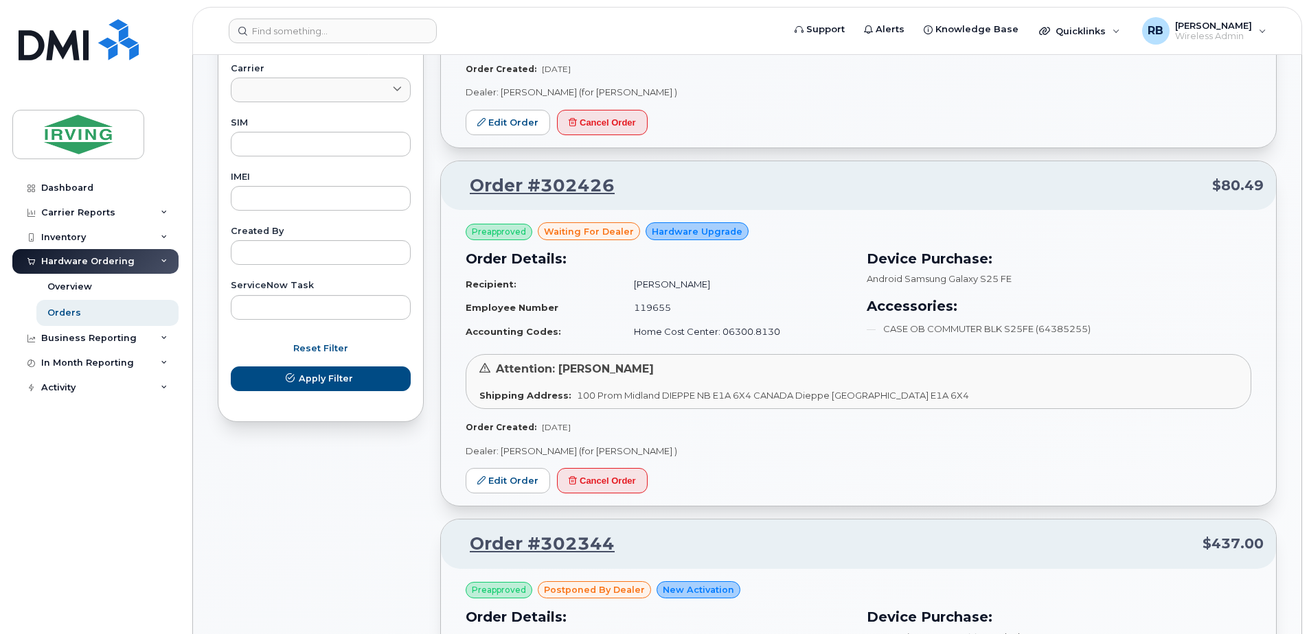
scroll to position [549, 0]
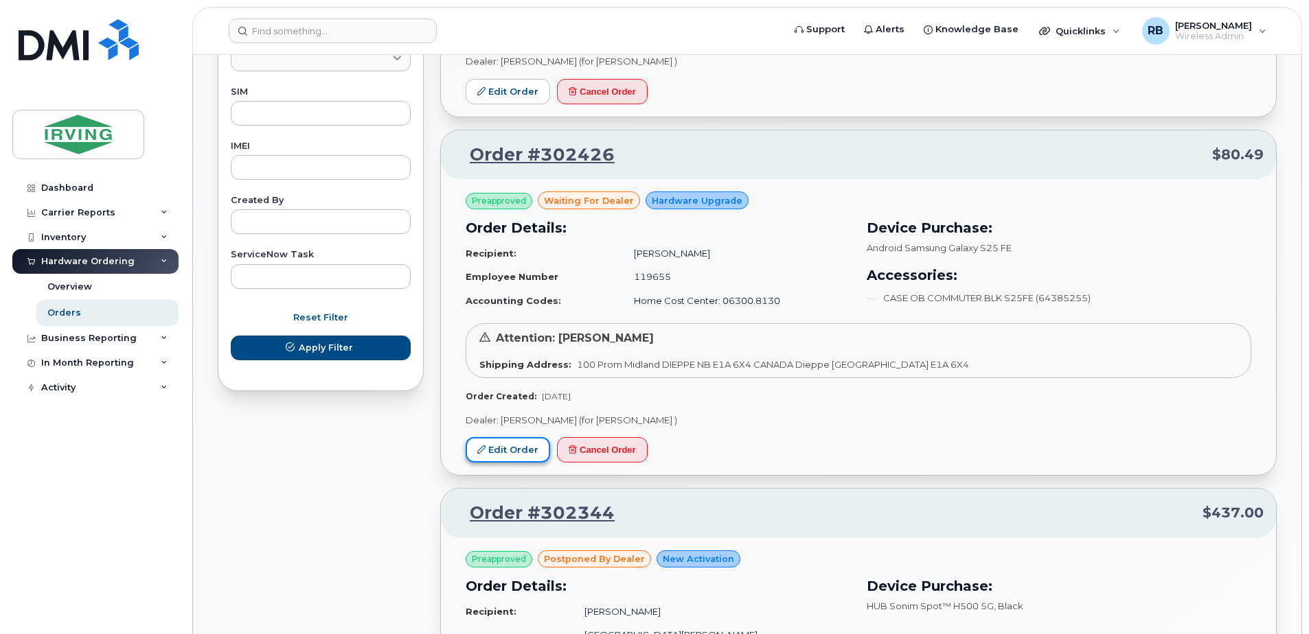
click at [522, 448] on link "Edit Order" at bounding box center [507, 449] width 84 height 25
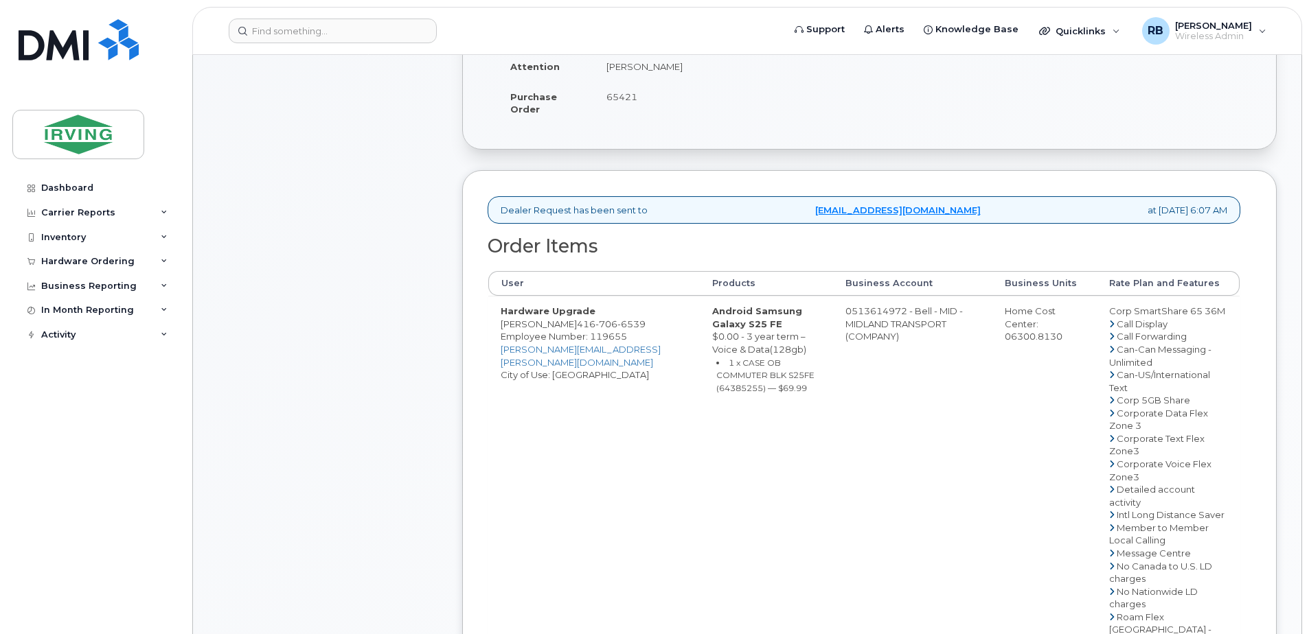
scroll to position [458, 0]
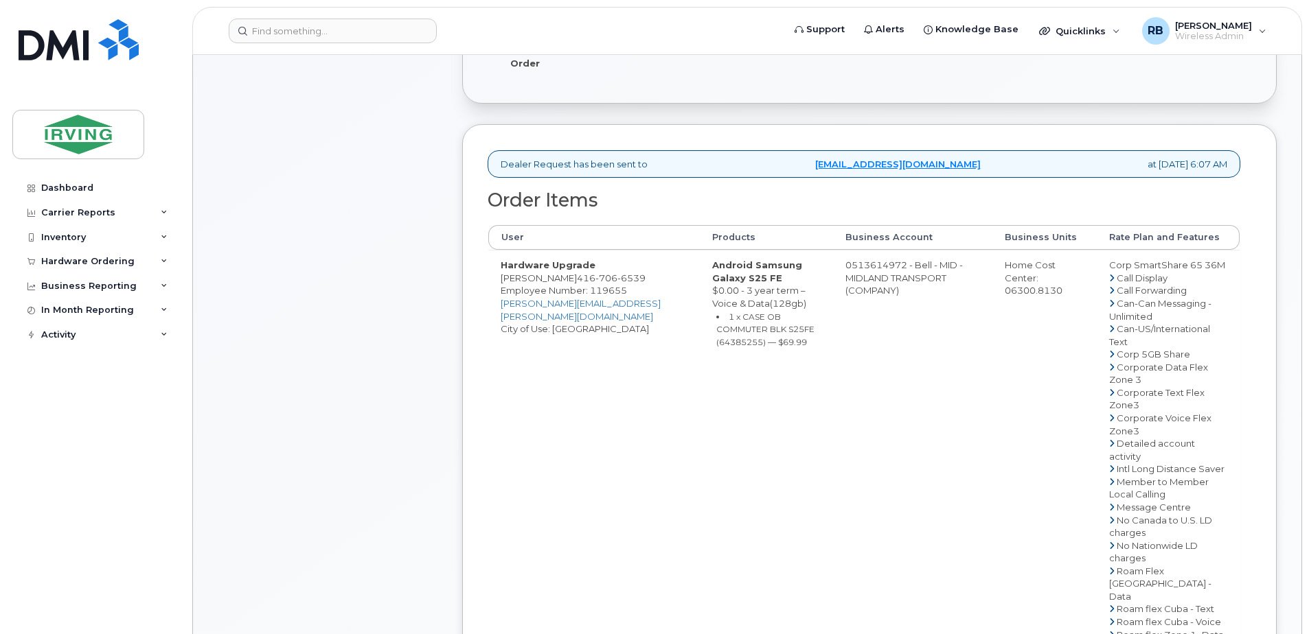
click at [861, 287] on td "0513614972 - Bell - MID - MIDLAND TRANSPORT (COMPANY)" at bounding box center [912, 558] width 159 height 616
drag, startPoint x: 842, startPoint y: 278, endPoint x: 901, endPoint y: 277, distance: 58.4
click at [901, 277] on td "0513614972 - Bell - MID - MIDLAND TRANSPORT (COMPANY)" at bounding box center [912, 558] width 159 height 616
copy td "513614972"
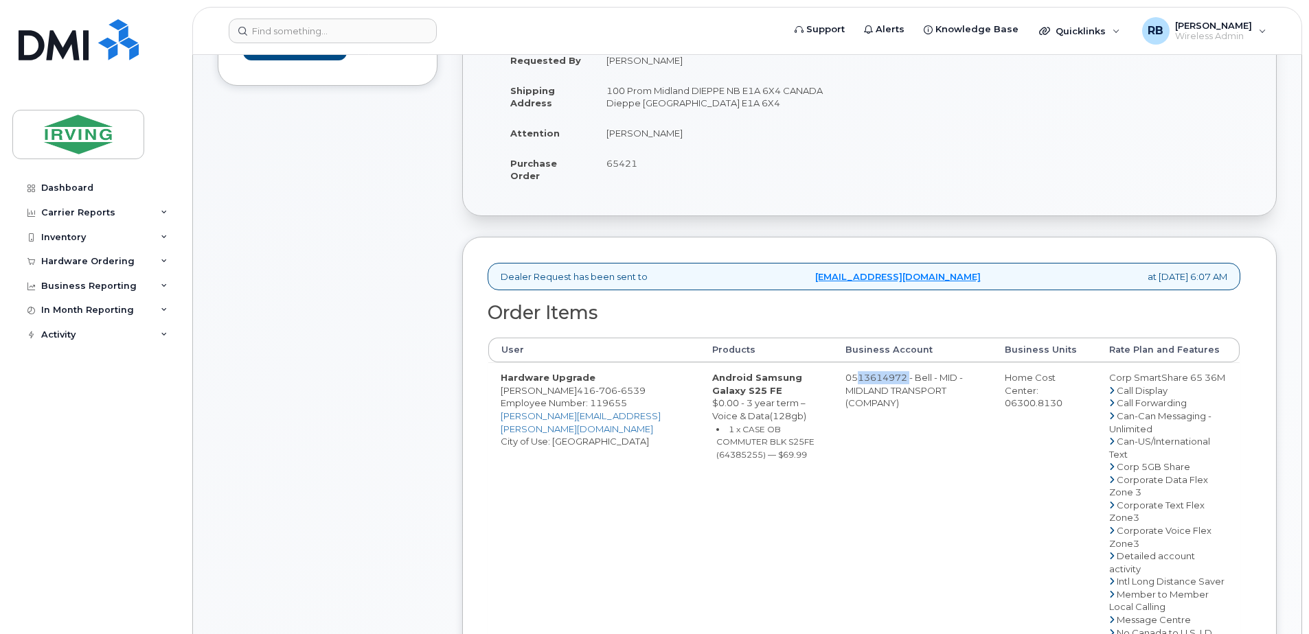
scroll to position [366, 0]
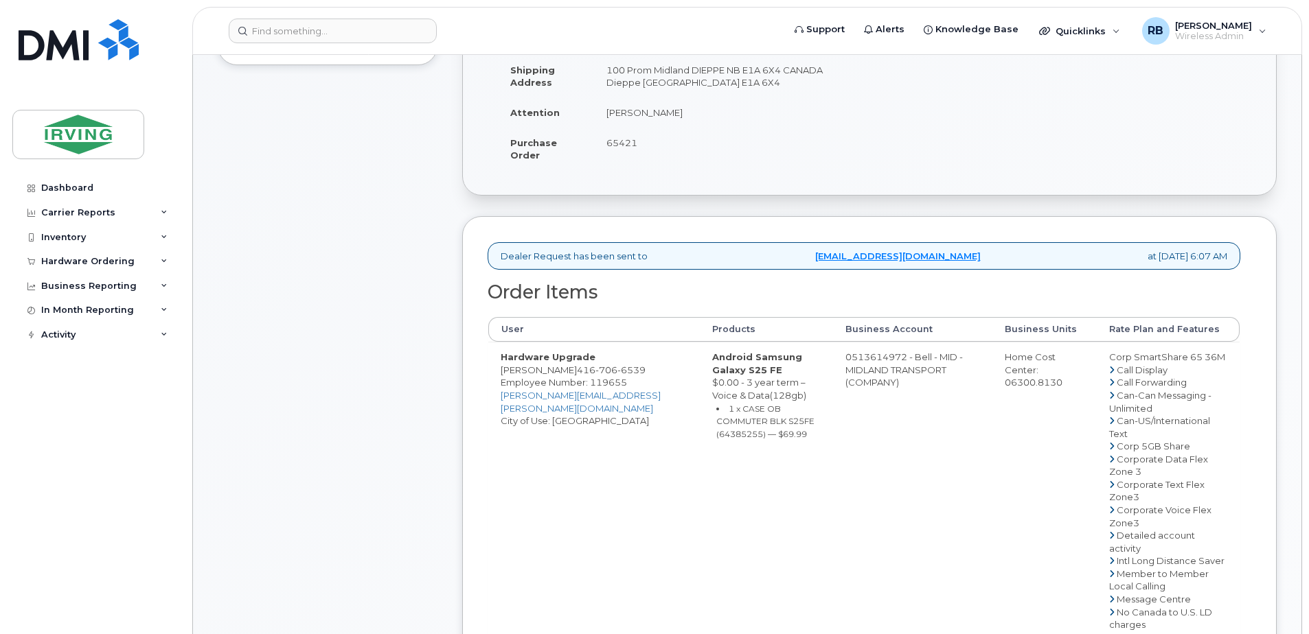
click at [614, 115] on td "[PERSON_NAME]" at bounding box center [726, 112] width 265 height 30
copy tbody "[PERSON_NAME]"
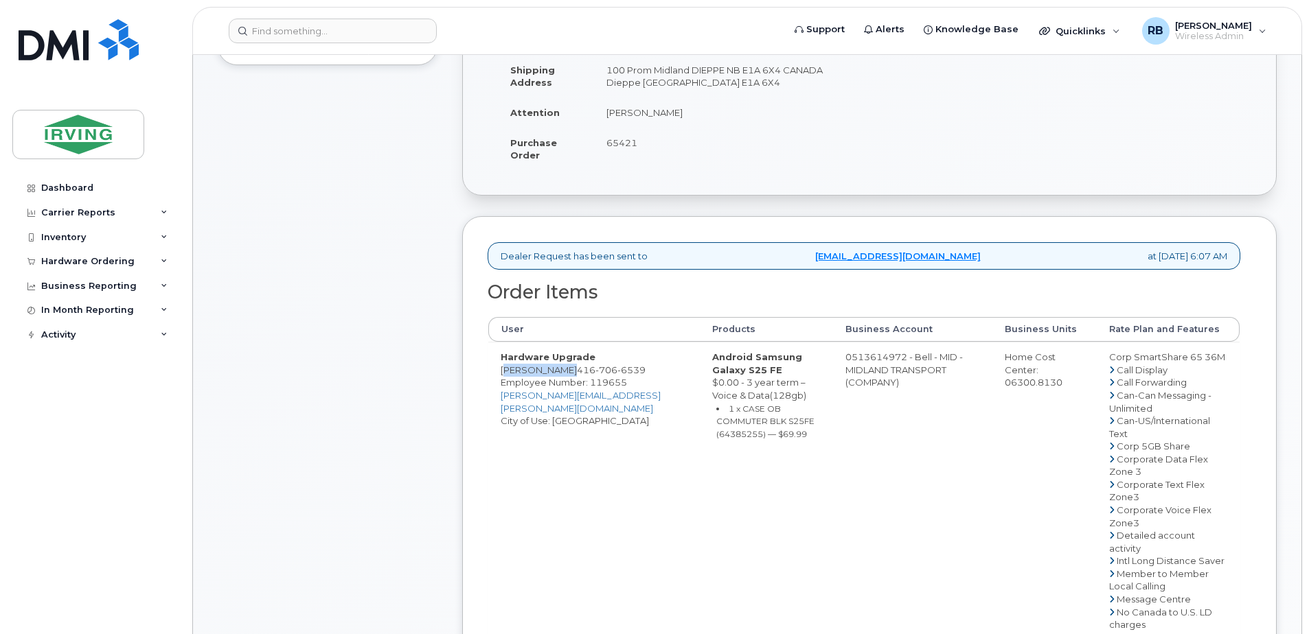
drag, startPoint x: 553, startPoint y: 381, endPoint x: 503, endPoint y: 379, distance: 50.2
copy td "[PERSON_NAME]"
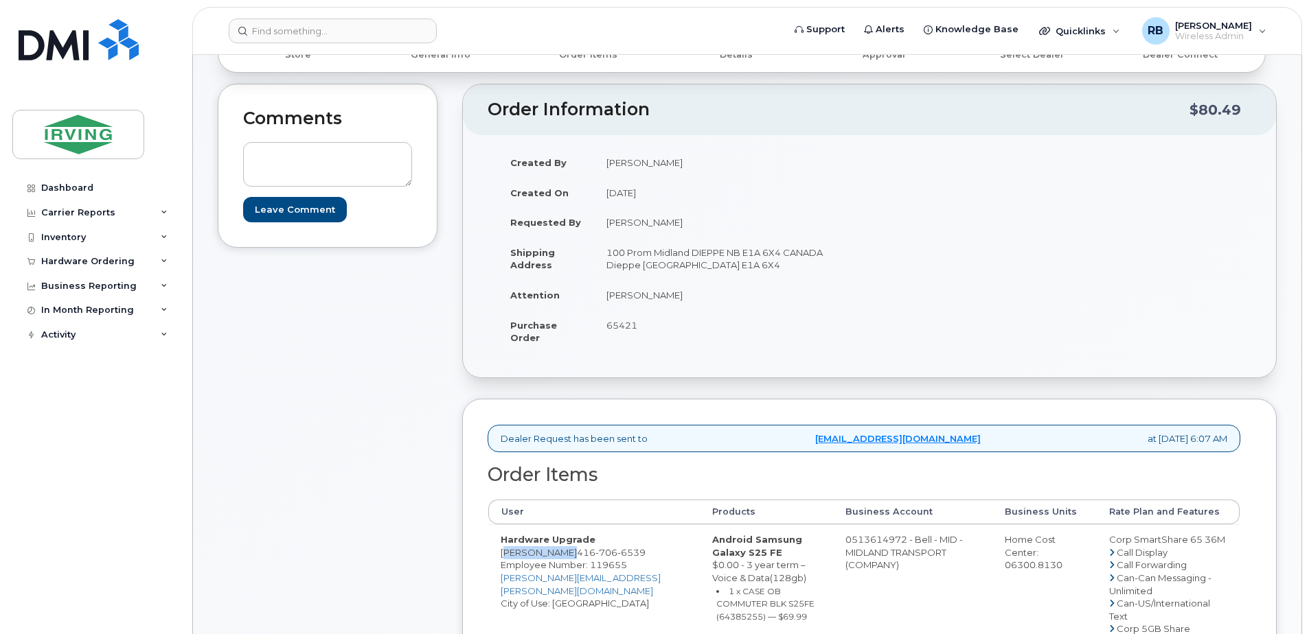
scroll to position [275, 0]
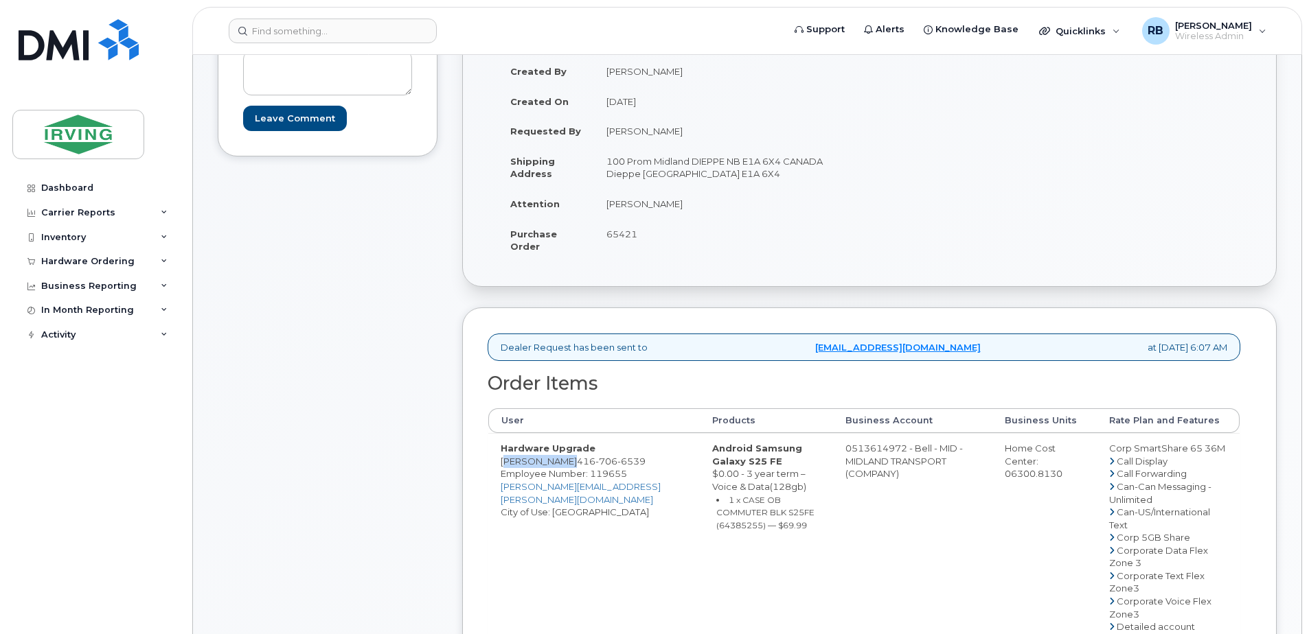
copy td "[PERSON_NAME]"
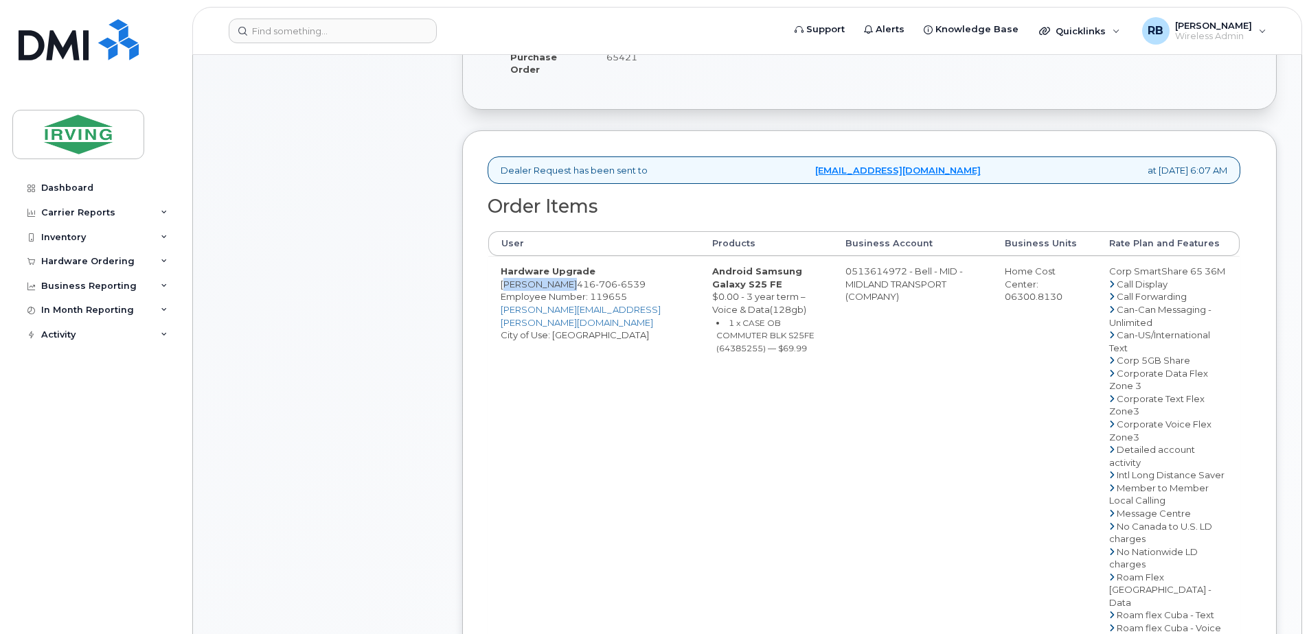
scroll to position [458, 0]
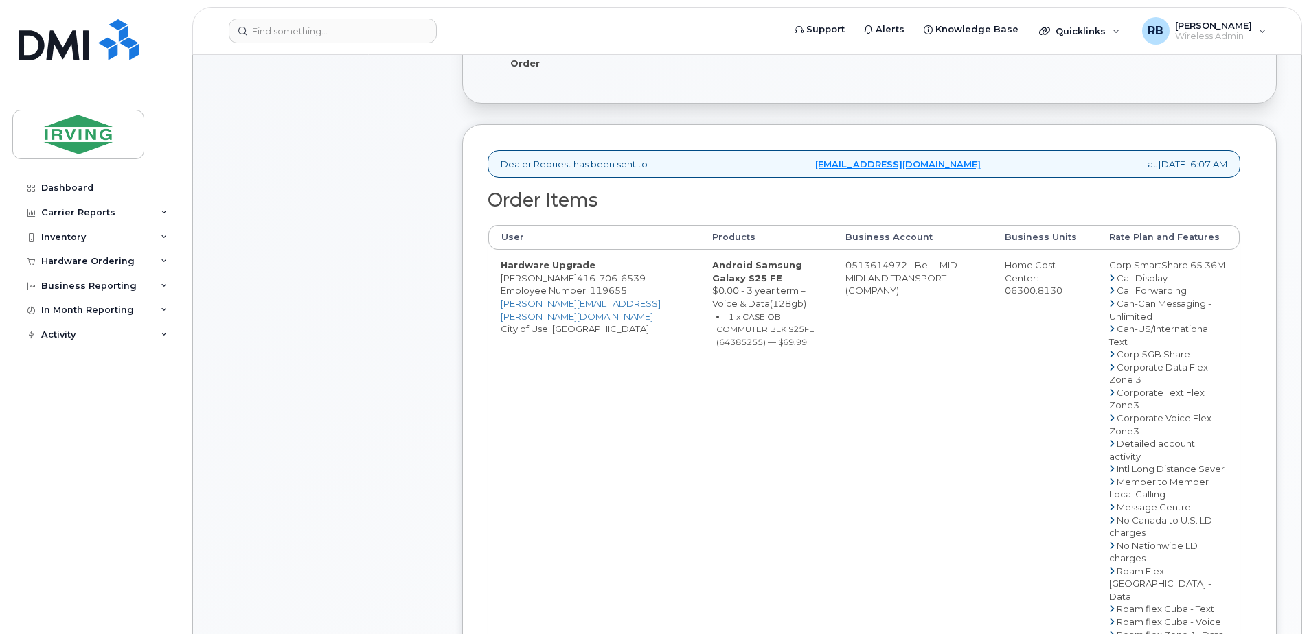
click at [761, 342] on small "1 x CASE OB COMMUTER BLK S25FE (64385255) — $69.99" at bounding box center [765, 330] width 98 height 36
copy small "64385255"
click at [879, 284] on td "0513614972 - Bell - MID - MIDLAND TRANSPORT (COMPANY)" at bounding box center [912, 558] width 159 height 616
click at [846, 279] on td "0513614972 - Bell - MID - MIDLAND TRANSPORT (COMPANY)" at bounding box center [912, 558] width 159 height 616
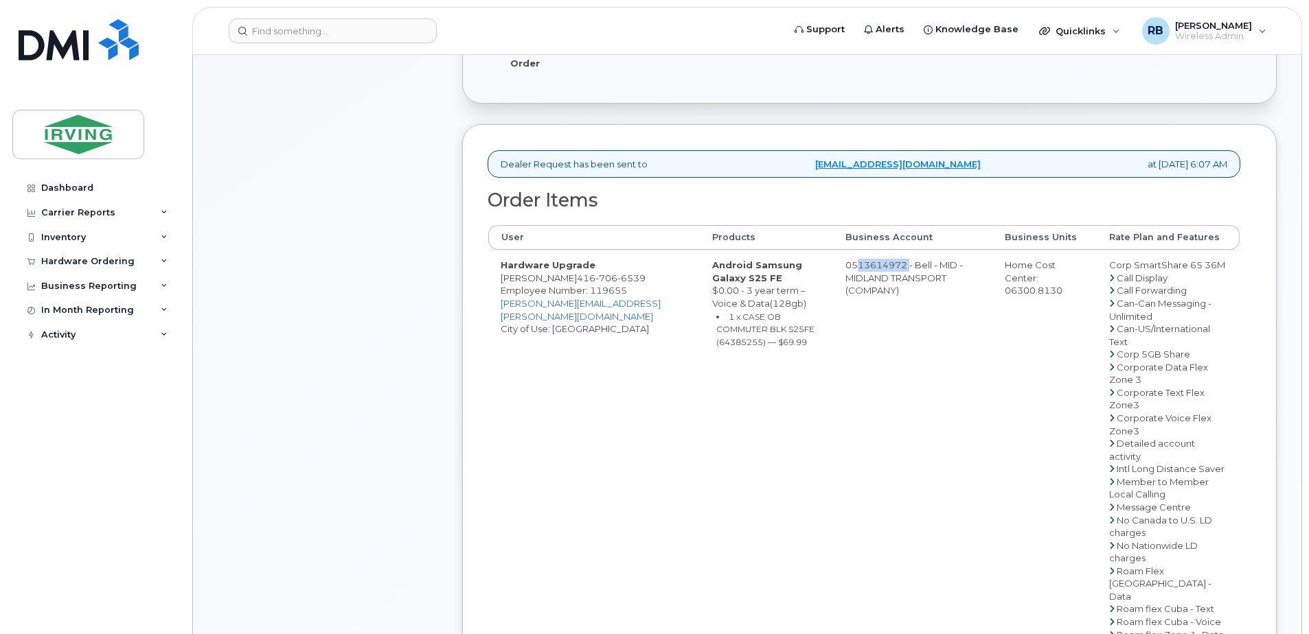
drag, startPoint x: 844, startPoint y: 279, endPoint x: 901, endPoint y: 277, distance: 57.0
click at [901, 277] on td "0513614972 - Bell - MID - MIDLAND TRANSPORT (COMPANY)" at bounding box center [912, 558] width 159 height 616
copy td "513614972"
click at [595, 284] on span "706" at bounding box center [606, 278] width 22 height 11
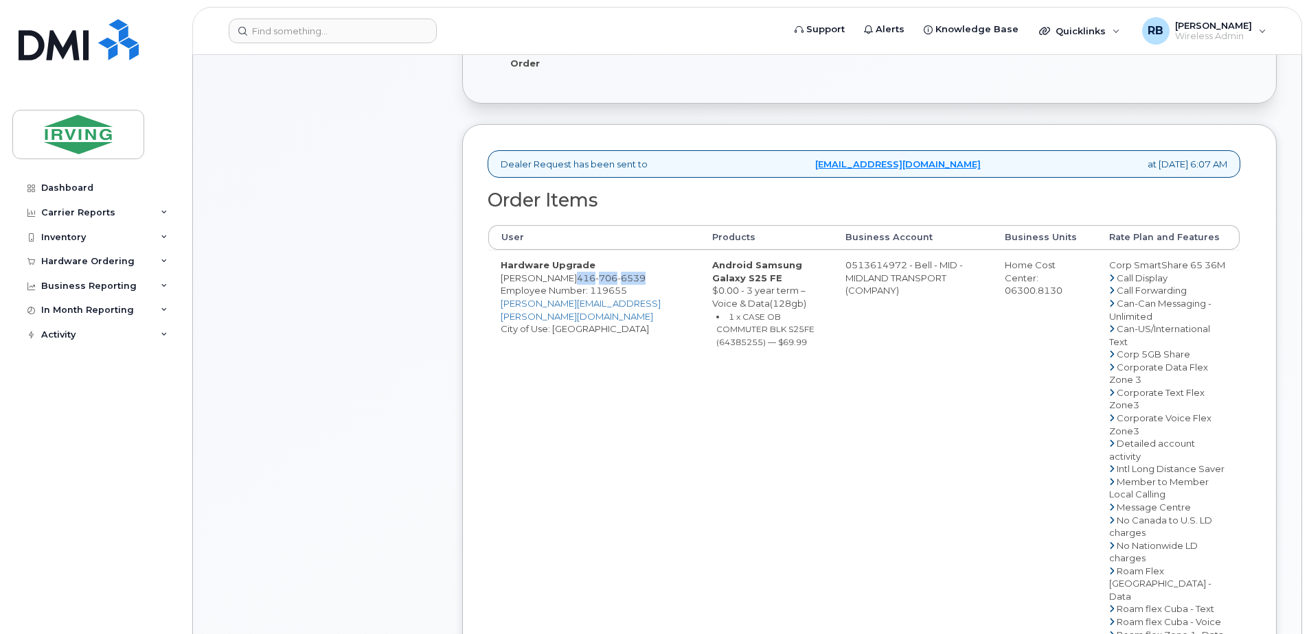
copy span "416 706 6539"
click at [434, 280] on div "Comments Leave Comment" at bounding box center [328, 419] width 220 height 1220
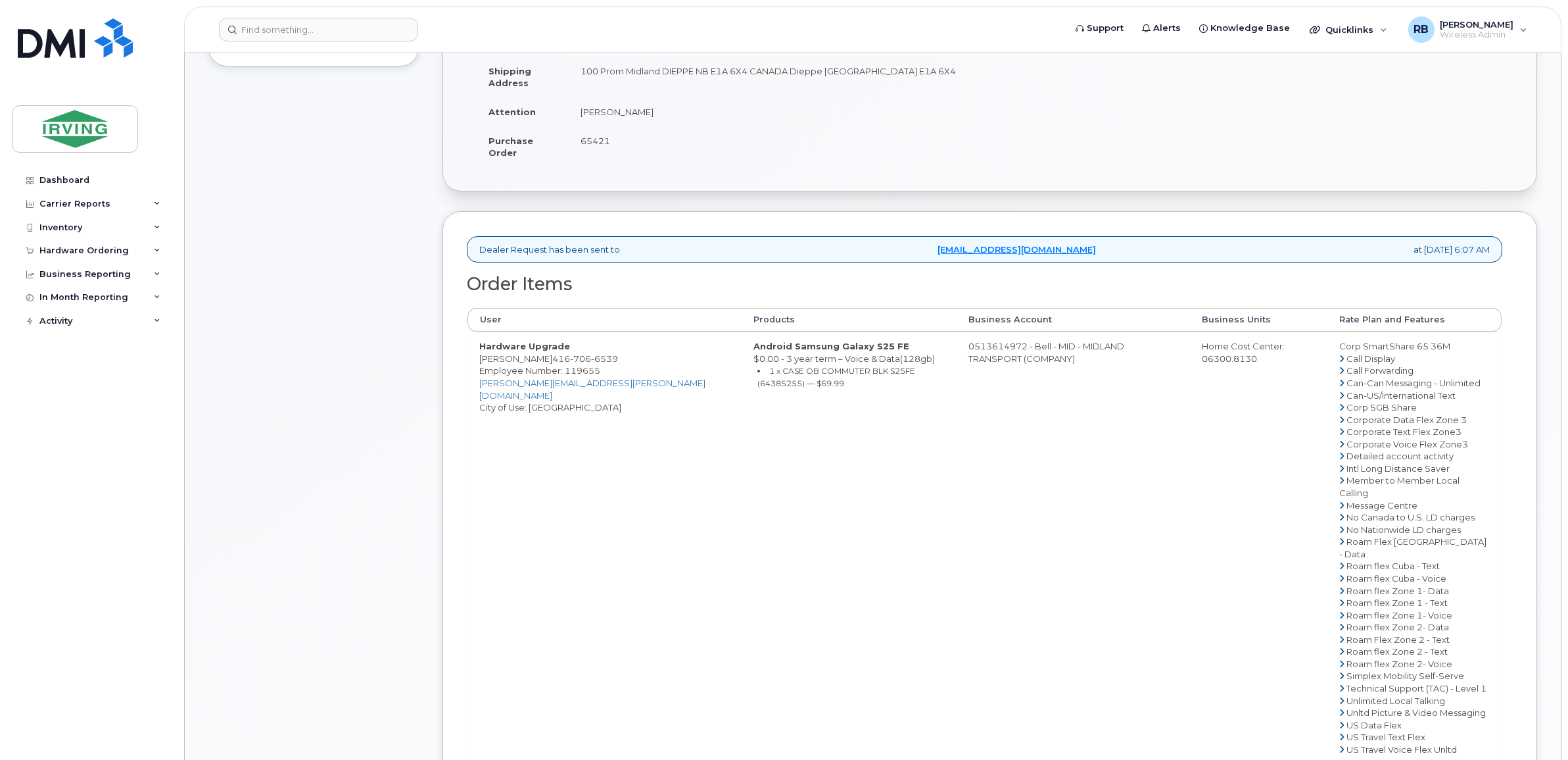
scroll to position [109, 0]
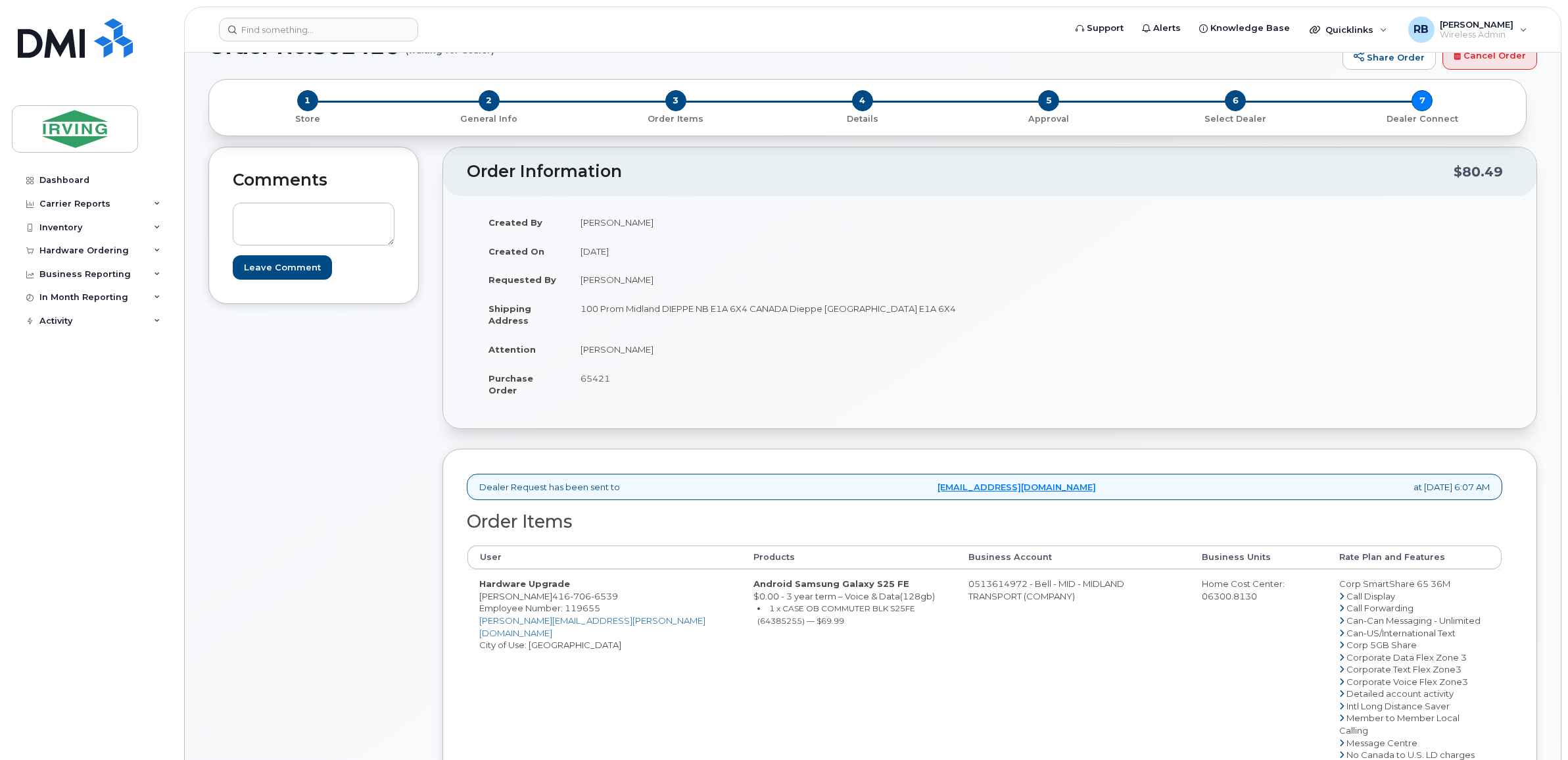
click at [375, 459] on div "Comments Leave Comment" at bounding box center [314, 652] width 211 height 1011
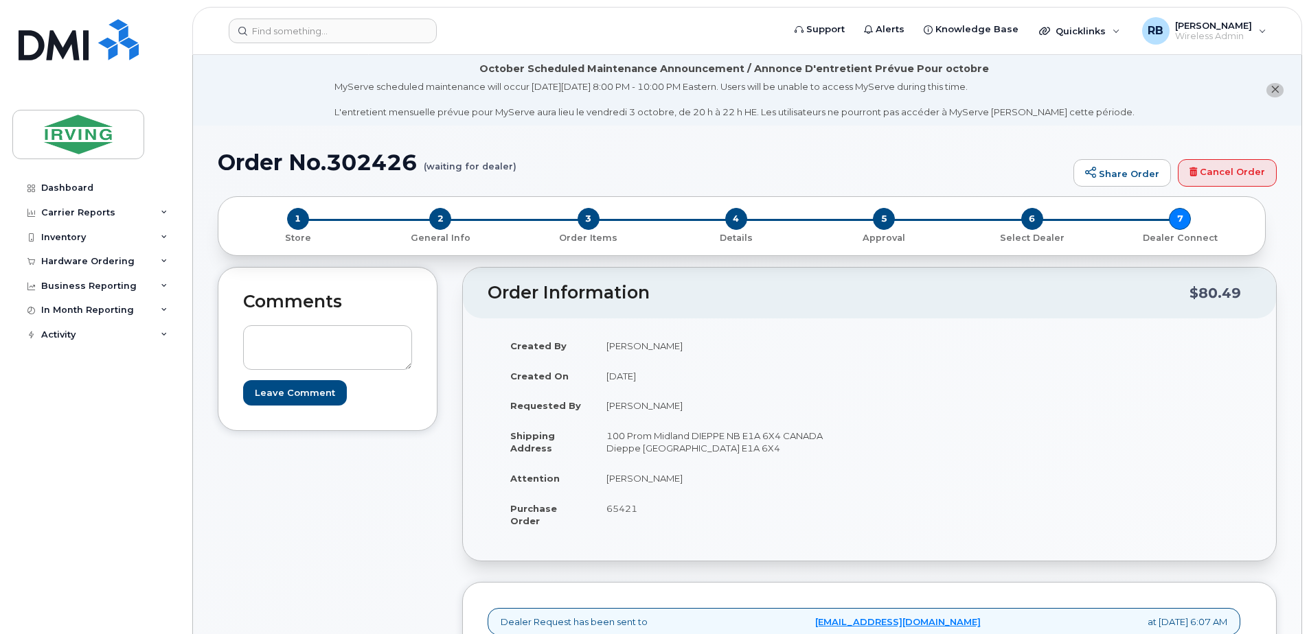
scroll to position [275, 0]
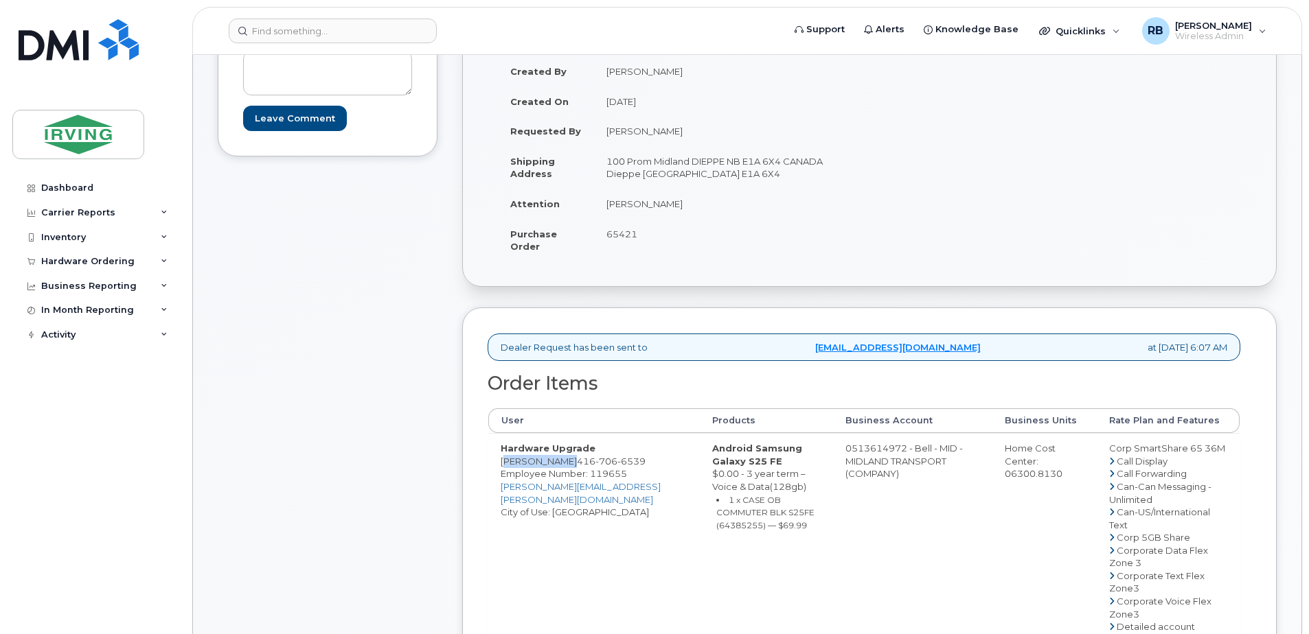
drag, startPoint x: 552, startPoint y: 472, endPoint x: 502, endPoint y: 475, distance: 50.2
copy td "Laura Kissel"
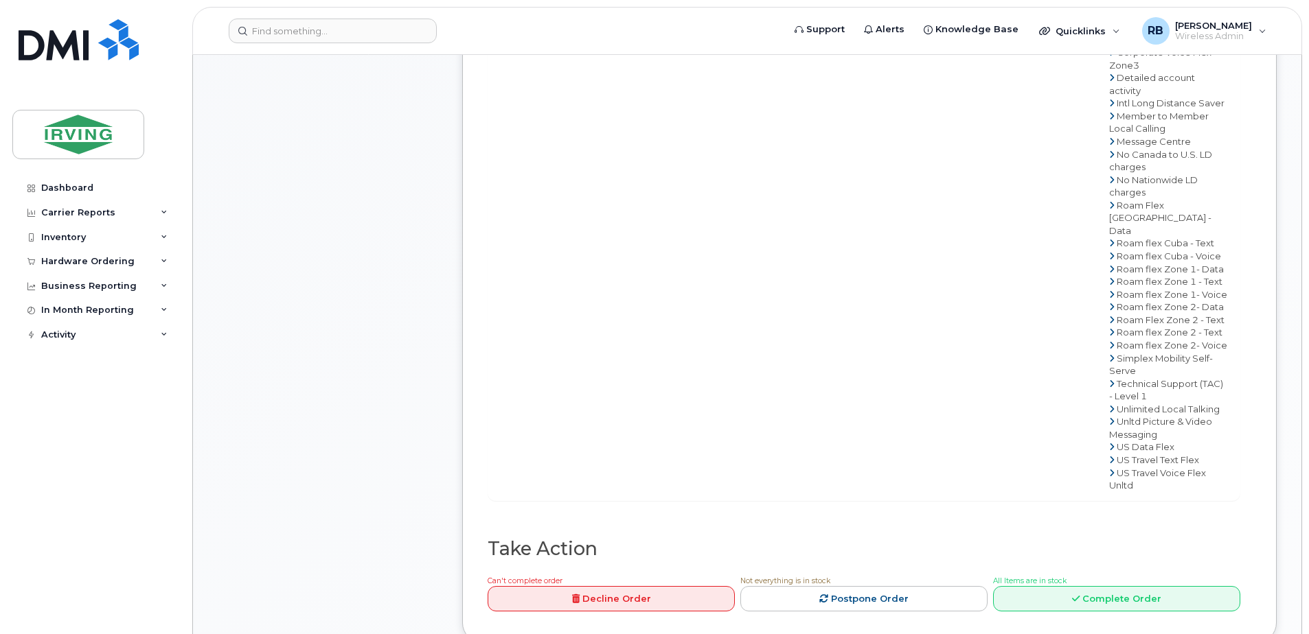
scroll to position [1282, 0]
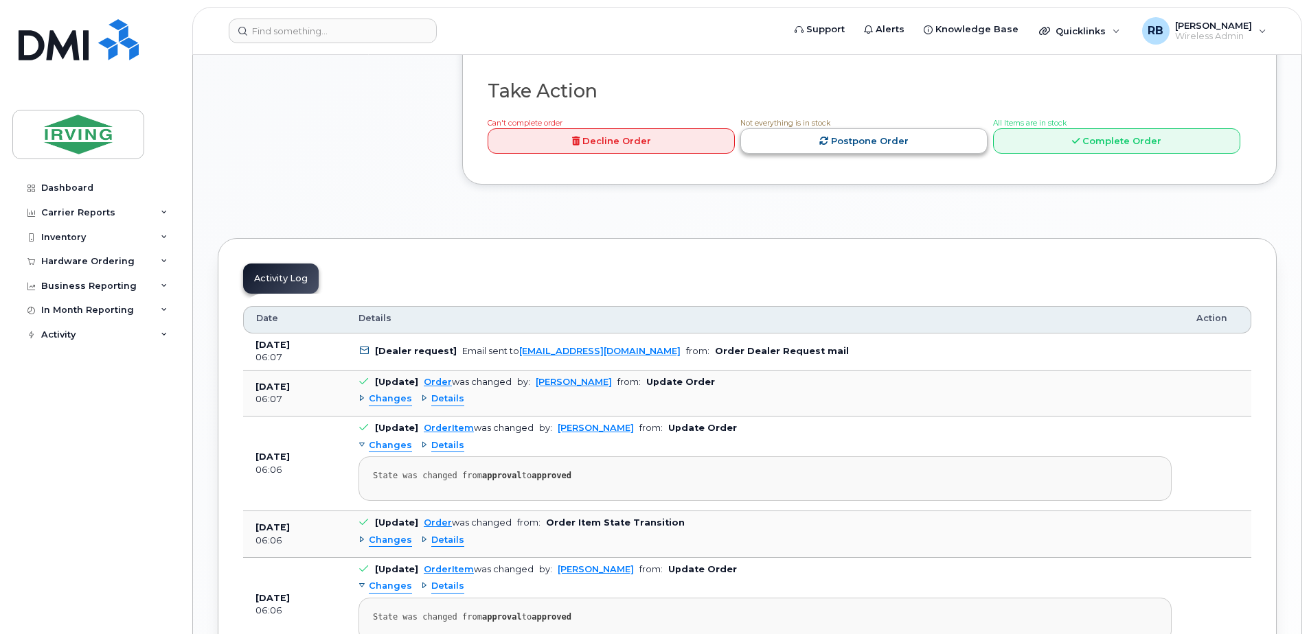
click at [908, 154] on link "Postpone Order" at bounding box center [863, 140] width 247 height 25
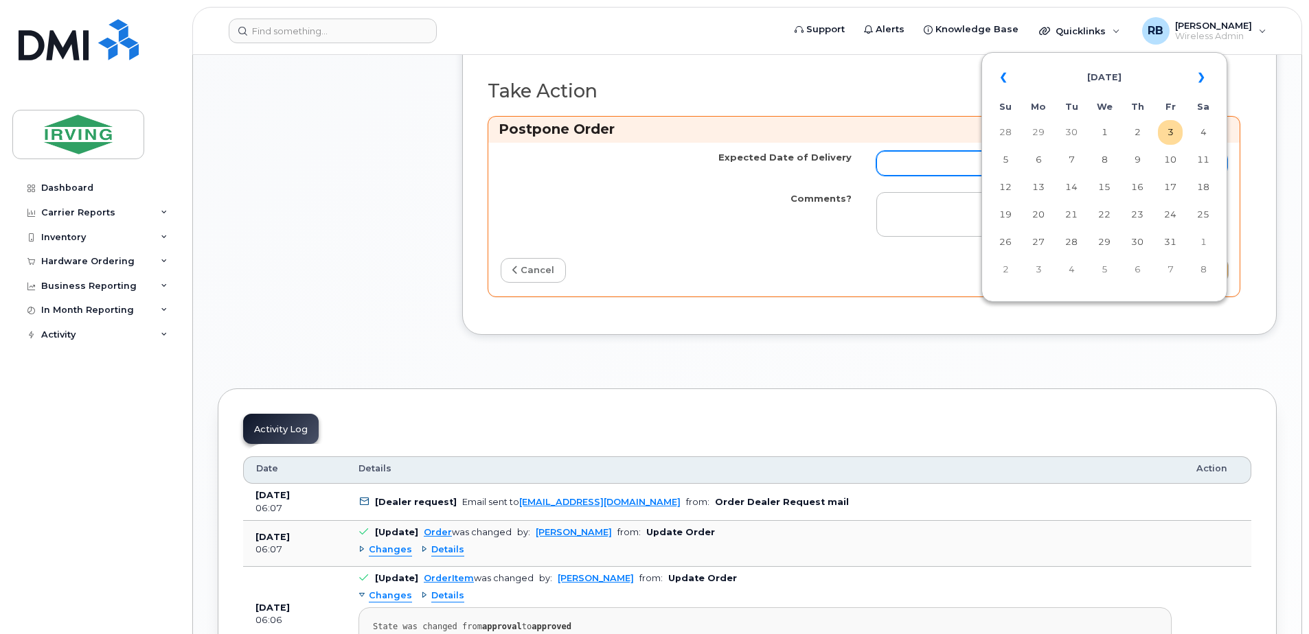
click at [907, 176] on input "Expected Date of Delivery" at bounding box center [1051, 163] width 351 height 25
click at [1131, 163] on td "9" at bounding box center [1137, 160] width 25 height 25
type input "[DATE]"
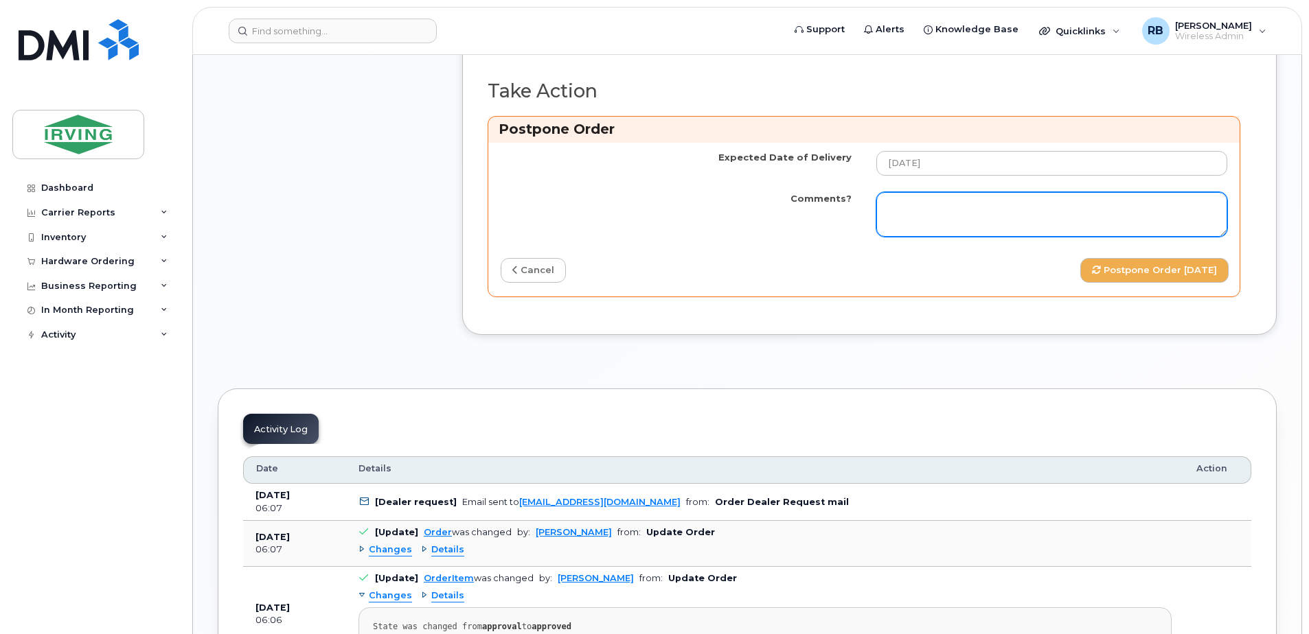
click at [903, 238] on textarea "Comments?" at bounding box center [1051, 214] width 351 height 45
paste textarea "Order Confirmation – SO#26213111 Please note that item#64385254 (S25FE phone) i…"
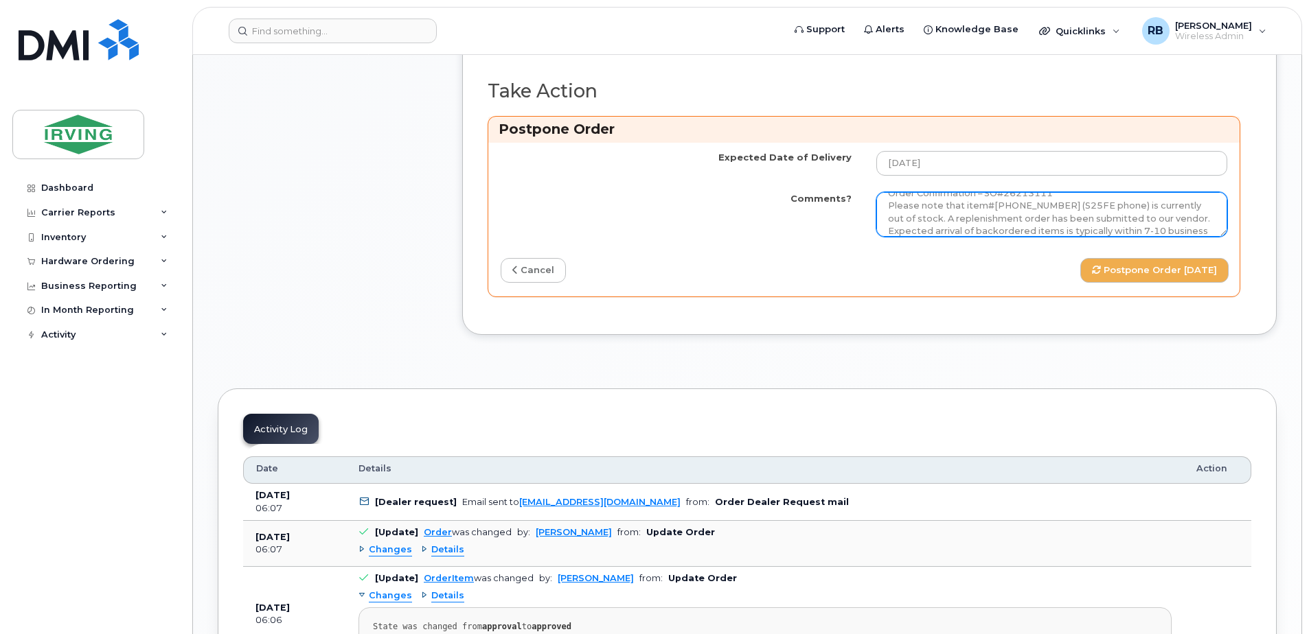
scroll to position [0, 0]
type textarea "Order Confirmation – SO#26213111 Please note that item#64385254 (S25FE phone) i…"
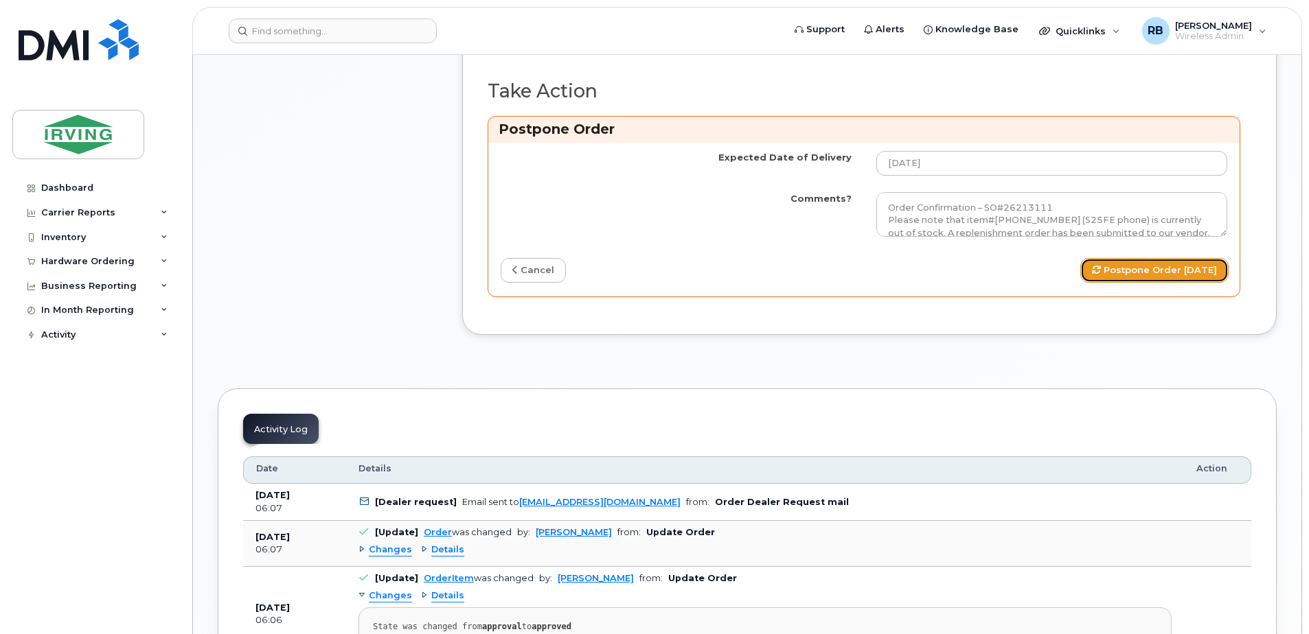
click at [1119, 284] on button "Postpone Order [DATE]" at bounding box center [1154, 270] width 148 height 25
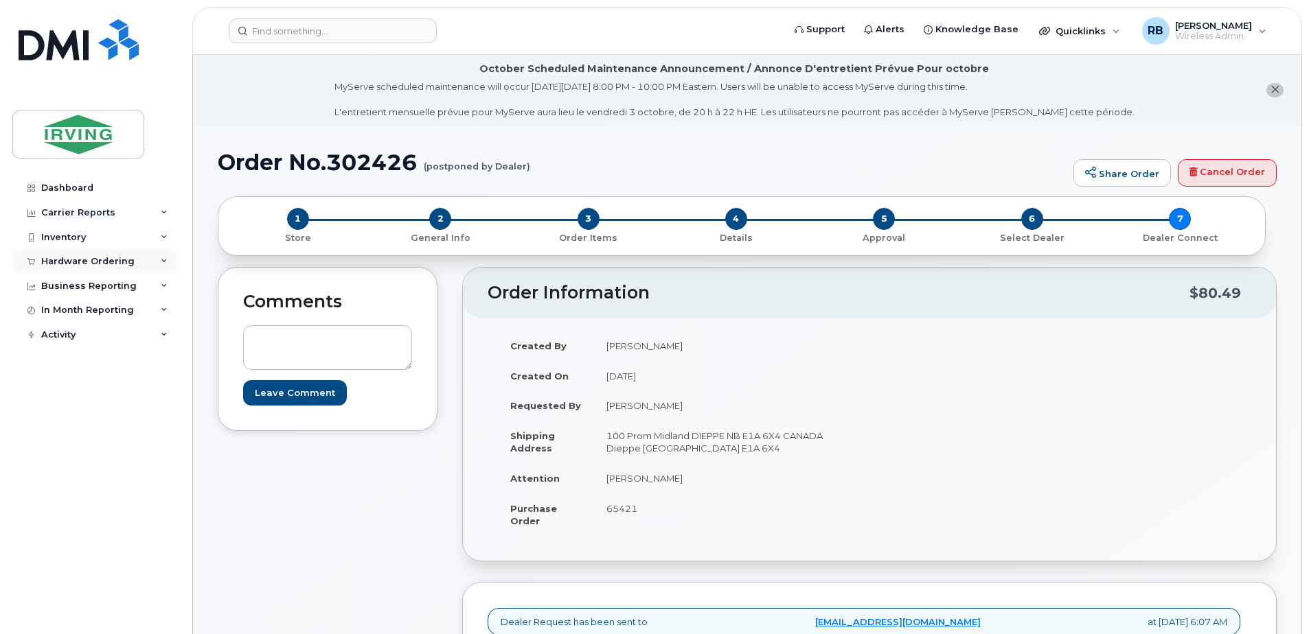
click at [80, 264] on div "Hardware Ordering" at bounding box center [87, 261] width 93 height 11
click at [60, 314] on div "Orders" at bounding box center [64, 313] width 34 height 12
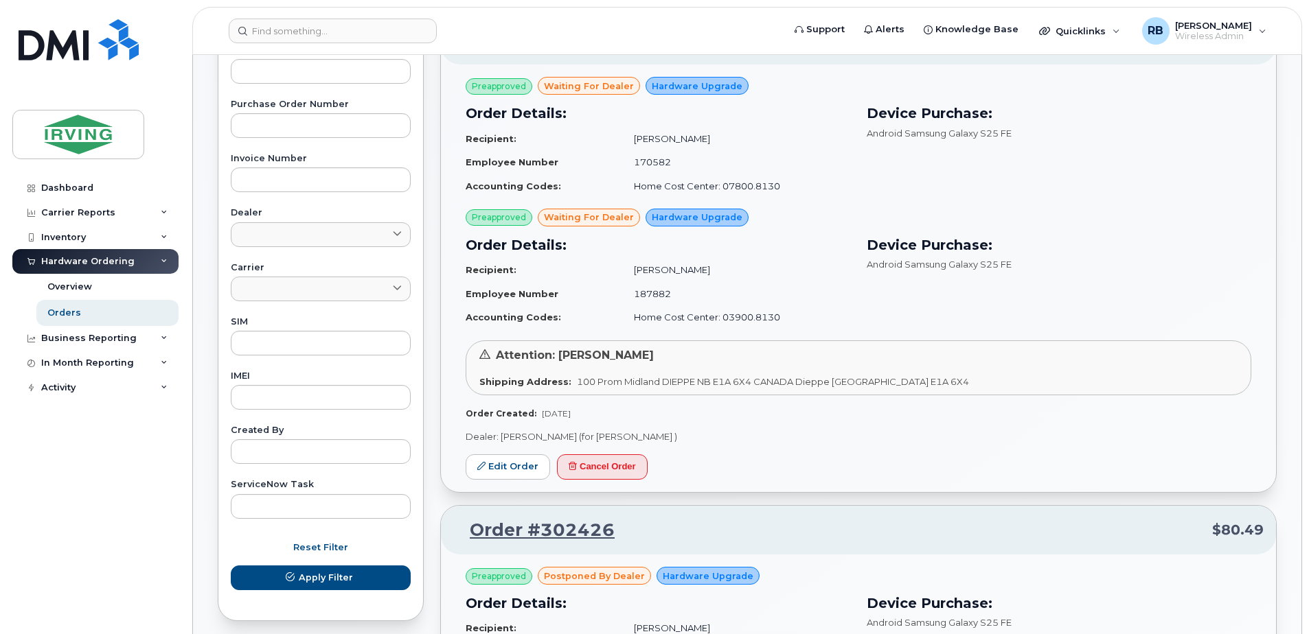
scroll to position [458, 0]
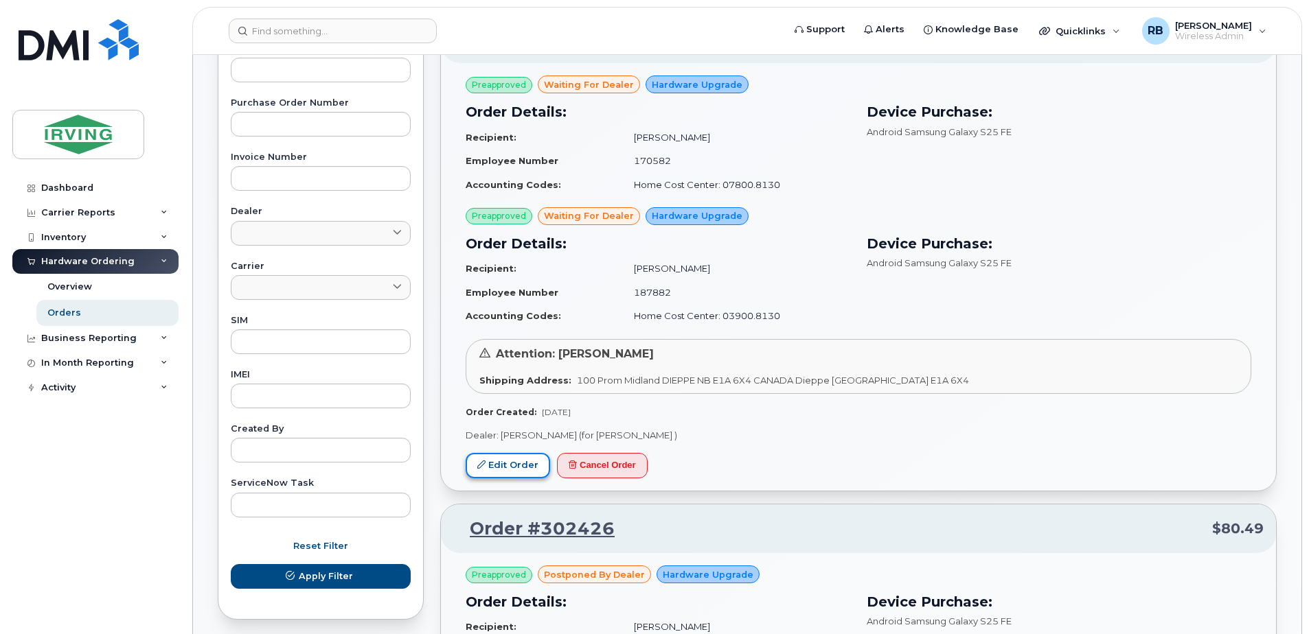
click at [541, 461] on link "Edit Order" at bounding box center [507, 465] width 84 height 25
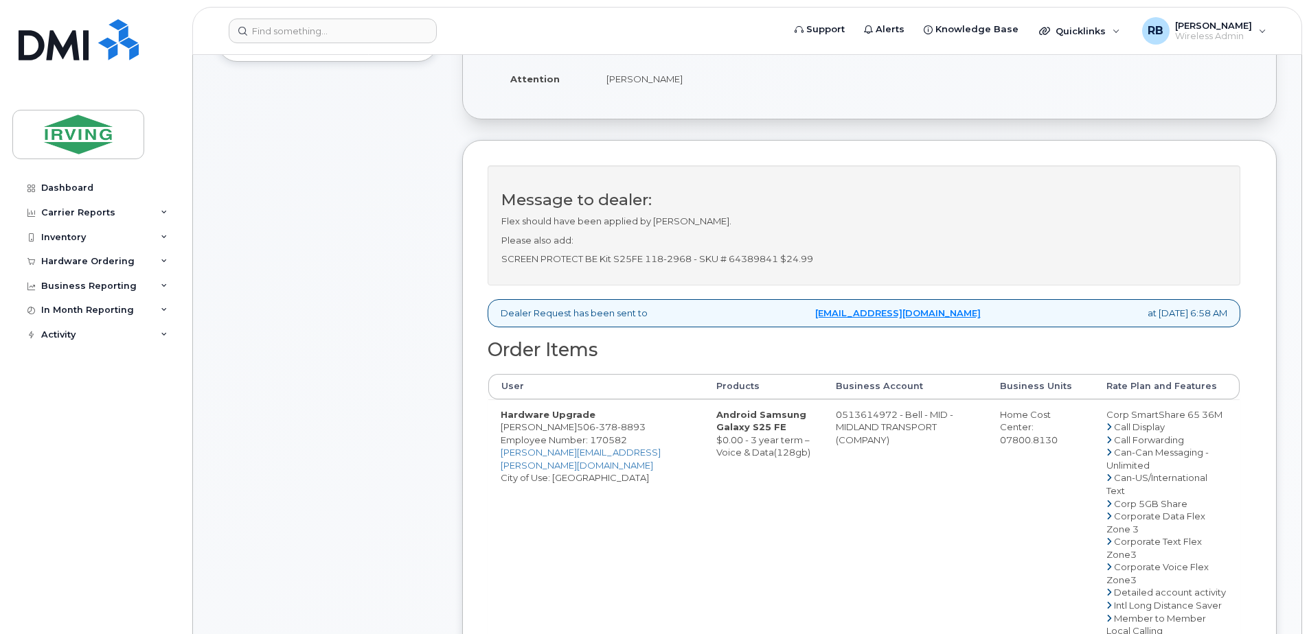
scroll to position [458, 0]
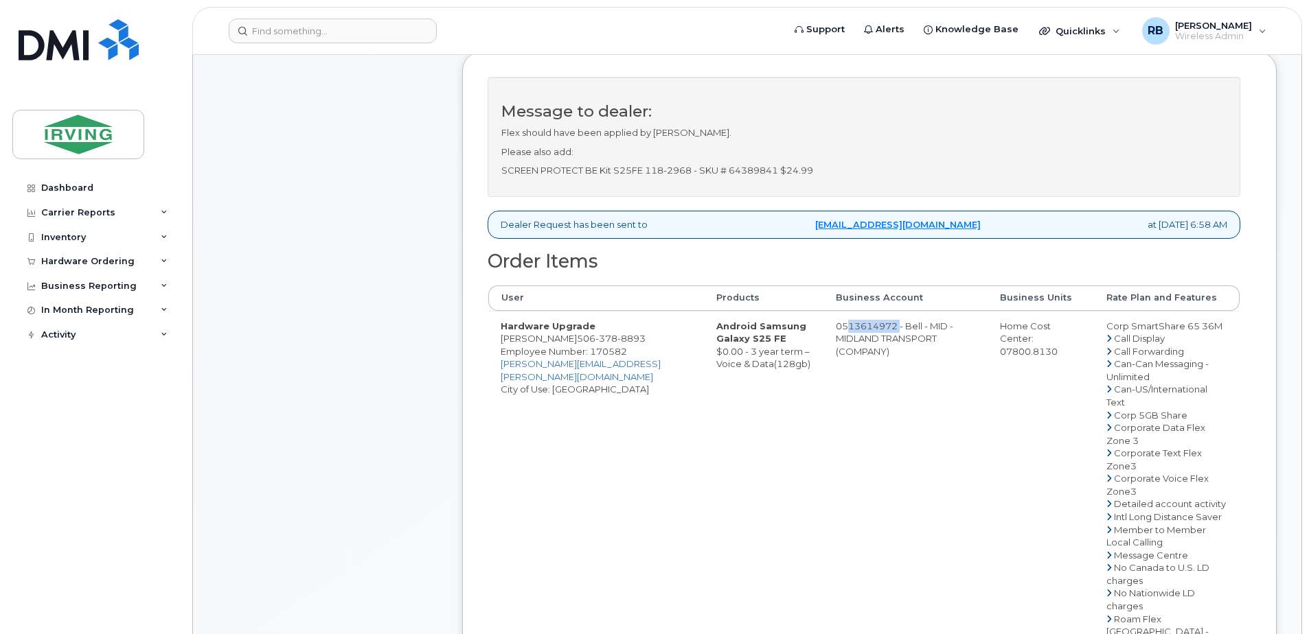
drag, startPoint x: 846, startPoint y: 340, endPoint x: 901, endPoint y: 339, distance: 54.9
click at [901, 339] on td "0513614972 - Bell - MID - MIDLAND TRANSPORT (COMPANY)" at bounding box center [905, 612] width 164 height 603
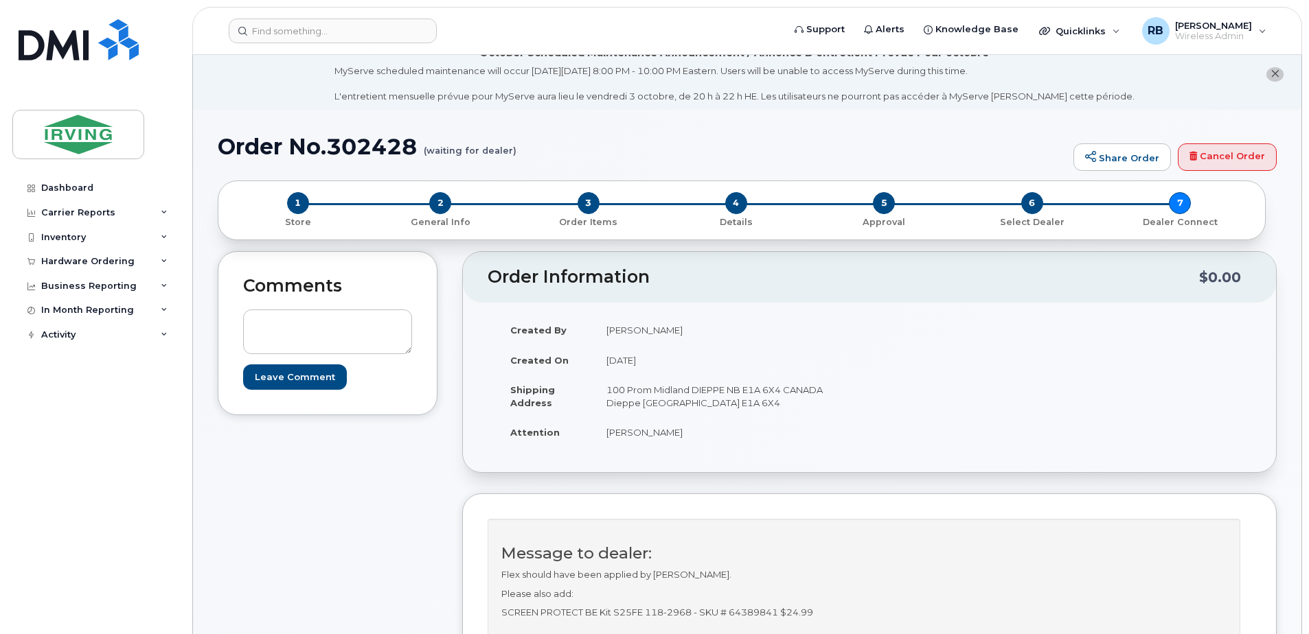
scroll to position [0, 0]
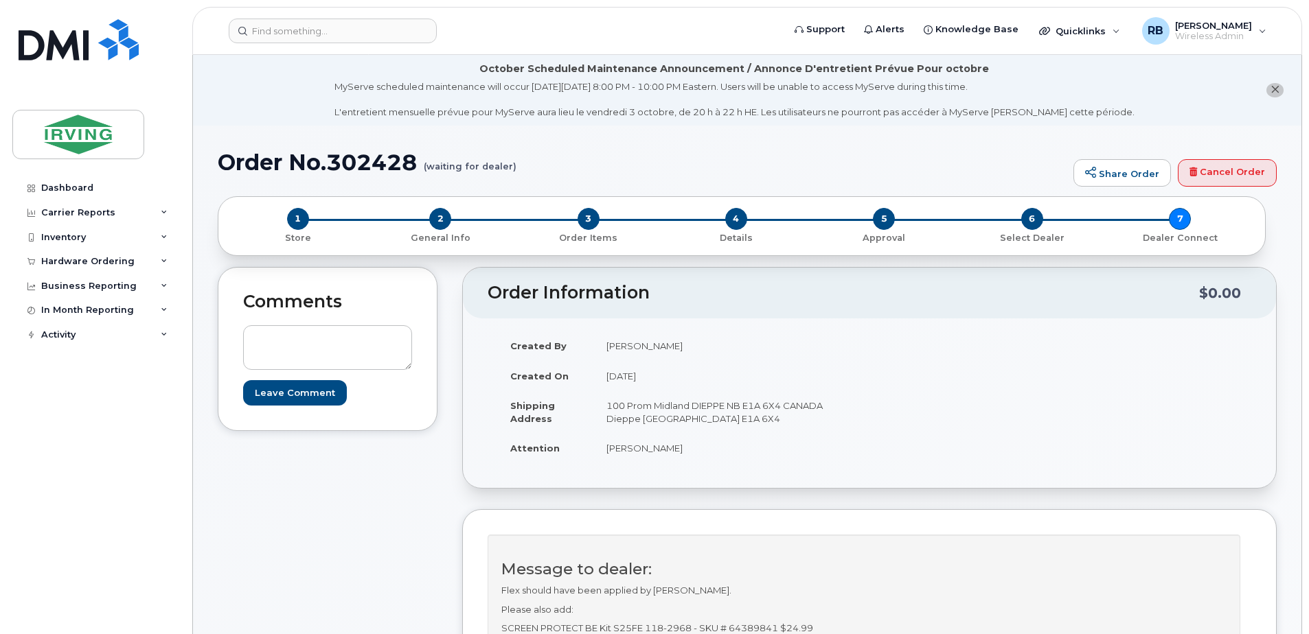
click at [621, 450] on td "[PERSON_NAME]" at bounding box center [726, 448] width 265 height 30
copy div "[PERSON_NAME]"
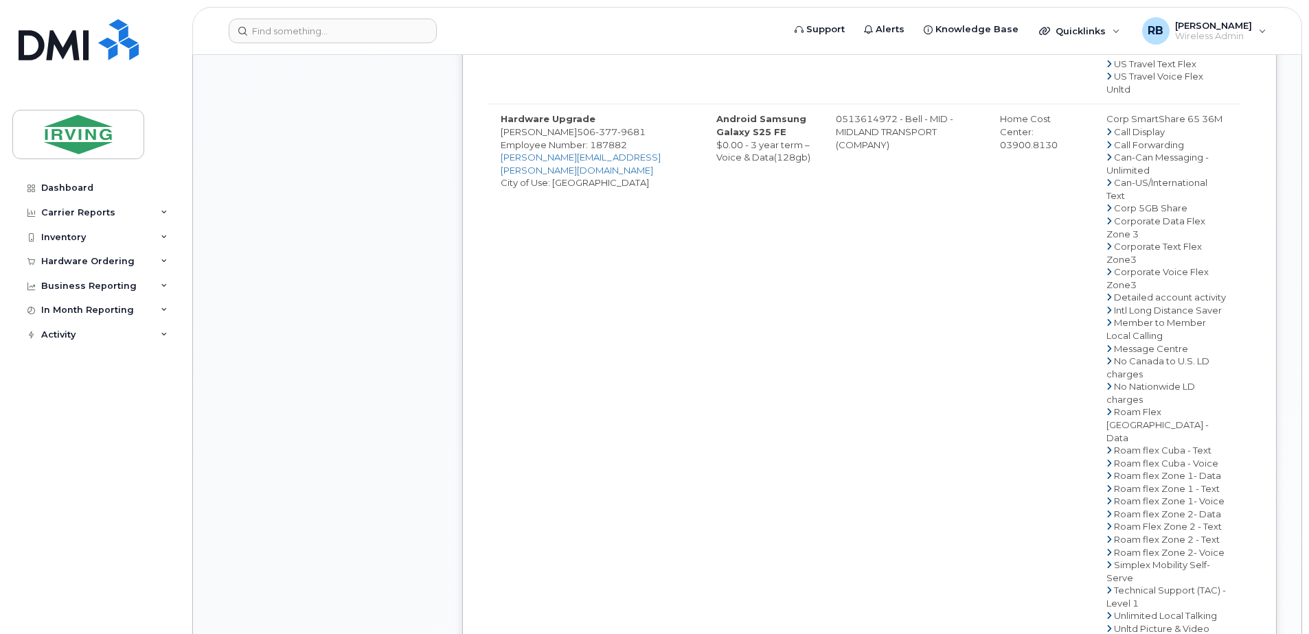
scroll to position [1282, 0]
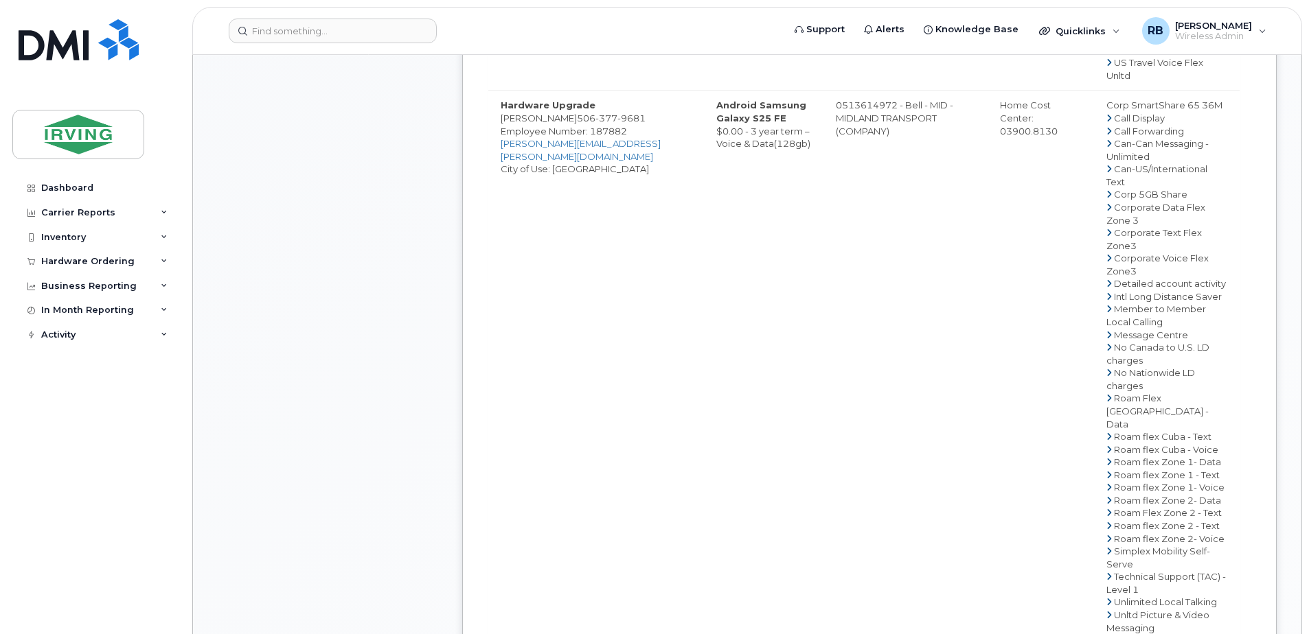
click at [536, 284] on td "Hardware Upgrade [PERSON_NAME] [PHONE_NUMBER] Employee Number: 187882 [PERSON_N…" at bounding box center [596, 391] width 216 height 603
copy td "Gallant"
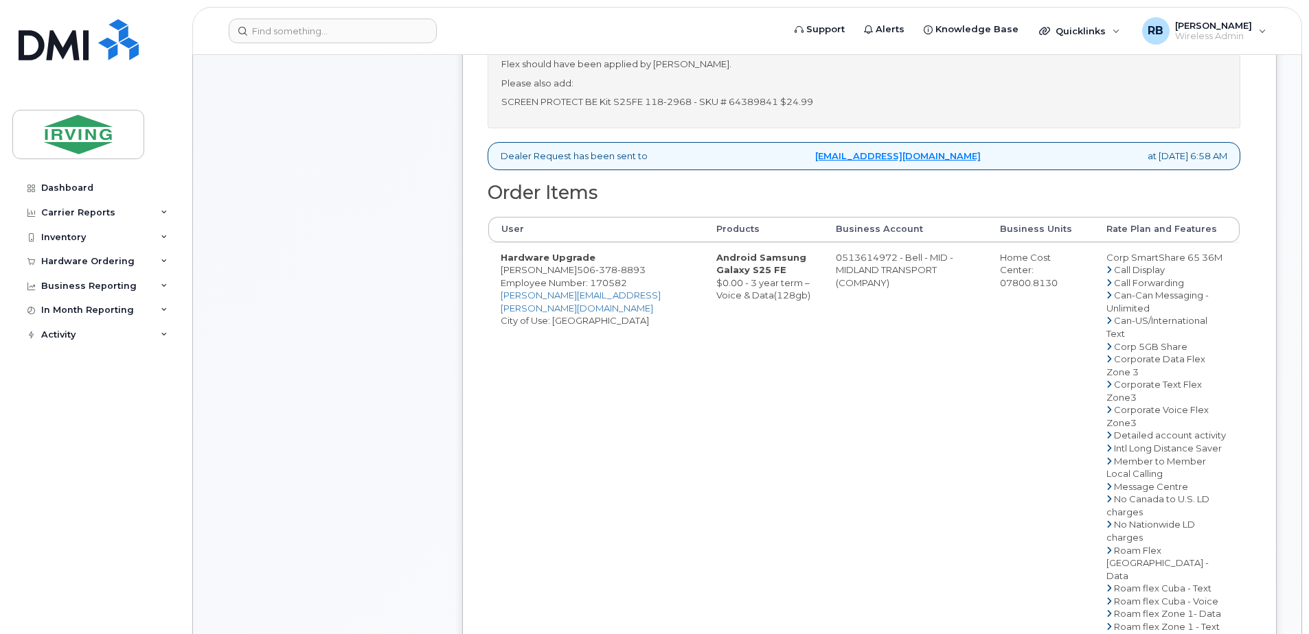
scroll to position [458, 0]
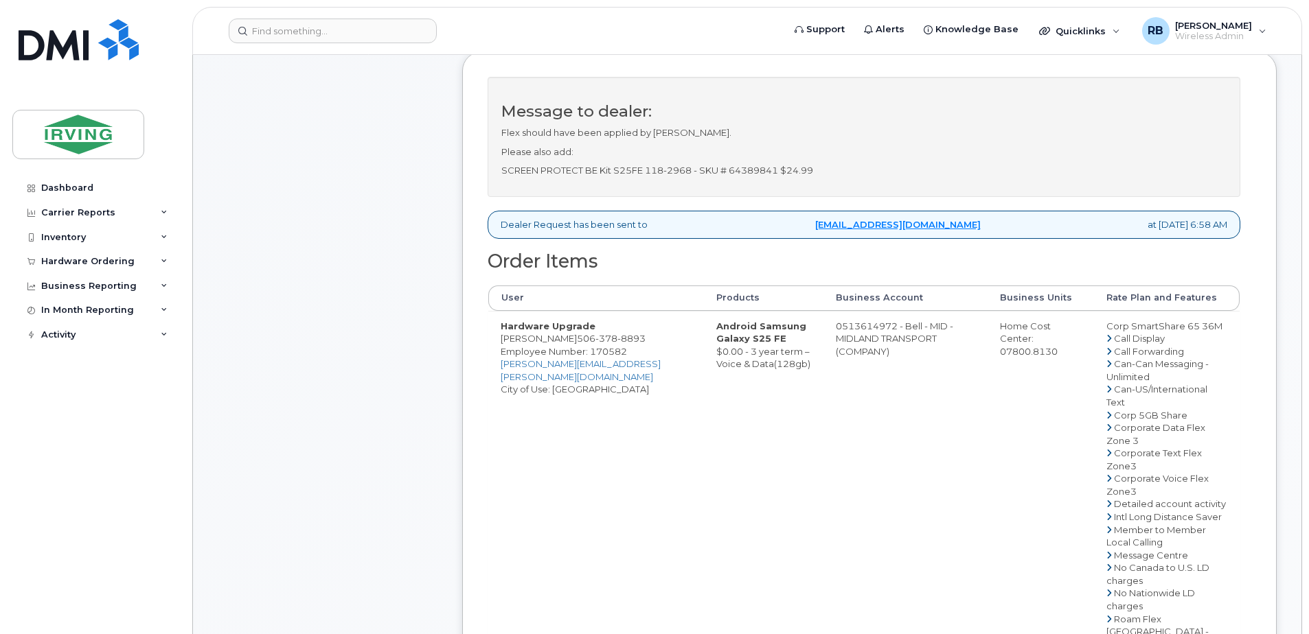
click at [557, 354] on td "Hardware Upgrade Nicholas Michaud 506 378 8893 Employee Number: 170582 michaud.…" at bounding box center [596, 612] width 216 height 603
copy td "Michaud"
click at [555, 355] on td "Hardware Upgrade Nicholas Michaud 506 378 8893 Employee Number: 170582 michaud.…" at bounding box center [596, 612] width 216 height 603
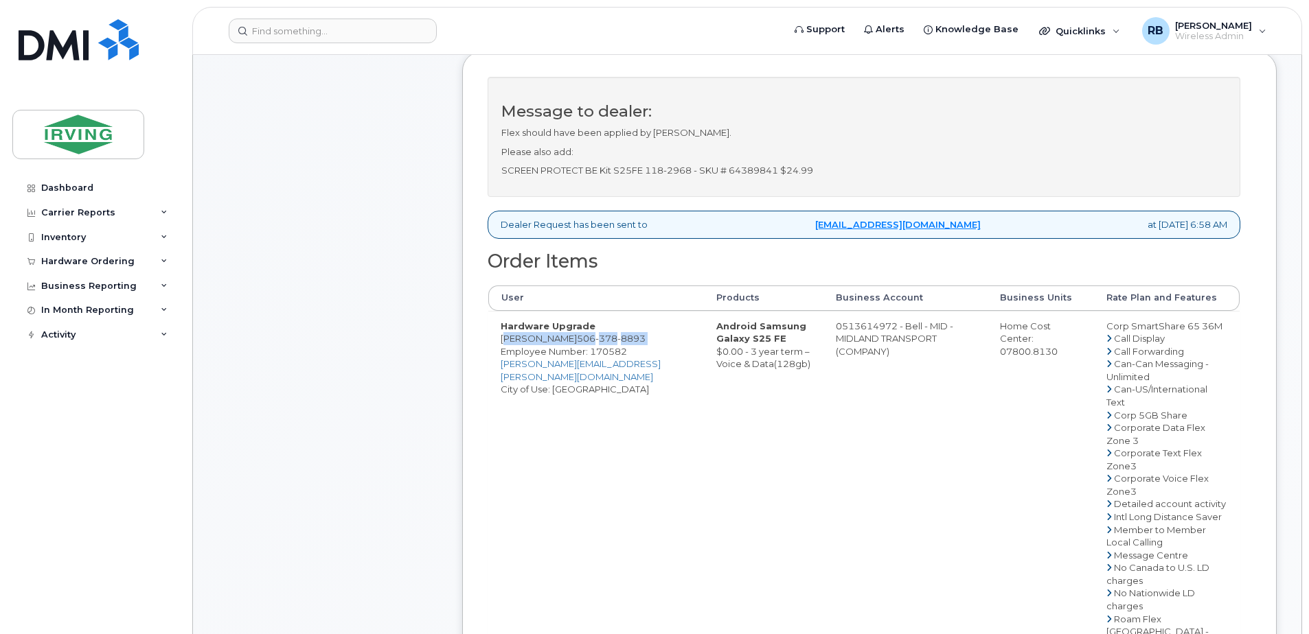
click at [555, 355] on td "Hardware Upgrade Nicholas Michaud 506 378 8893 Employee Number: 170582 michaud.…" at bounding box center [596, 612] width 216 height 603
drag, startPoint x: 579, startPoint y: 352, endPoint x: 505, endPoint y: 350, distance: 74.8
click at [505, 350] on td "Hardware Upgrade Nicholas Michaud 506 378 8893 Employee Number: 170582 michaud.…" at bounding box center [596, 612] width 216 height 603
copy td "icholas Michaud"
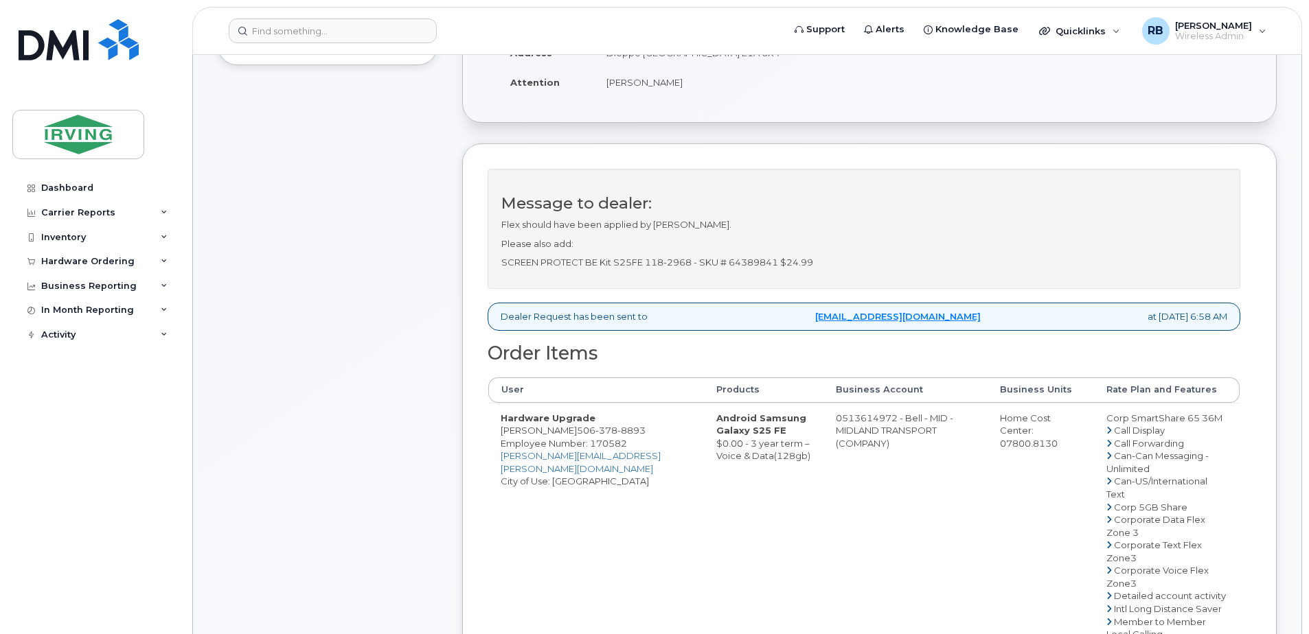
scroll to position [275, 0]
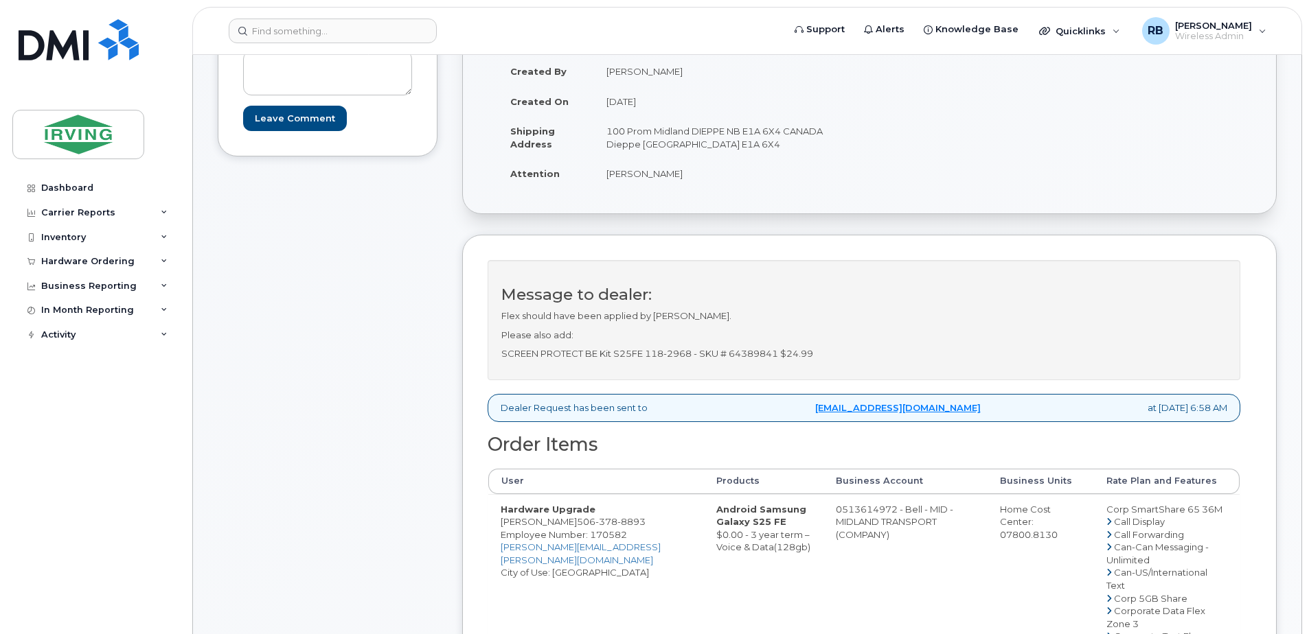
click at [611, 527] on span "378" at bounding box center [606, 521] width 22 height 11
copy span "506 378 8893"
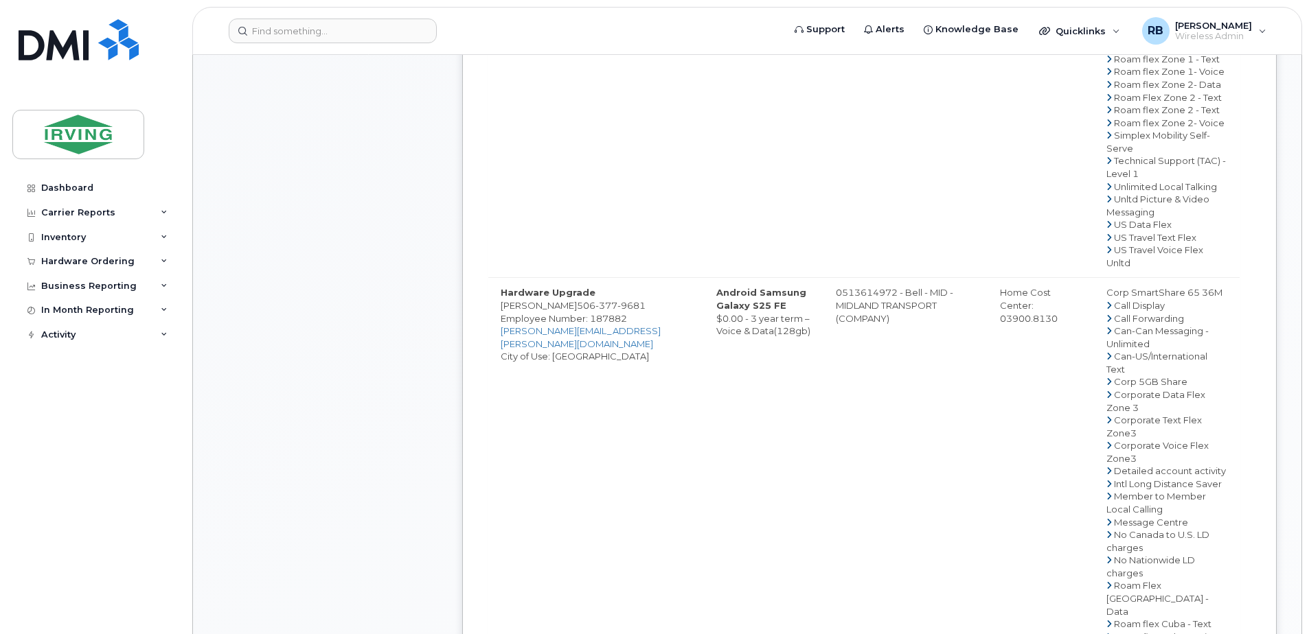
scroll to position [1098, 0]
click at [538, 472] on td "Hardware Upgrade Marc Gallant 506 377 9681 Employee Number: 187882 gallant.marc…" at bounding box center [596, 574] width 216 height 603
drag, startPoint x: 557, startPoint y: 467, endPoint x: 502, endPoint y: 465, distance: 55.6
click at [502, 465] on td "Hardware Upgrade Marc Gallant 506 377 9681 Employee Number: 187882 gallant.marc…" at bounding box center [596, 574] width 216 height 603
copy td "Marc Gallant"
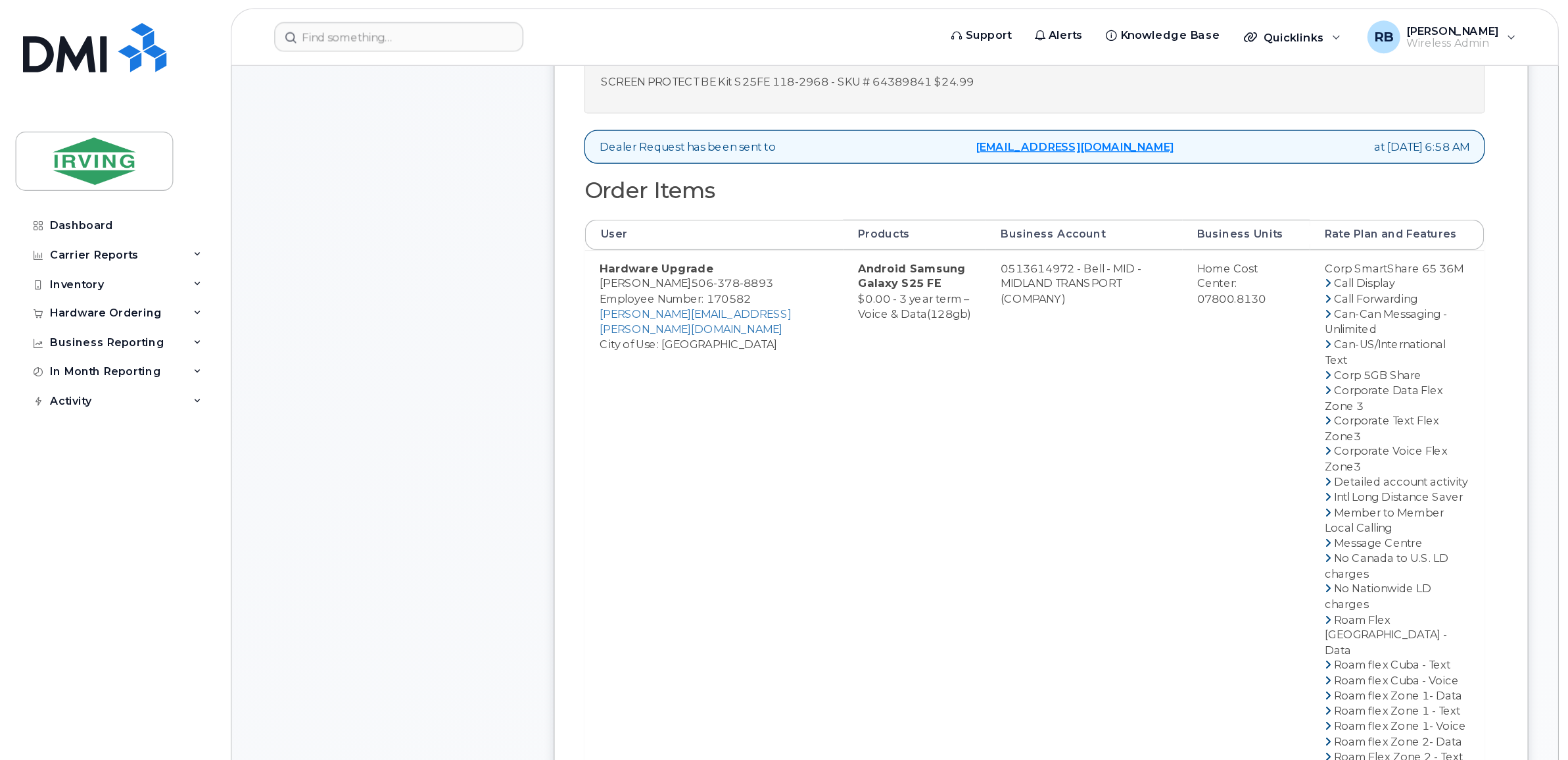
scroll to position [526, 0]
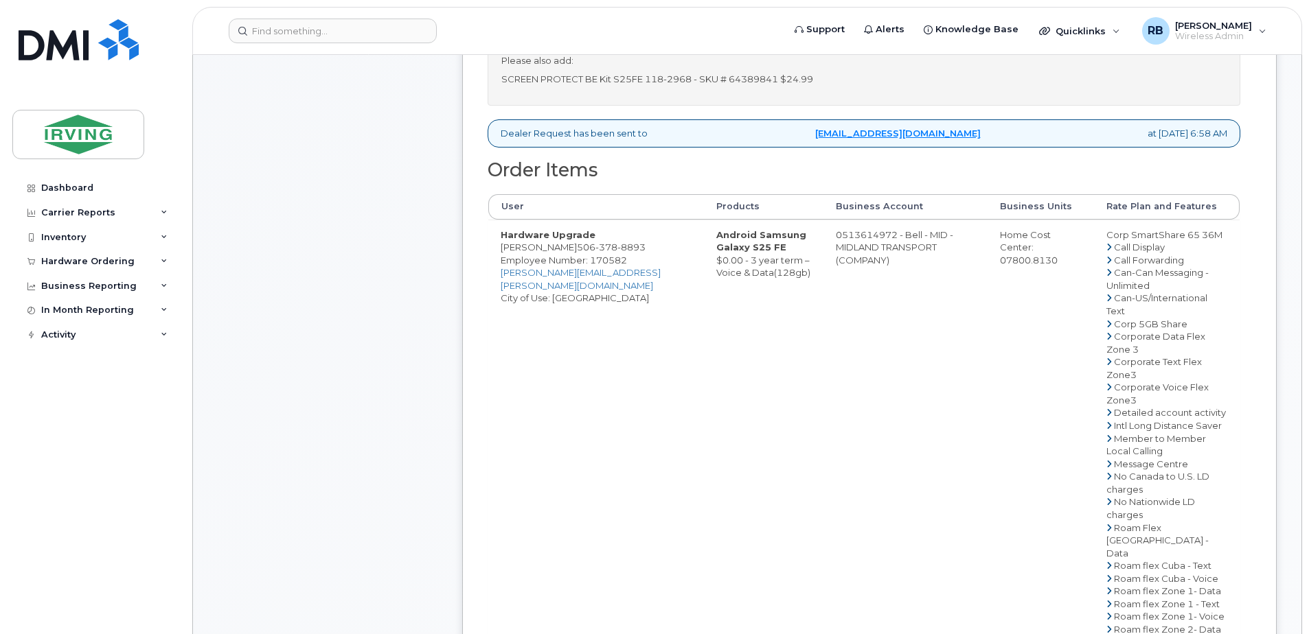
click at [862, 246] on td "0513614972 - Bell - MID - MIDLAND TRANSPORT (COMPANY)" at bounding box center [905, 521] width 164 height 603
drag, startPoint x: 848, startPoint y: 246, endPoint x: 903, endPoint y: 246, distance: 54.9
click at [903, 246] on td "0513614972 - Bell - MID - MIDLAND TRANSPORT (COMPANY)" at bounding box center [905, 521] width 164 height 603
copy td "513614972"
click at [601, 253] on span "378" at bounding box center [606, 247] width 22 height 11
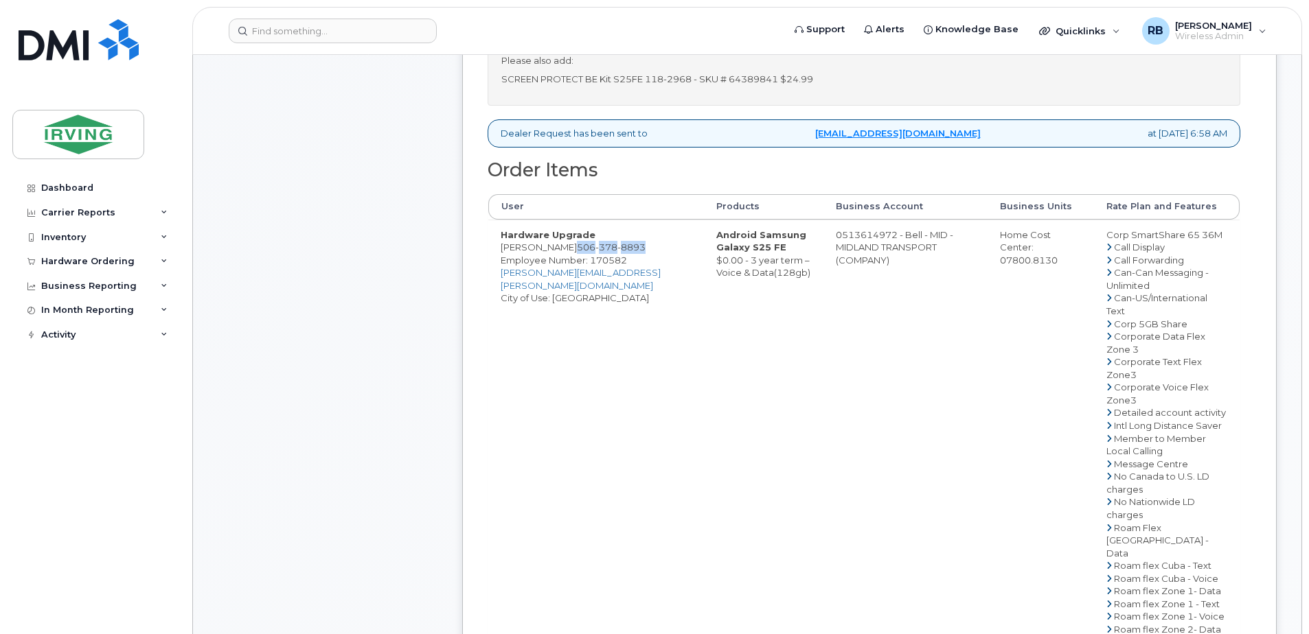
click at [601, 253] on span "378" at bounding box center [606, 247] width 22 height 11
copy span "506 378 8893"
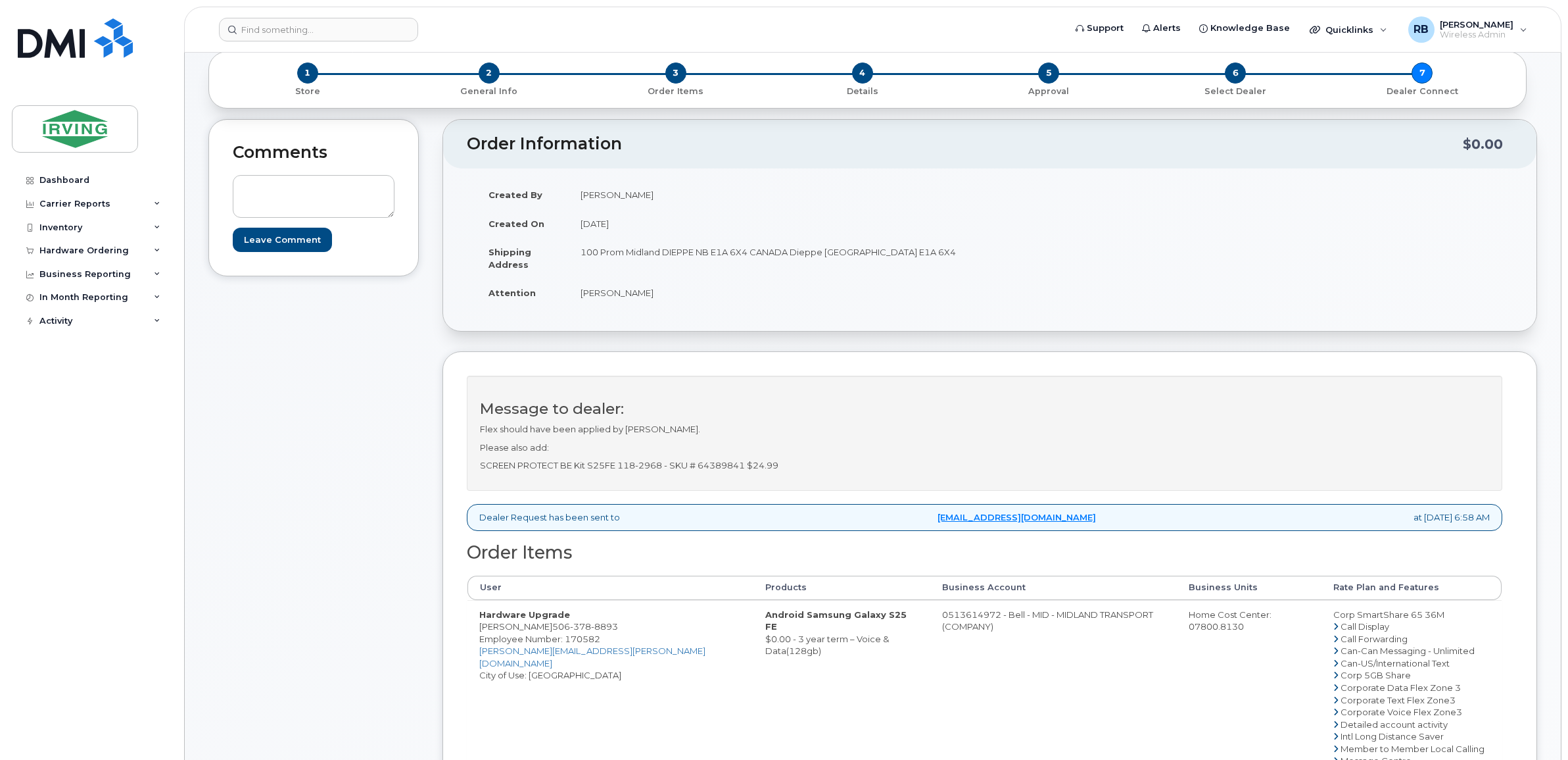
scroll to position [87, 0]
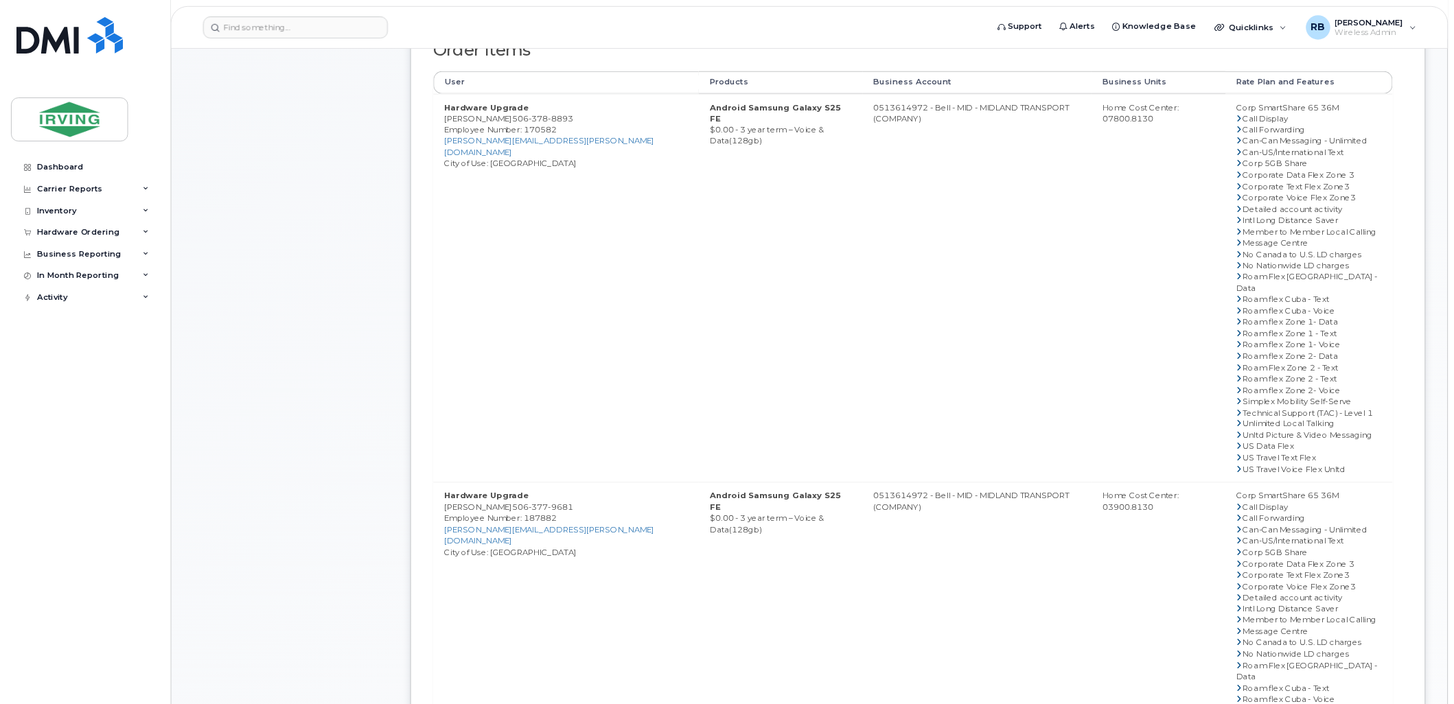
scroll to position [663, 0]
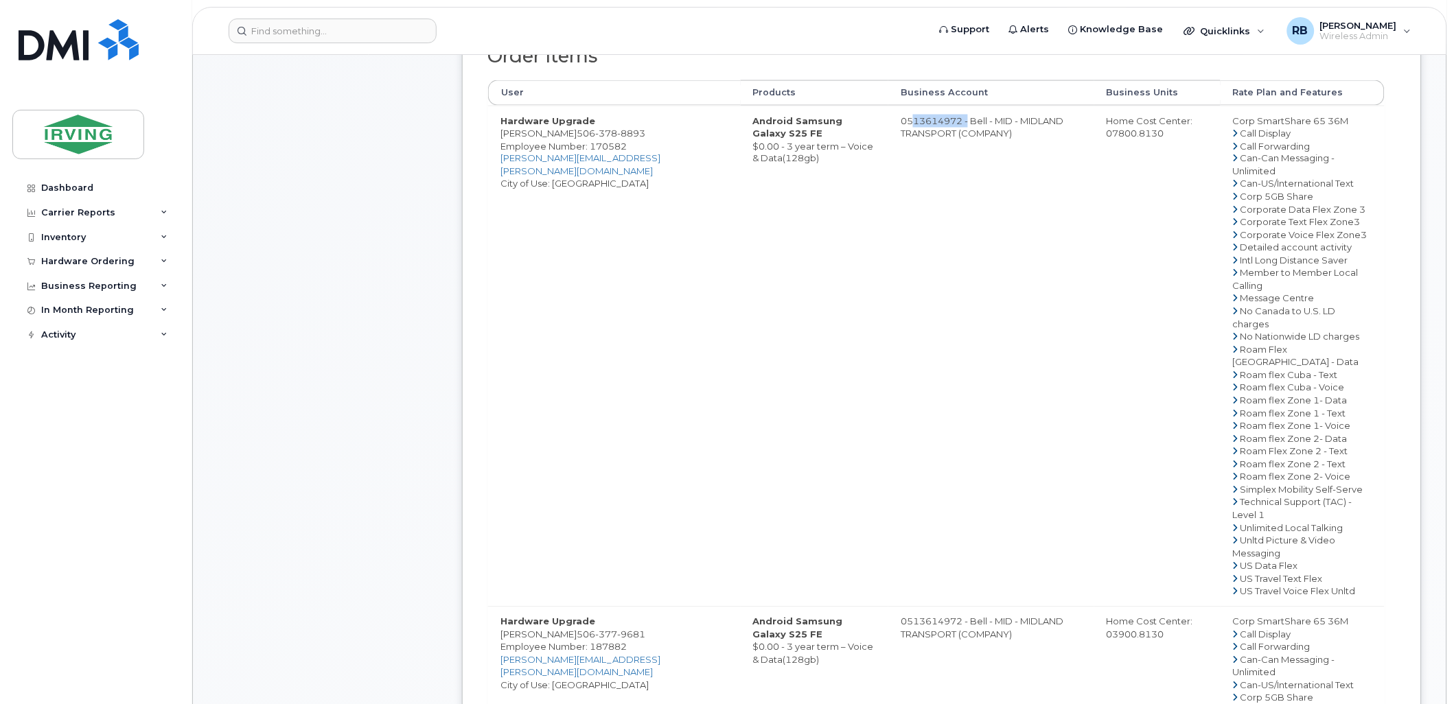
drag, startPoint x: 884, startPoint y: 119, endPoint x: 943, endPoint y: 119, distance: 58.4
click at [943, 119] on td "0513614972 - Bell - MID - MIDLAND TRANSPORT (COMPANY)" at bounding box center [990, 356] width 205 height 501
copy td "513614972"
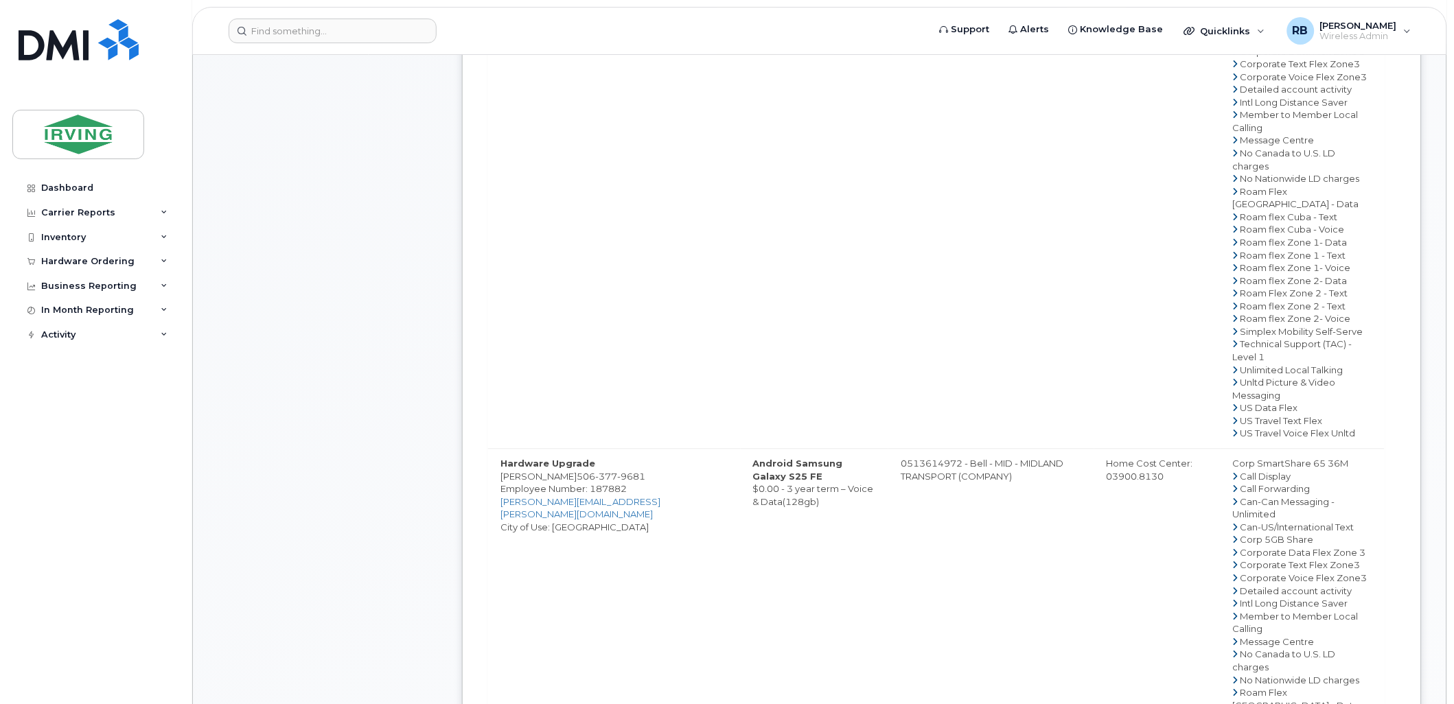
scroll to position [969, 0]
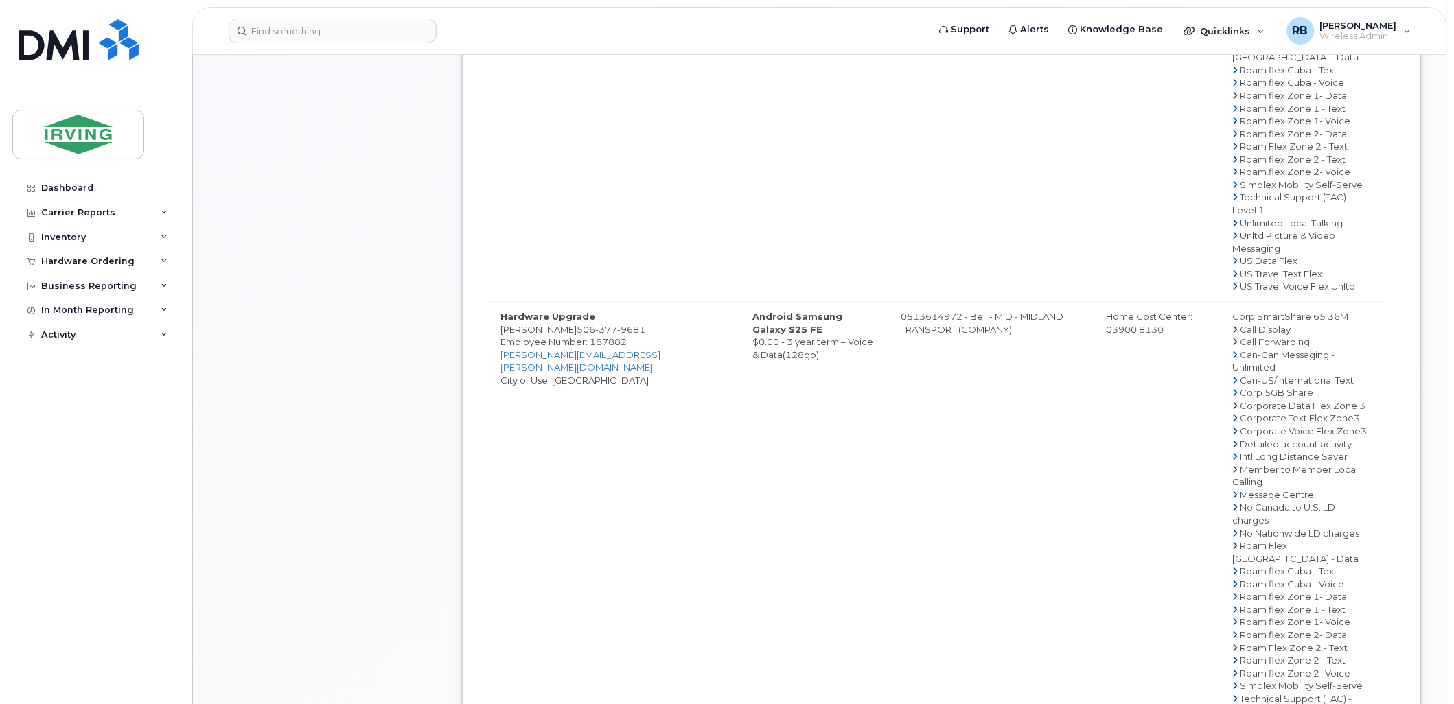
click at [595, 335] on span "377" at bounding box center [606, 329] width 22 height 11
copy span "506 377 9681"
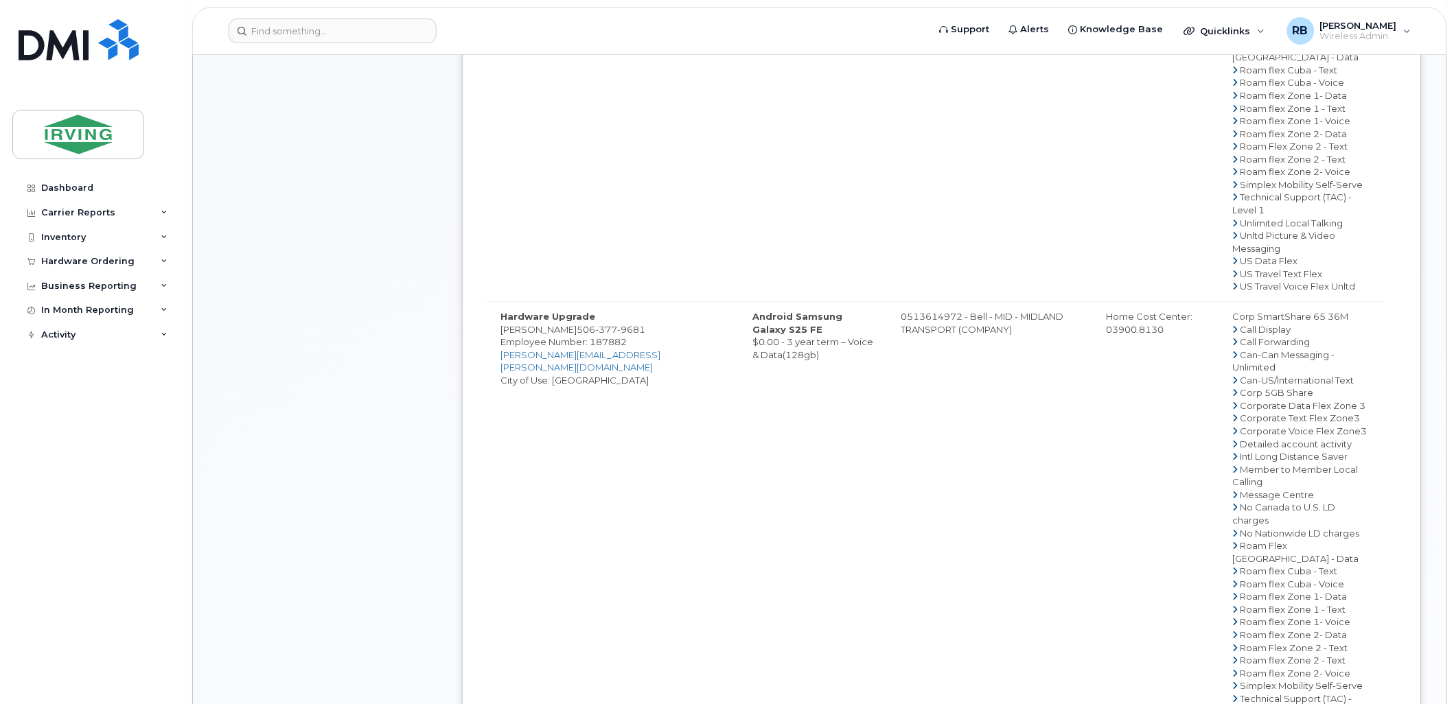
click at [437, 372] on div "Comments Leave Comment Order Information $0.00 Created By Poirier, Robert Creat…" at bounding box center [820, 132] width 1204 height 1668
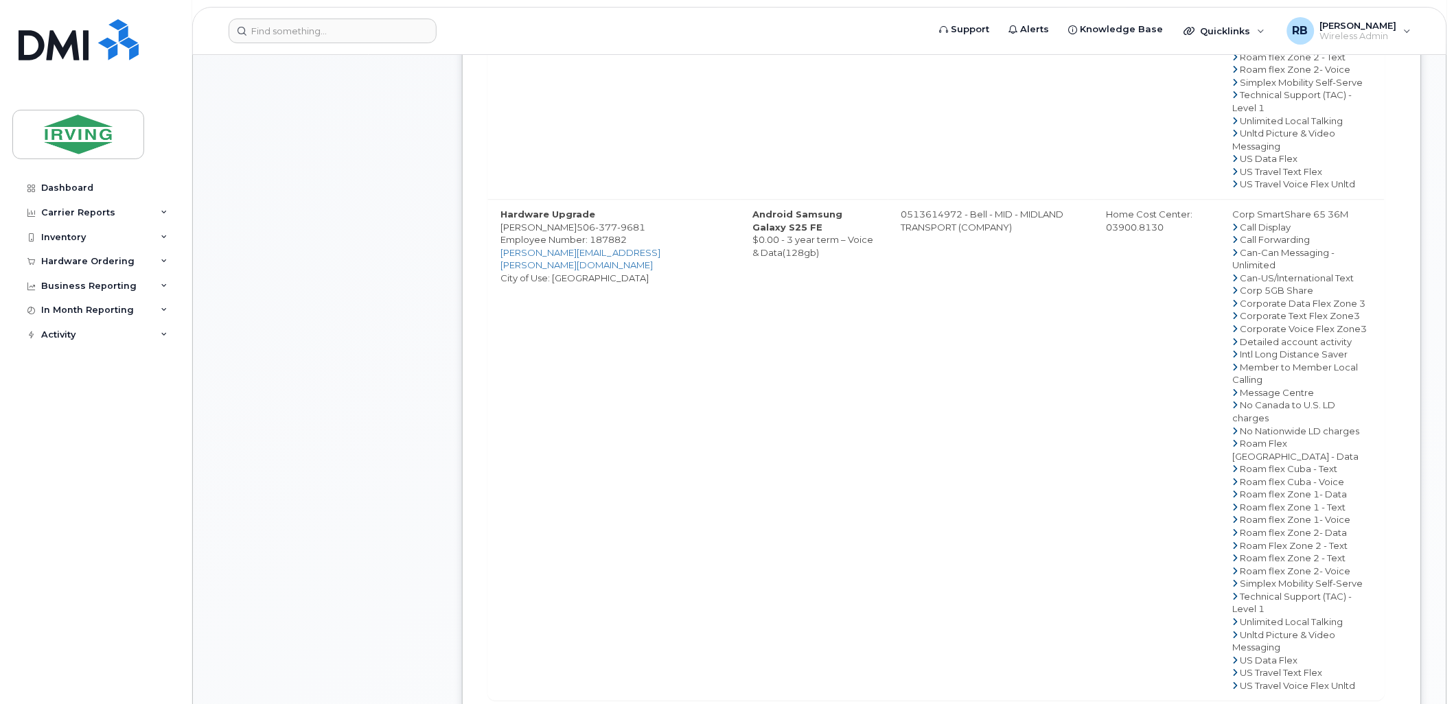
click at [354, 356] on div "Comments Leave Comment" at bounding box center [328, 30] width 220 height 1668
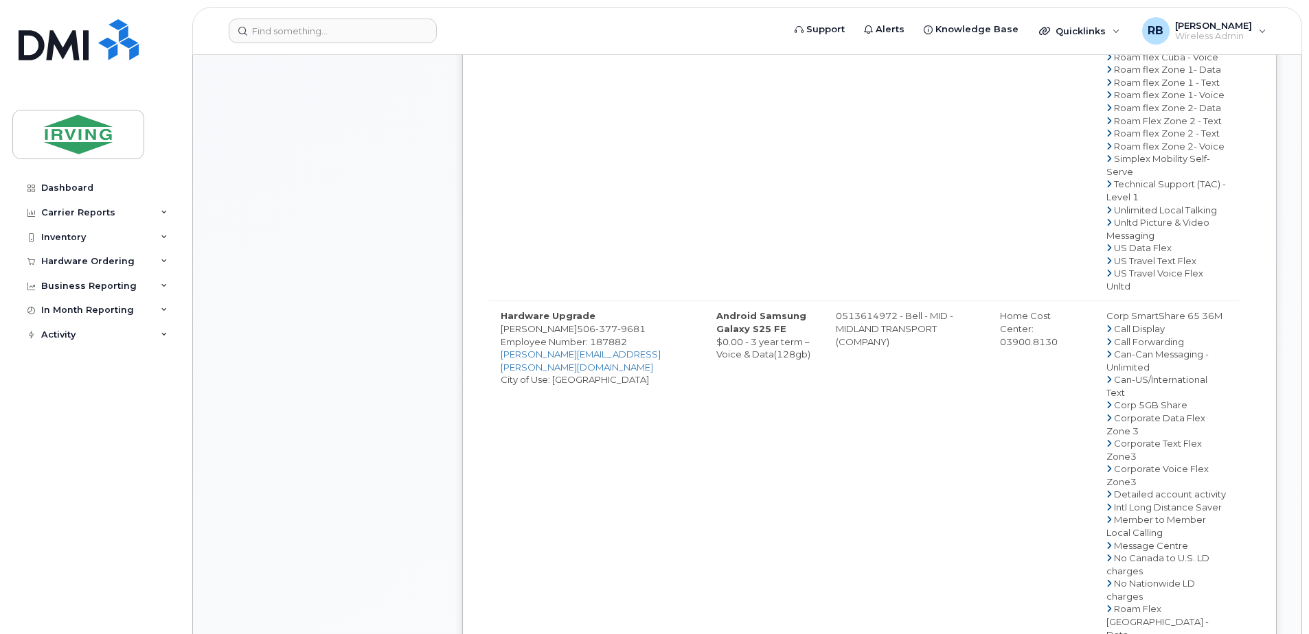
scroll to position [1254, 0]
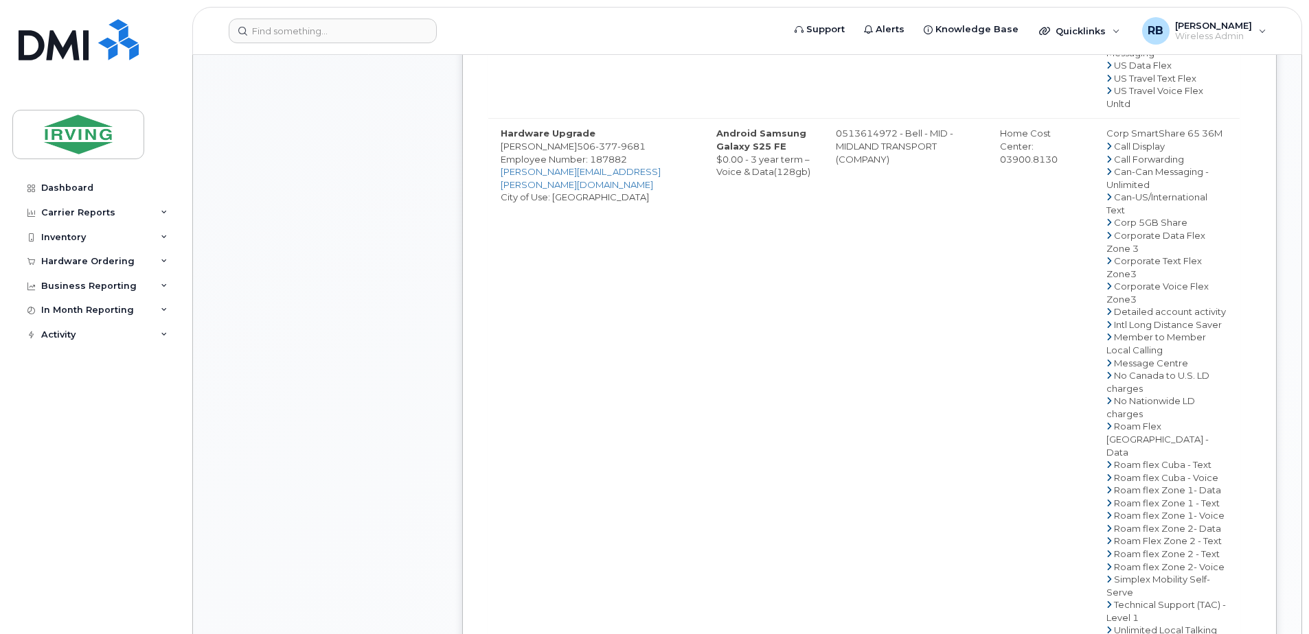
click at [595, 152] on span "377" at bounding box center [606, 146] width 22 height 11
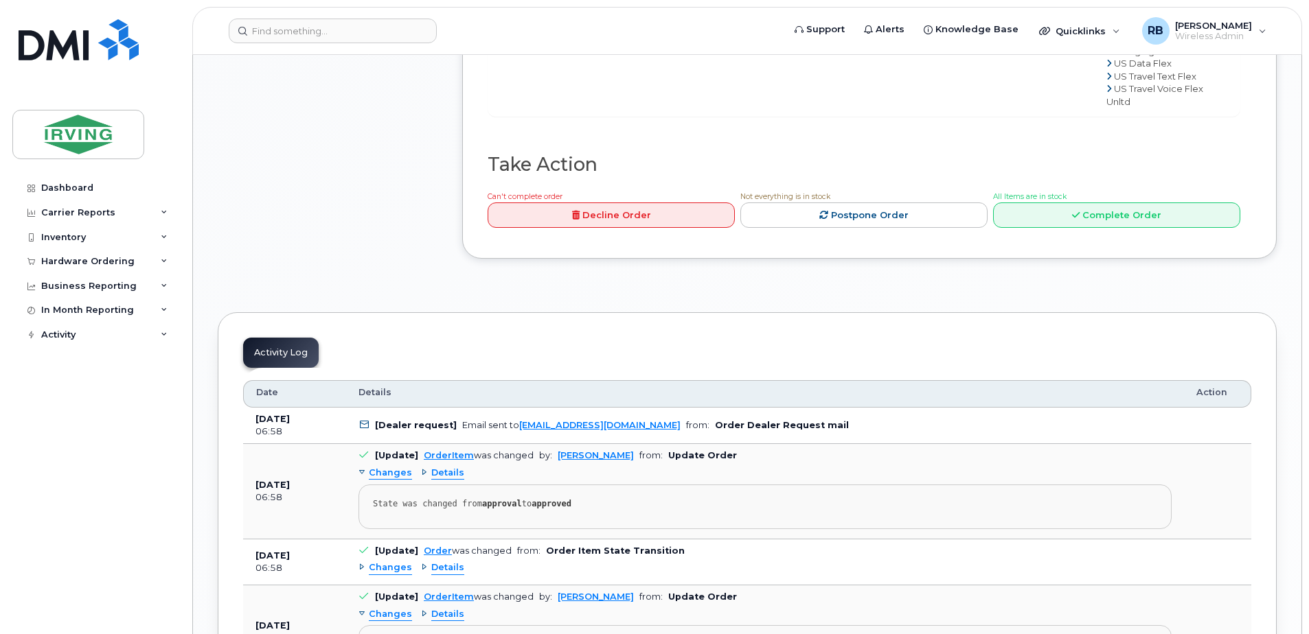
scroll to position [2077, 0]
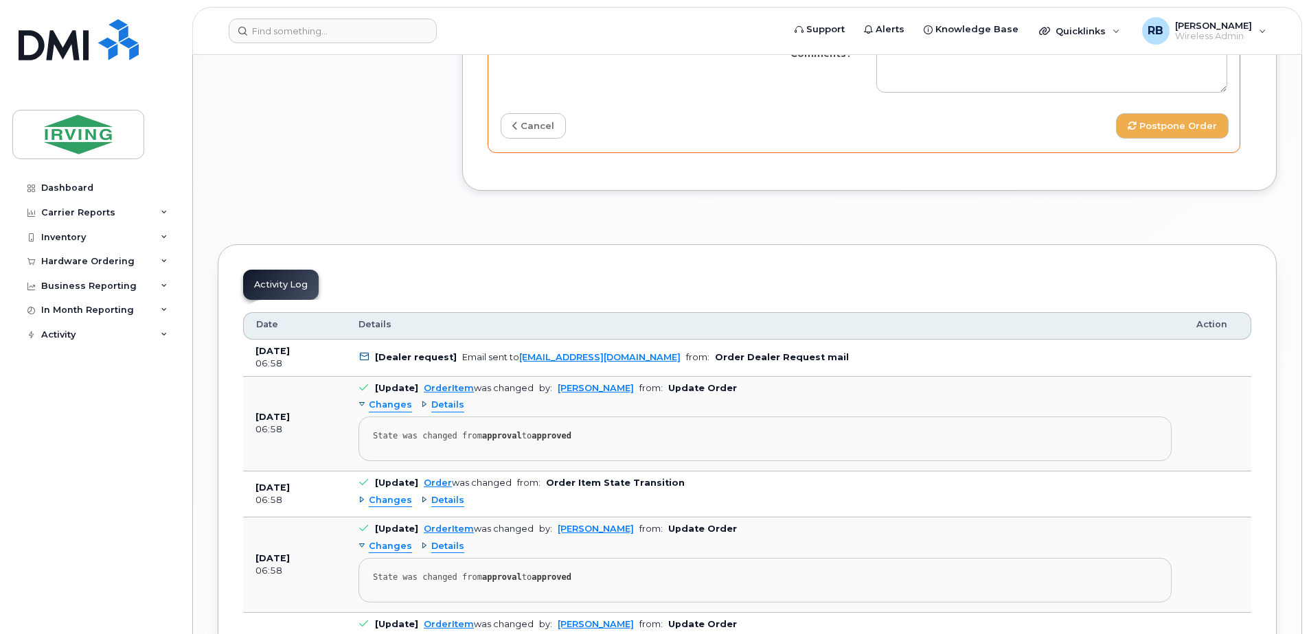
click at [919, 31] on input "Expected Date of Delivery" at bounding box center [1051, 18] width 351 height 25
click at [1137, 174] on td "9" at bounding box center [1137, 181] width 25 height 25
type input "2025-10-09"
click at [936, 93] on textarea "Comments?" at bounding box center [1051, 69] width 351 height 45
paste textarea "Order Confirmation – SO#26213125 Please note that item#64385254 (S25FE phone) a…"
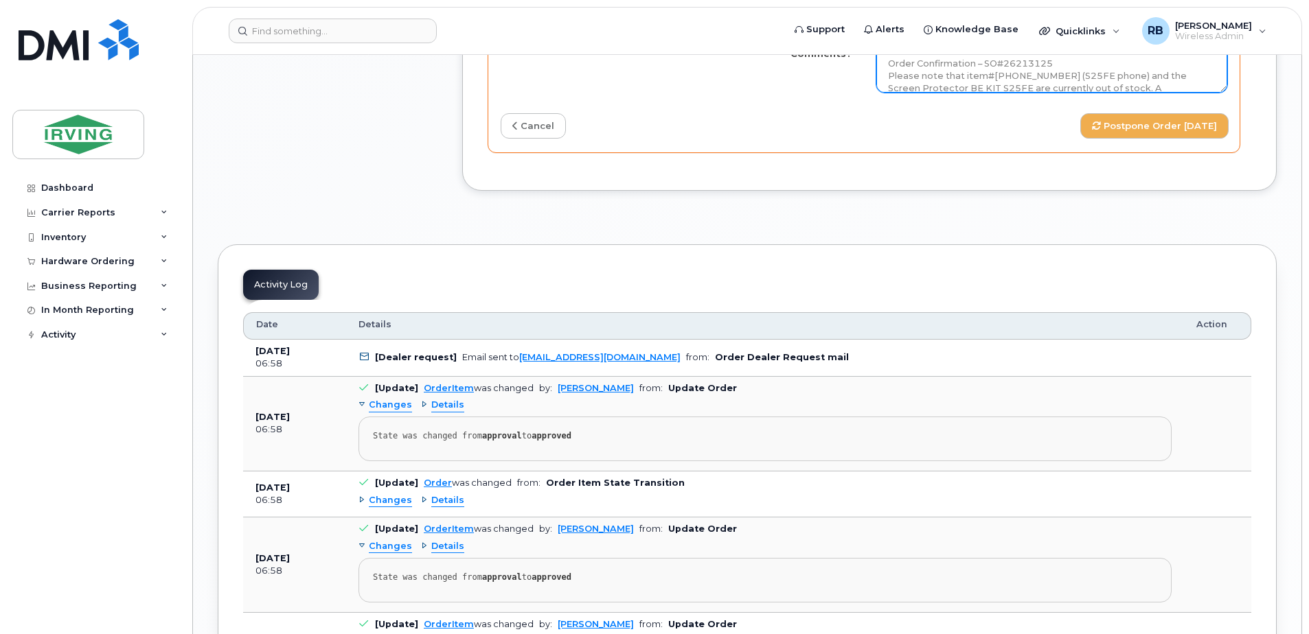
scroll to position [78, 0]
type textarea "Order Confirmation – SO#26213125 Please note that item#64385254 (S25FE phone) a…"
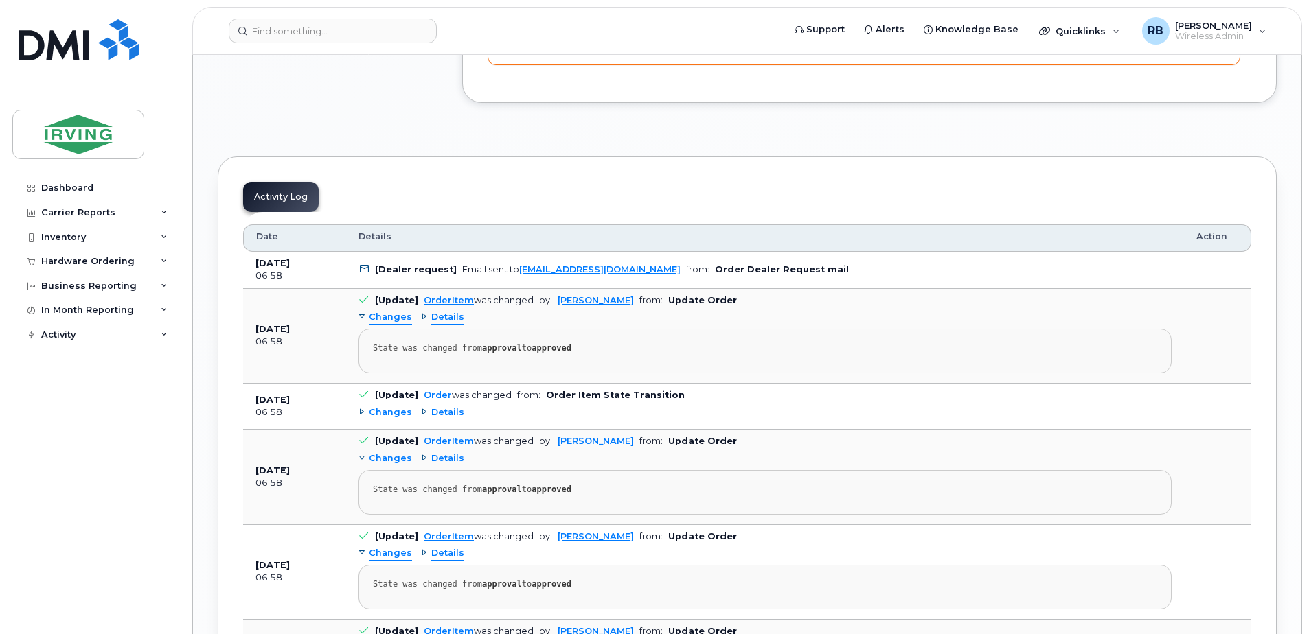
scroll to position [2169, 0]
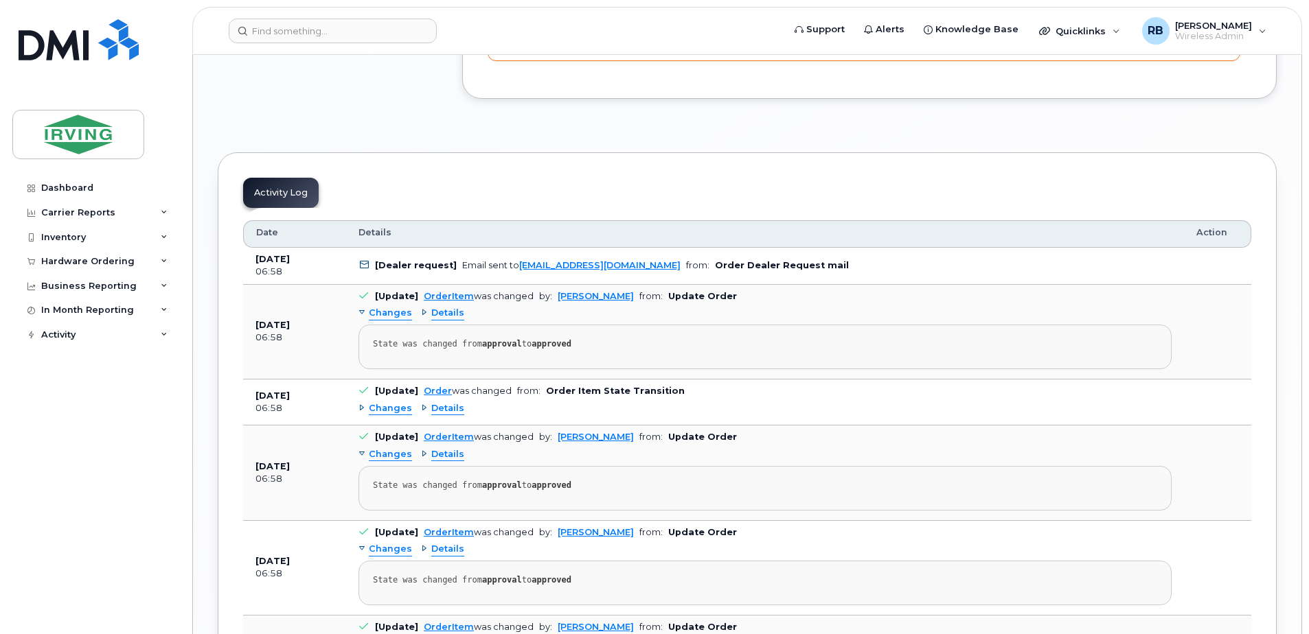
click at [1113, 47] on button "Postpone Order 2025-10-09" at bounding box center [1154, 33] width 148 height 25
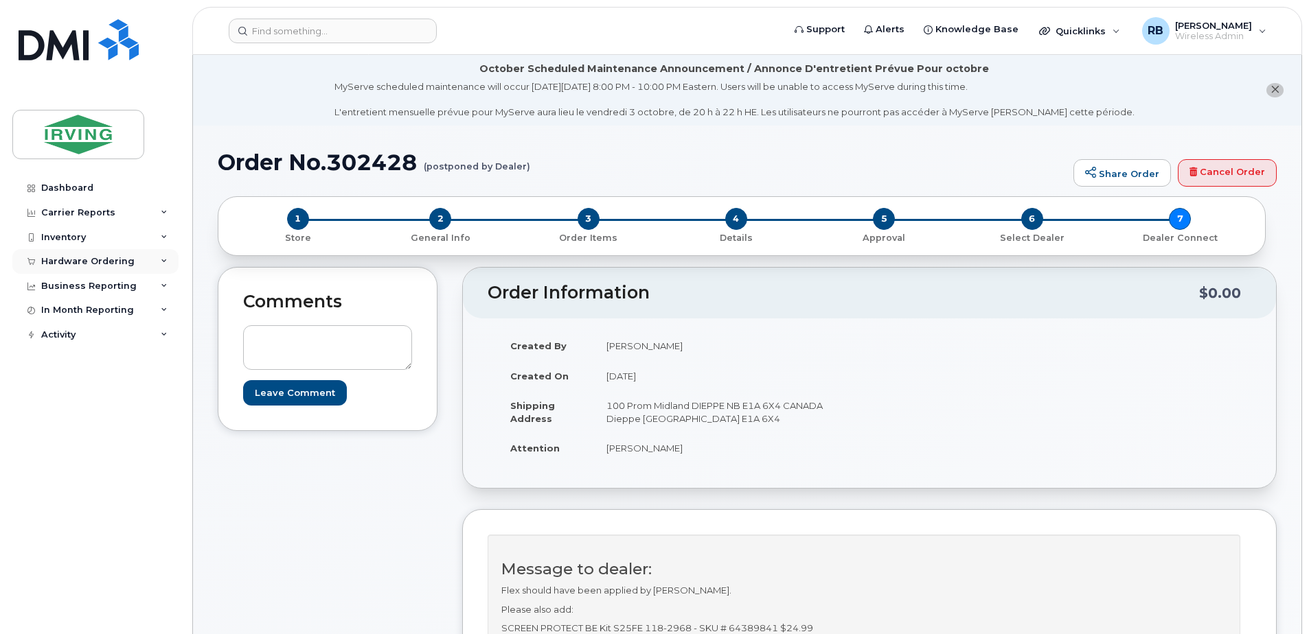
click at [69, 262] on div "Hardware Ordering" at bounding box center [87, 261] width 93 height 11
click at [57, 312] on div "Orders" at bounding box center [64, 313] width 34 height 12
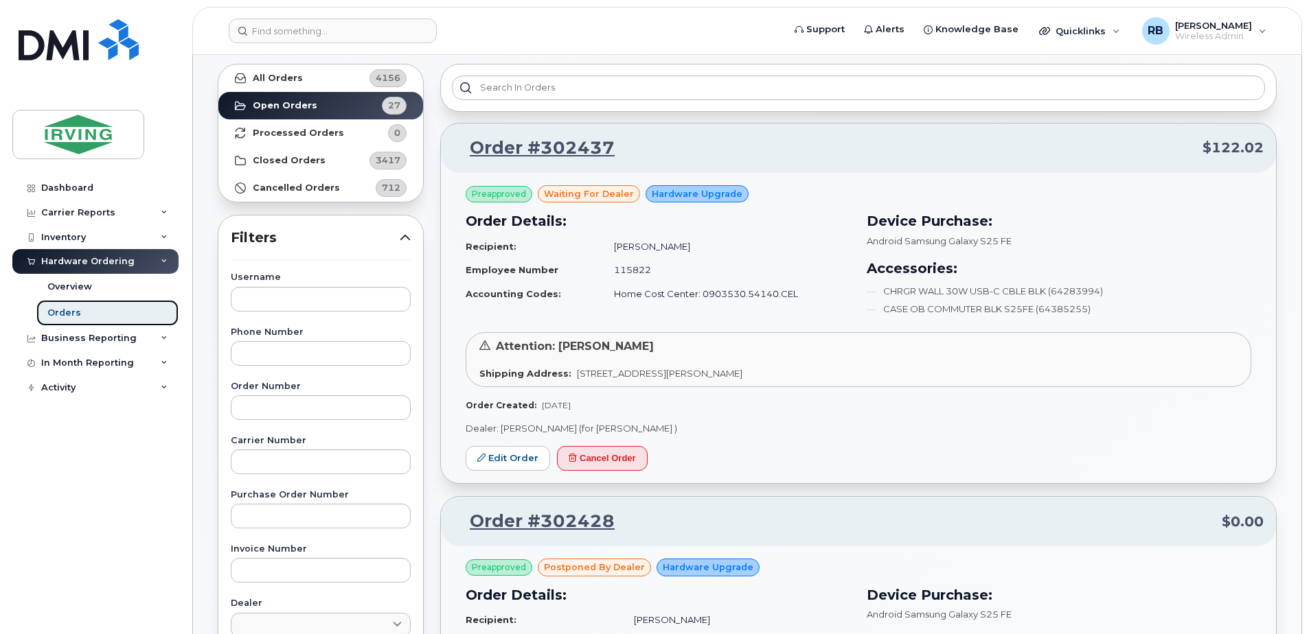
scroll to position [91, 0]
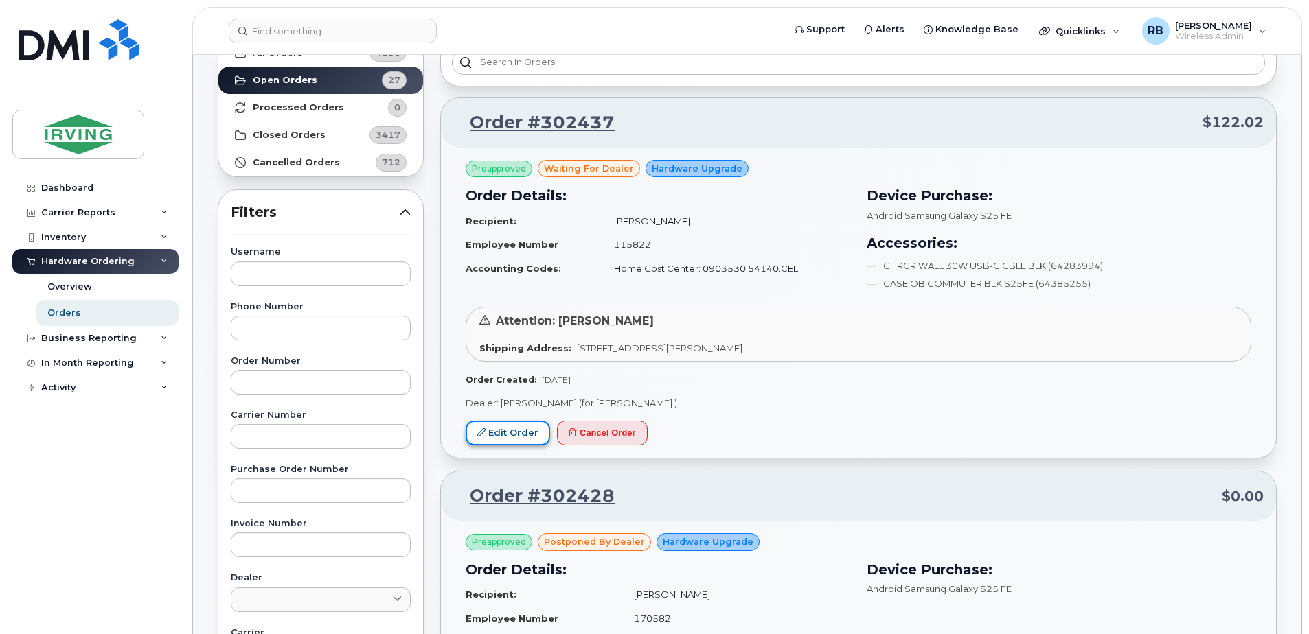
click at [500, 433] on link "Edit Order" at bounding box center [507, 433] width 84 height 25
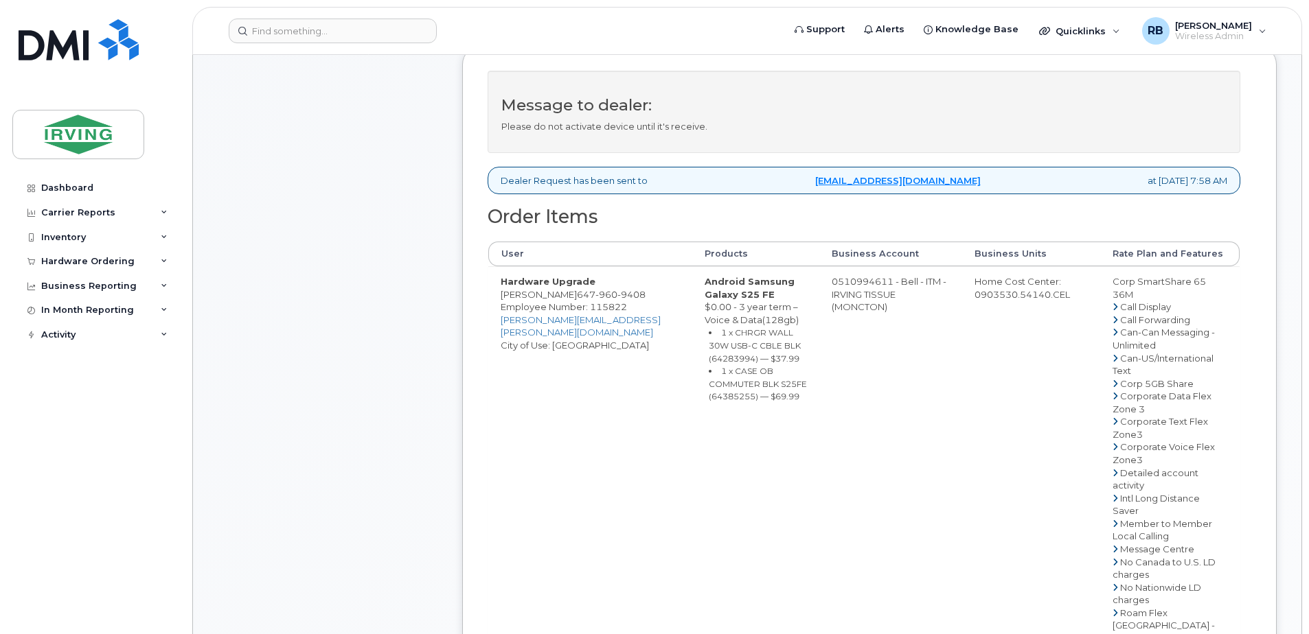
scroll to position [549, 0]
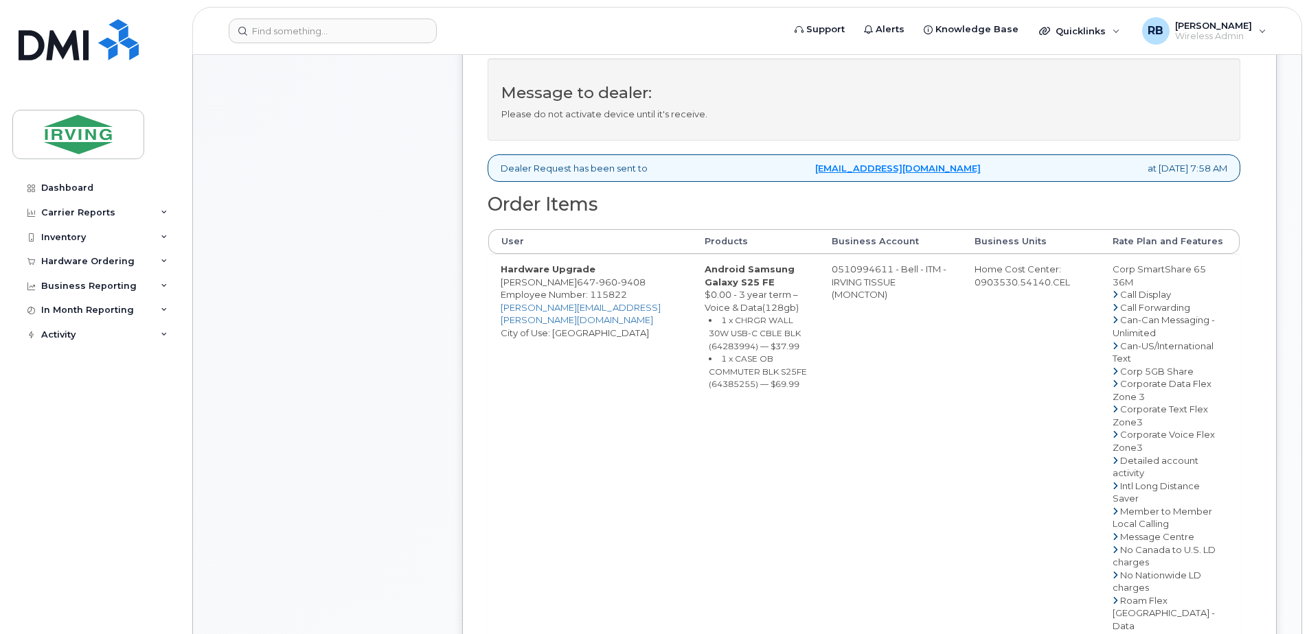
click at [844, 279] on td "0510994611 - Bell - ITM - IRVING TISSUE (MONCTON)" at bounding box center [890, 606] width 143 height 705
drag, startPoint x: 822, startPoint y: 280, endPoint x: 877, endPoint y: 280, distance: 54.2
click at [877, 280] on td "0510994611 - Bell - ITM - IRVING TISSUE (MONCTON)" at bounding box center [890, 606] width 143 height 705
copy td "510994611"
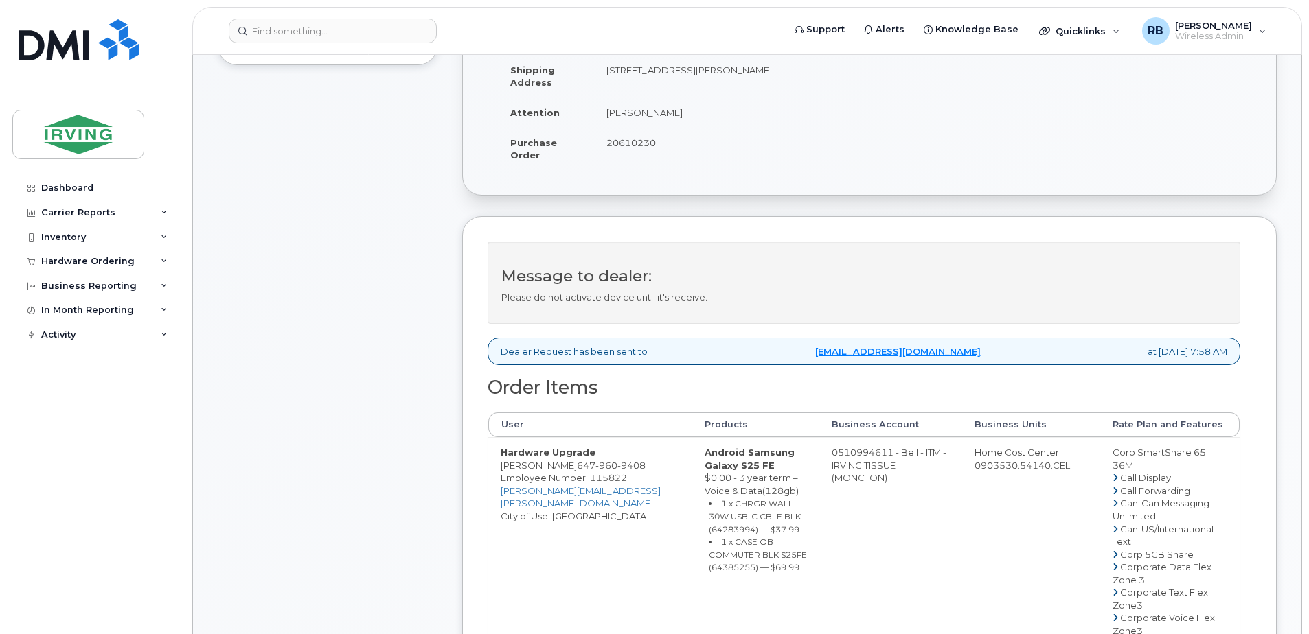
click at [442, 394] on div "Comments Leave Comment Order Information $122.02 Created By [PERSON_NAME] Creat…" at bounding box center [747, 603] width 1059 height 1405
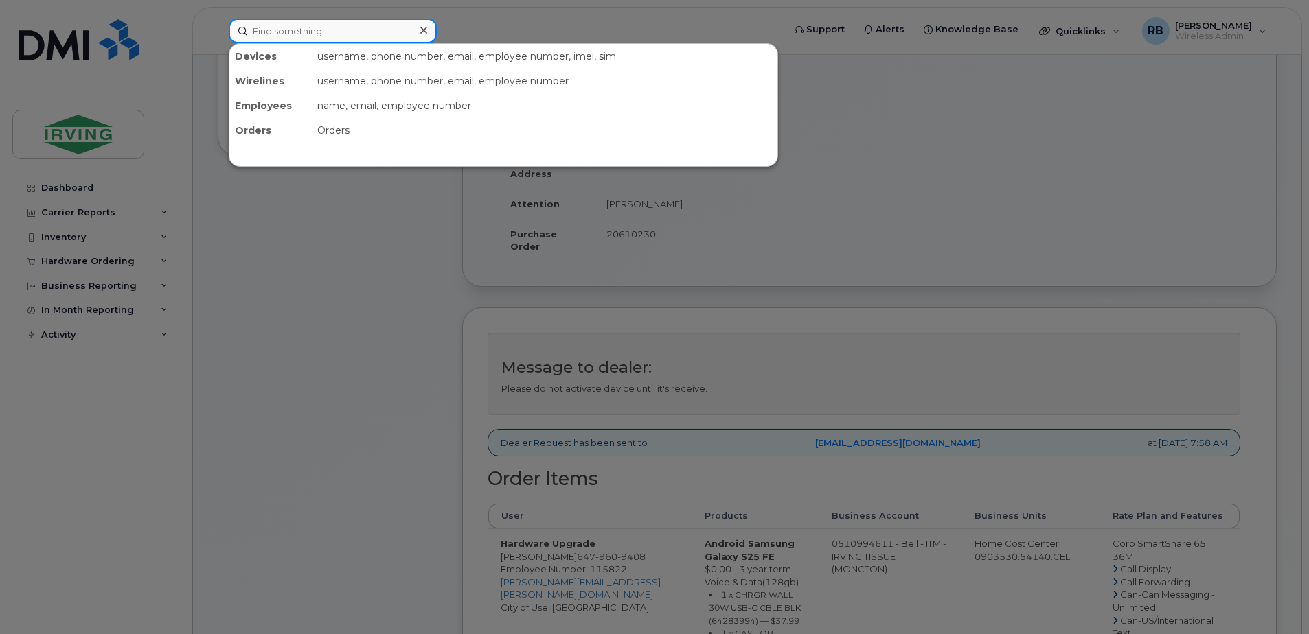
click at [265, 36] on input at bounding box center [333, 31] width 208 height 25
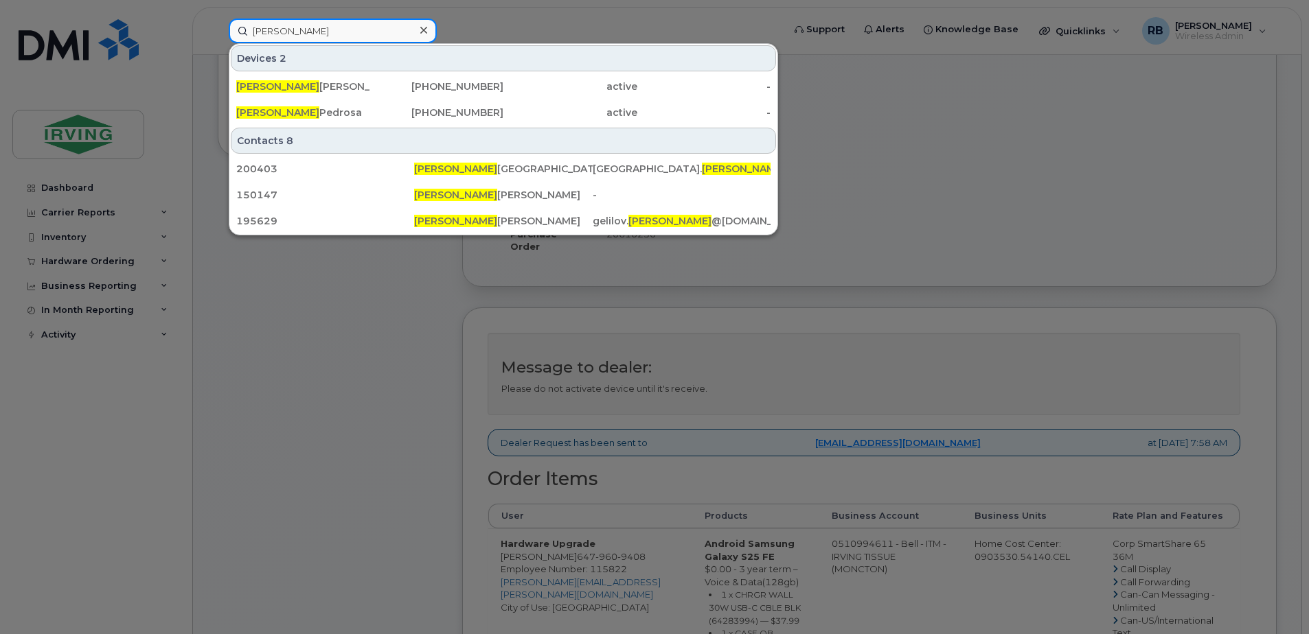
type input "[PERSON_NAME]"
click at [312, 346] on div at bounding box center [654, 317] width 1309 height 634
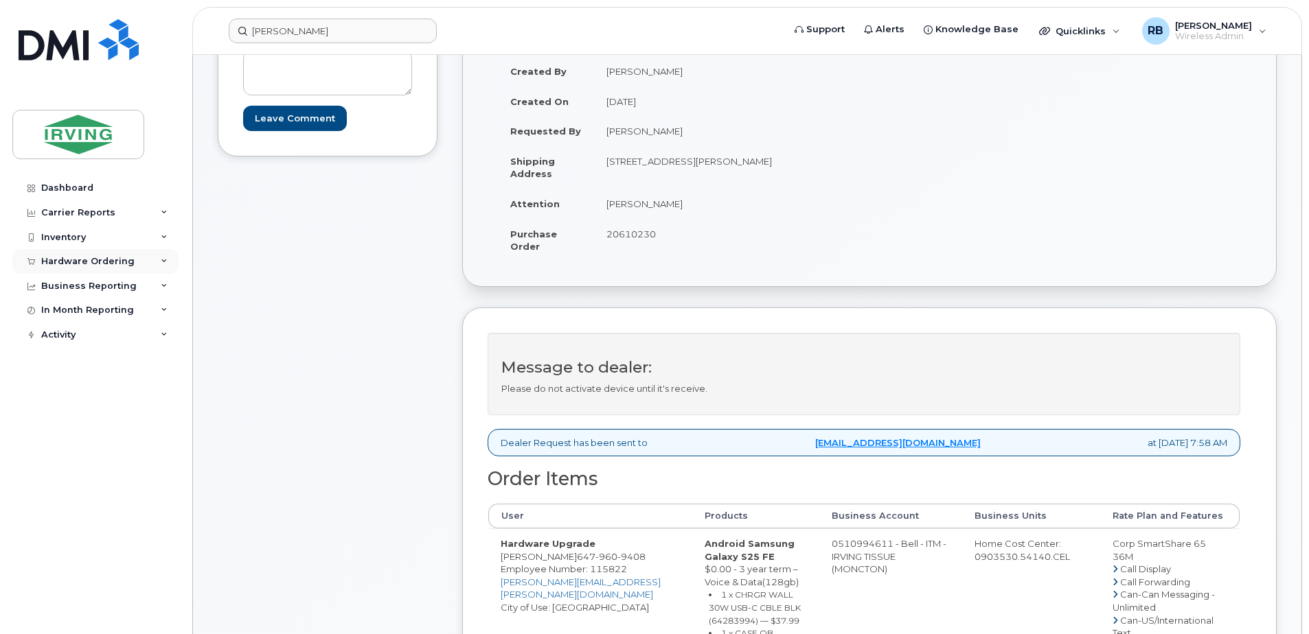
click at [76, 257] on div "Hardware Ordering" at bounding box center [87, 261] width 93 height 11
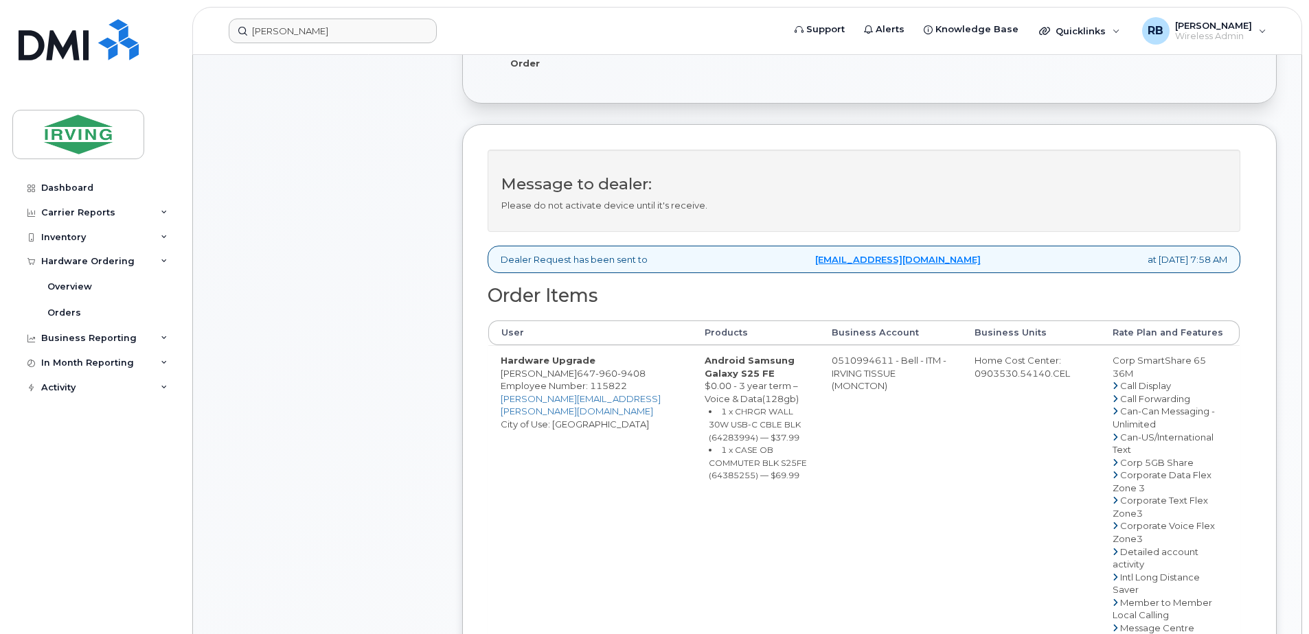
scroll to position [366, 0]
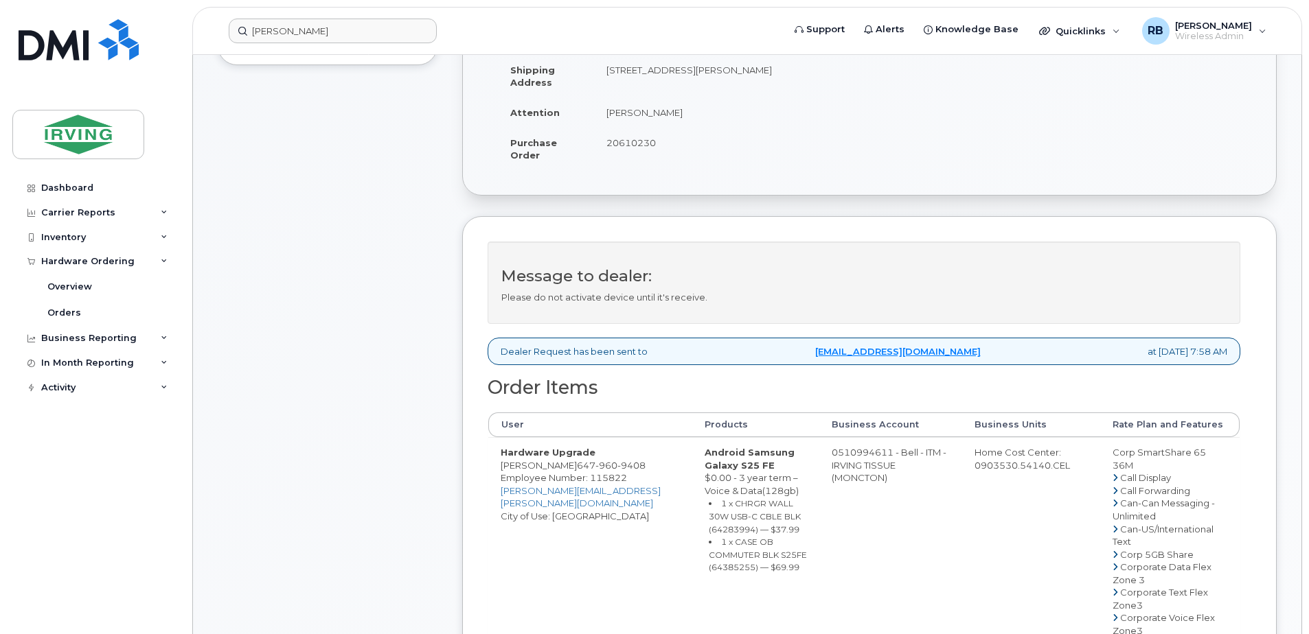
click at [325, 290] on div "Comments Leave Comment" at bounding box center [328, 603] width 220 height 1405
click at [617, 111] on td "[PERSON_NAME]" at bounding box center [726, 112] width 265 height 30
copy tbody "[PERSON_NAME]"
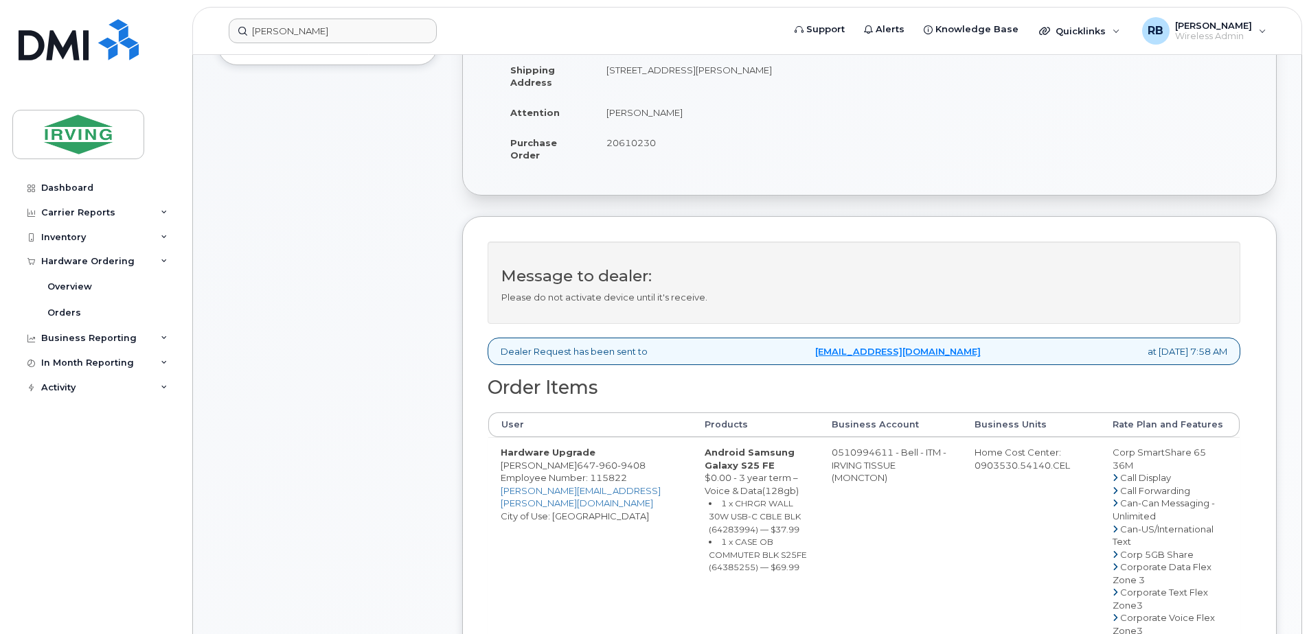
drag, startPoint x: 565, startPoint y: 479, endPoint x: 500, endPoint y: 478, distance: 64.5
copy td "[PERSON_NAME]"
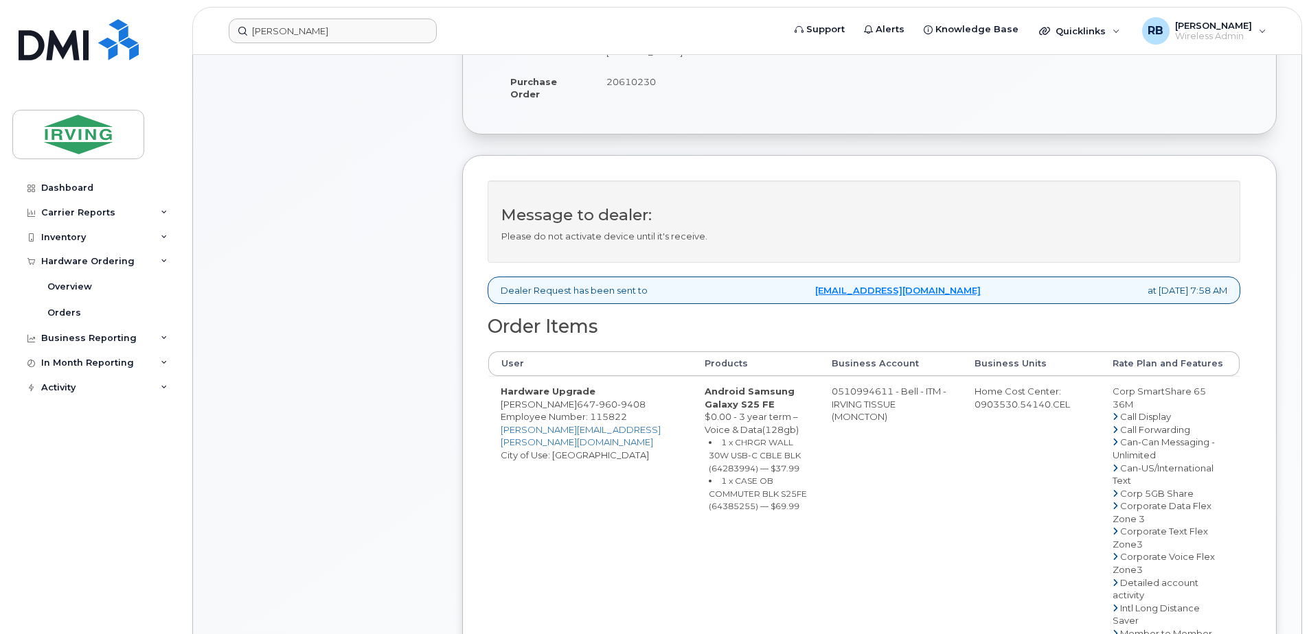
scroll to position [458, 0]
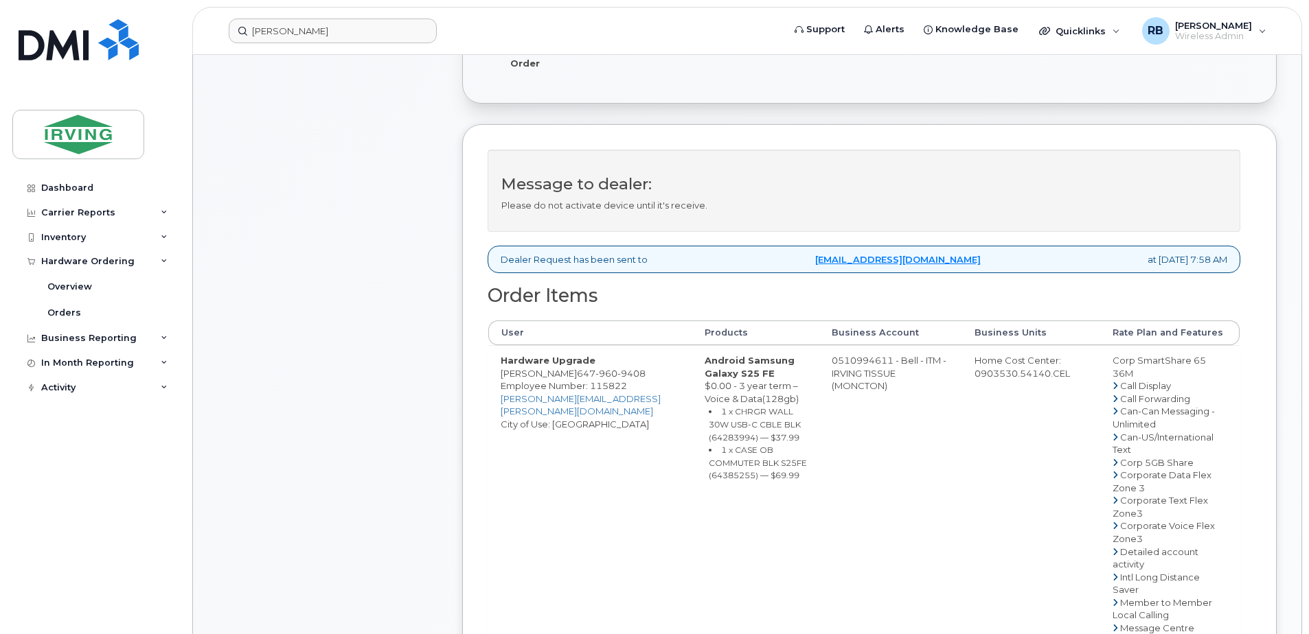
click at [419, 408] on div "Comments Leave Comment" at bounding box center [328, 511] width 220 height 1405
drag, startPoint x: 566, startPoint y: 388, endPoint x: 504, endPoint y: 388, distance: 61.8
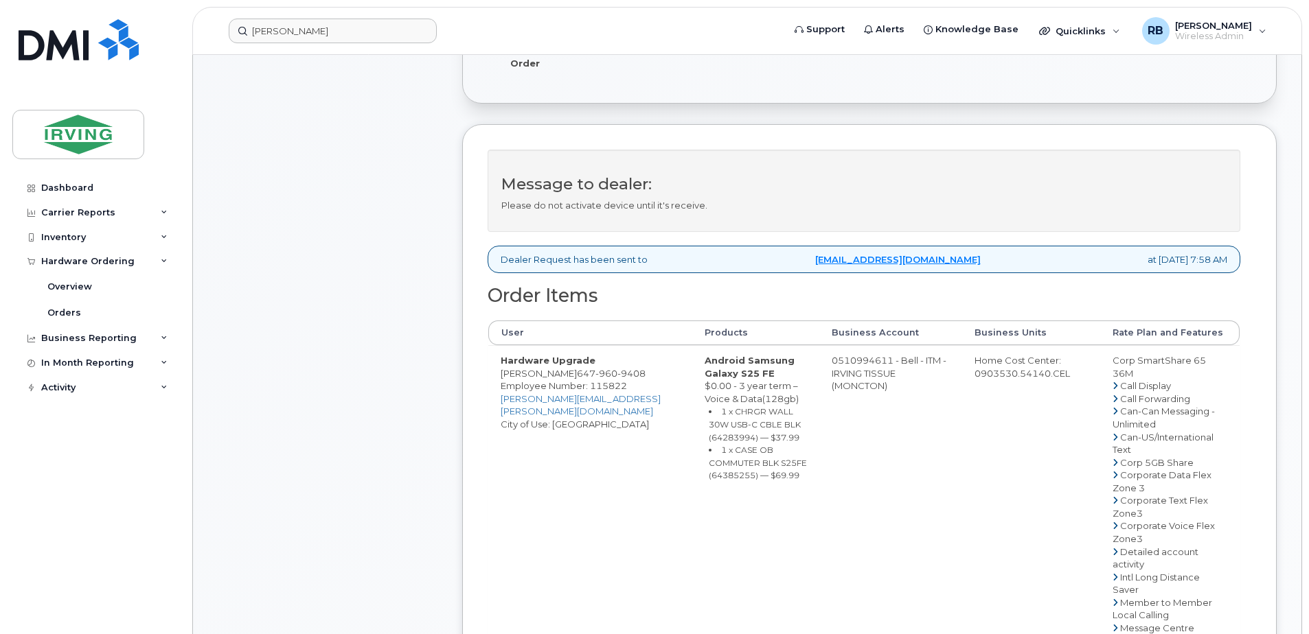
drag, startPoint x: 566, startPoint y: 387, endPoint x: 498, endPoint y: 388, distance: 67.3
copy td "[PERSON_NAME]"
click at [761, 437] on small "1 x CHRGR WALL 30W USB-C CBLE BLK (64283994) — $37.99" at bounding box center [755, 424] width 92 height 36
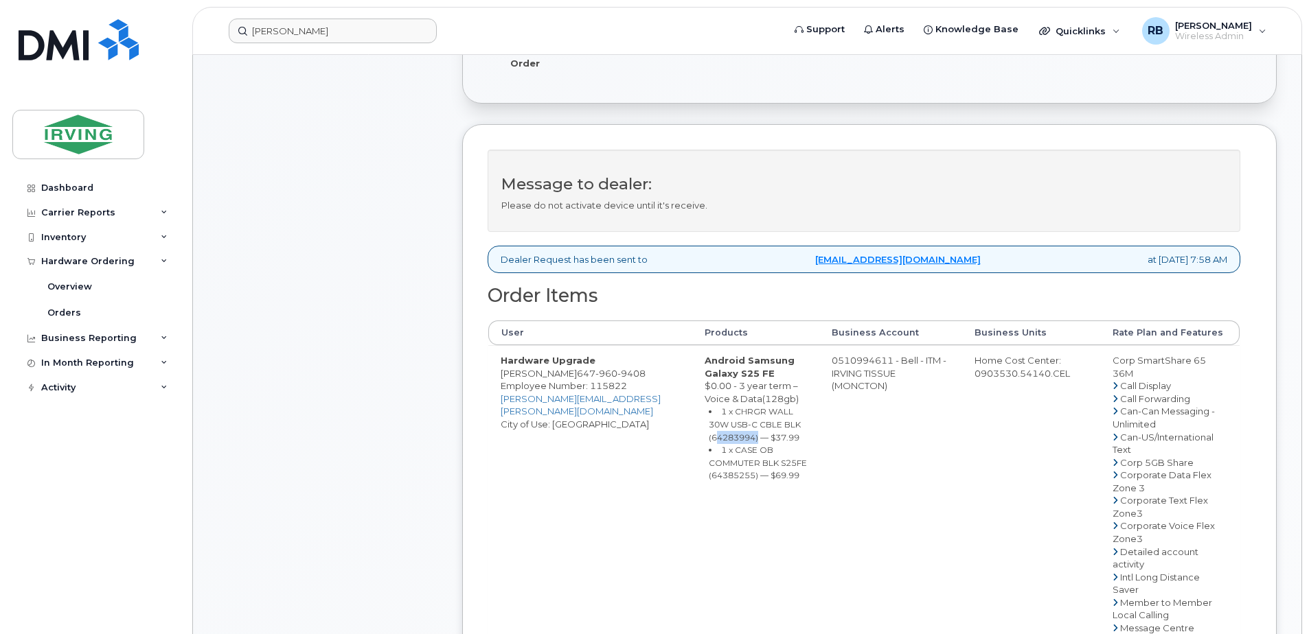
copy small "64283994"
click at [746, 475] on small "1 x CASE OB COMMUTER BLK S25FE (64385255) — $69.99" at bounding box center [758, 463] width 98 height 36
copy small "64385255"
drag, startPoint x: 879, startPoint y: 370, endPoint x: 825, endPoint y: 375, distance: 55.1
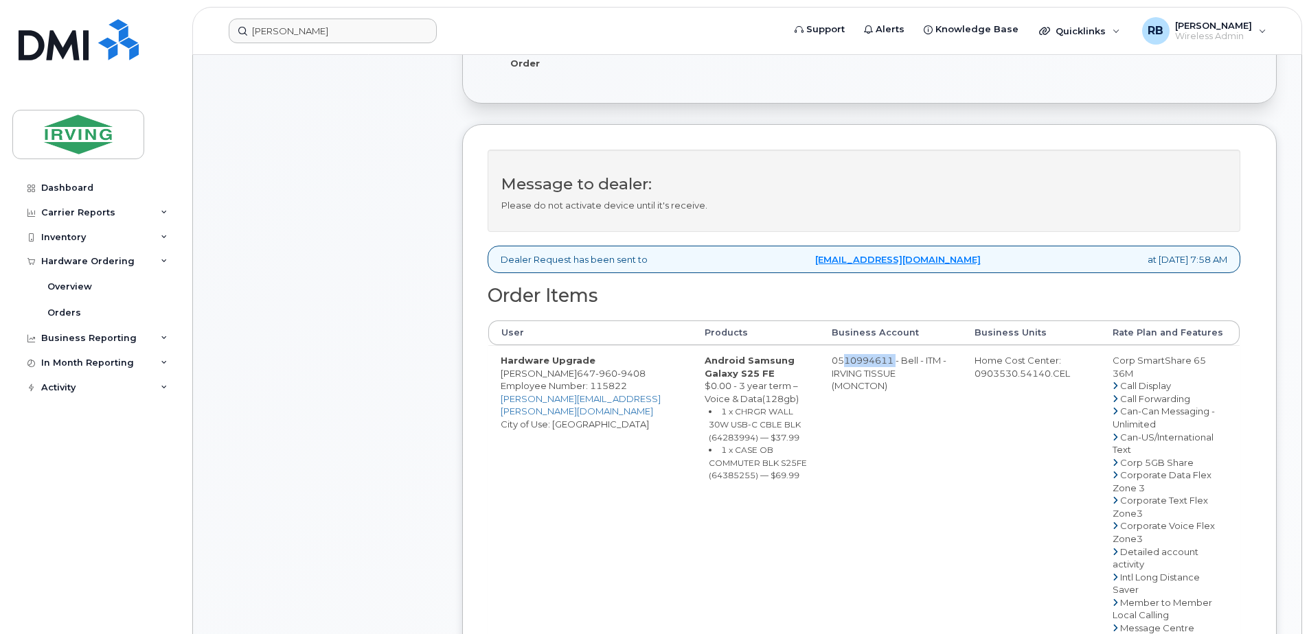
copy td "510994611"
